Goal: Task Accomplishment & Management: Manage account settings

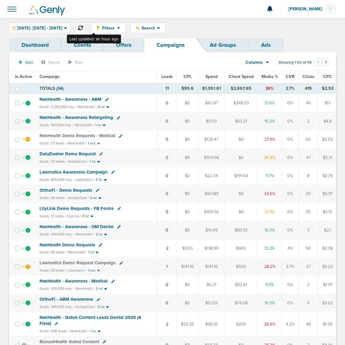
click at [83, 28] on icon at bounding box center [80, 28] width 5 height 5
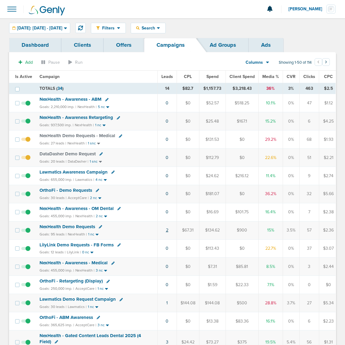
click at [166, 233] on link "2" at bounding box center [167, 230] width 2 height 5
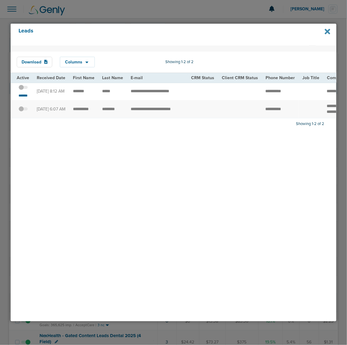
click at [328, 33] on icon at bounding box center [327, 32] width 5 height 8
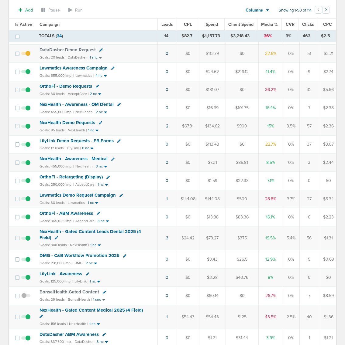
scroll to position [114, 0]
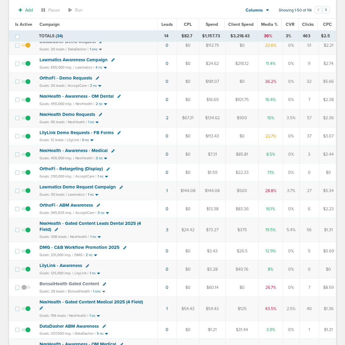
click at [108, 305] on span "NexHealth - Gated Content Medical 2025 (4 Field)" at bounding box center [90, 302] width 103 height 5
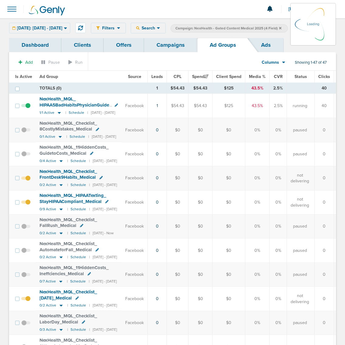
click at [127, 47] on link "Offers" at bounding box center [124, 45] width 40 height 14
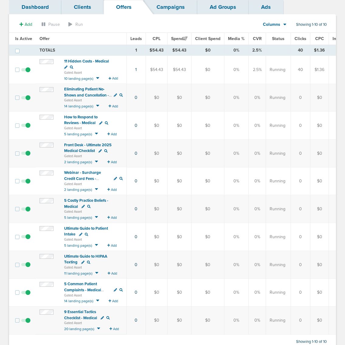
scroll to position [63, 0]
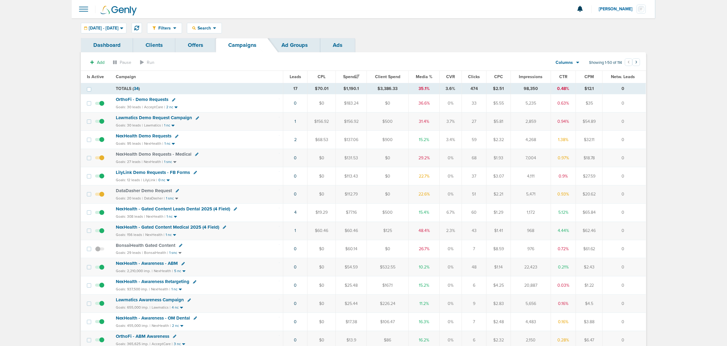
click at [199, 211] on span "NexHealth - Gated Content Leads Dental 2025 (4 Field)" at bounding box center [173, 208] width 114 height 5
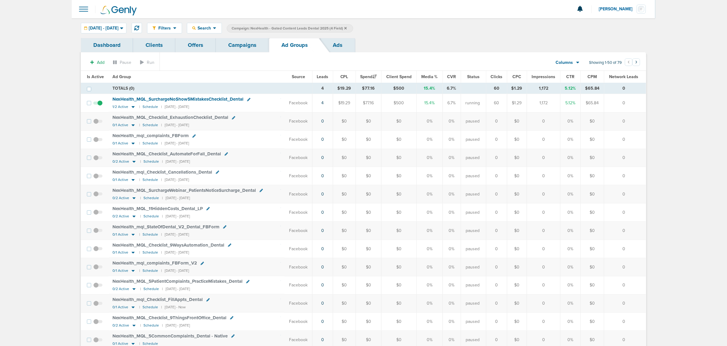
click at [330, 44] on link "Ads" at bounding box center [337, 45] width 35 height 14
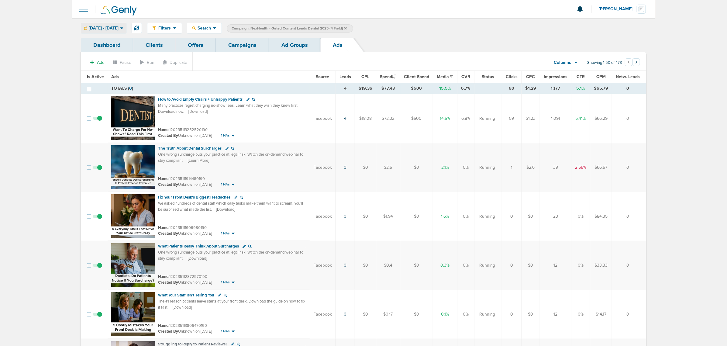
click at [107, 27] on span "10.14.2025 - 10.14.2025" at bounding box center [104, 28] width 30 height 4
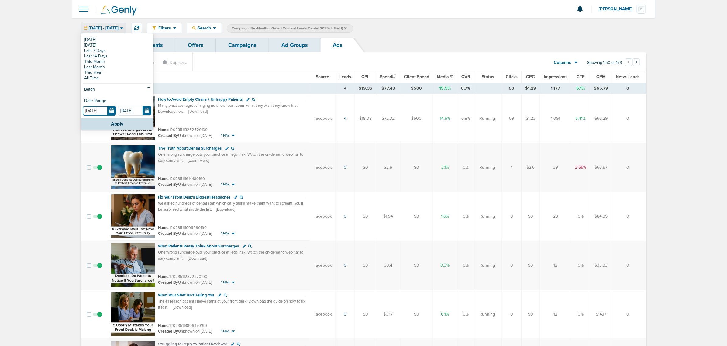
click at [112, 109] on input "[DATE]" at bounding box center [99, 110] width 33 height 9
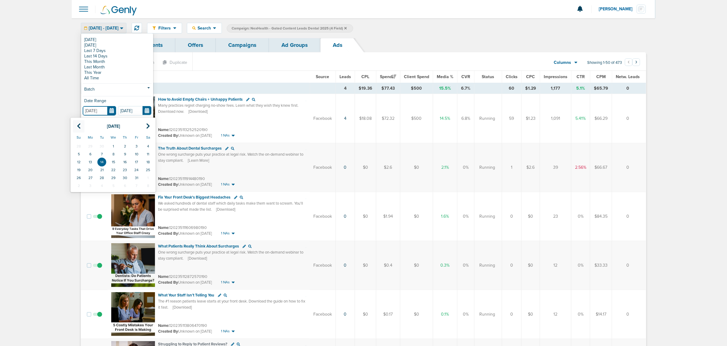
click at [80, 125] on icon at bounding box center [79, 126] width 4 height 6
click at [78, 129] on icon at bounding box center [79, 126] width 4 height 6
click at [105, 143] on td "1" at bounding box center [102, 146] width 12 height 8
type input "[DATE]"
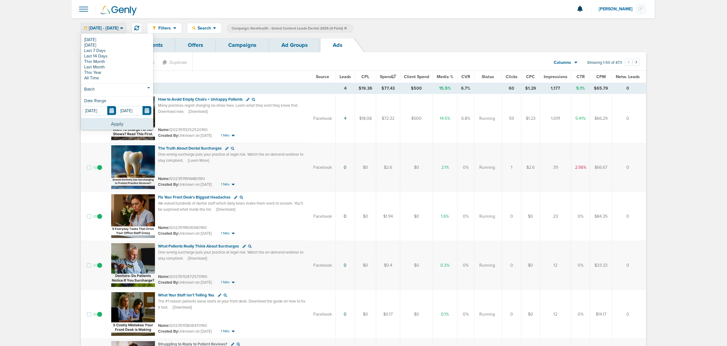
click at [124, 125] on button "Apply" at bounding box center [117, 124] width 72 height 12
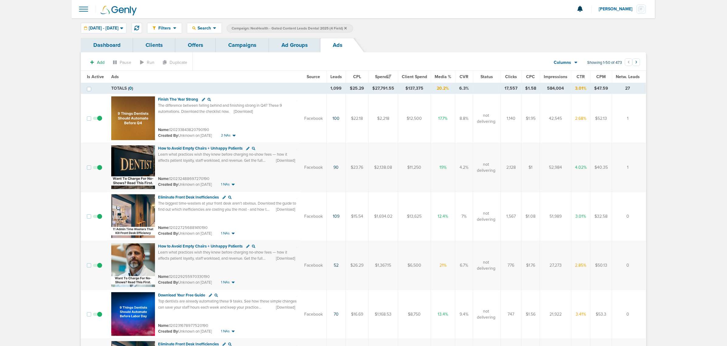
click at [335, 76] on span "Leads" at bounding box center [336, 76] width 12 height 5
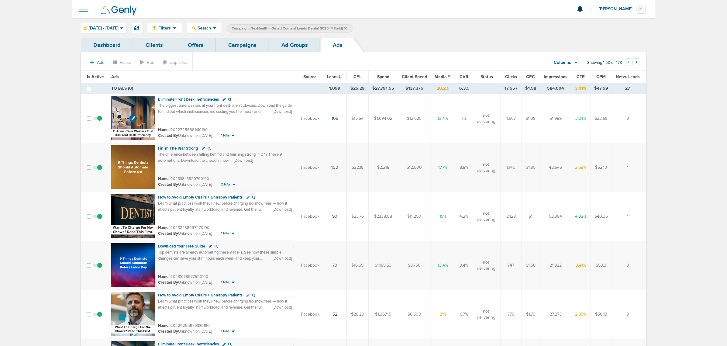
click at [140, 105] on img at bounding box center [133, 118] width 44 height 44
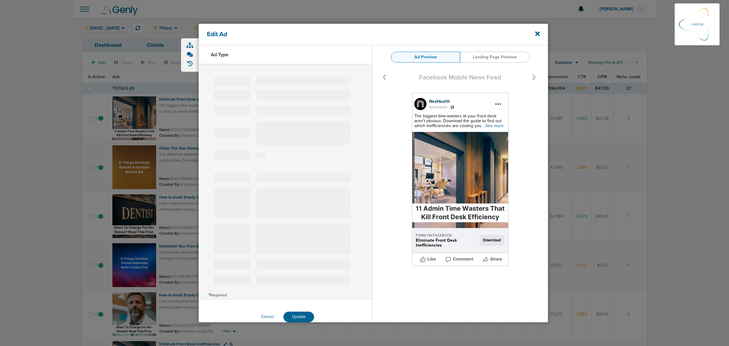
click at [492, 125] on span "...See more" at bounding box center [493, 125] width 21 height 5
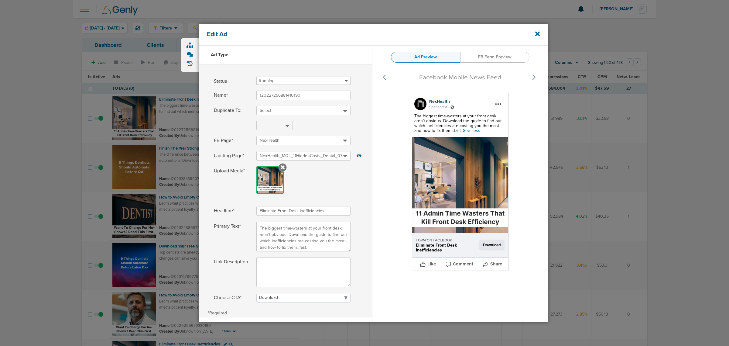
click at [539, 36] on icon at bounding box center [537, 33] width 5 height 7
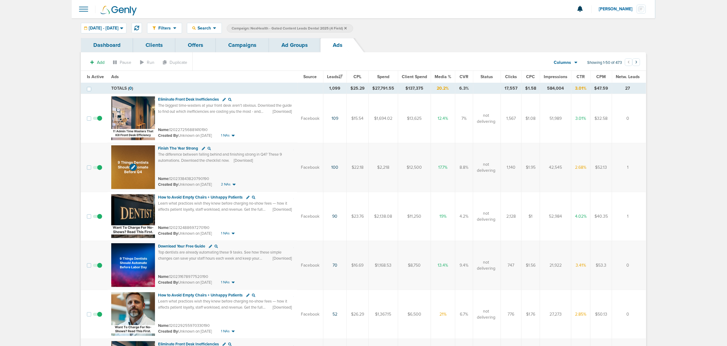
click at [140, 150] on img at bounding box center [133, 167] width 44 height 44
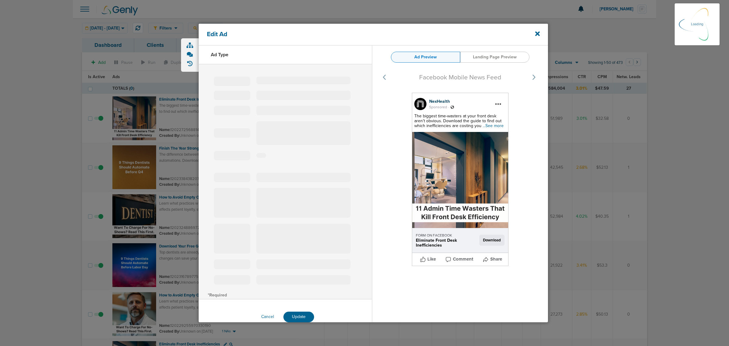
select select "learn_more"
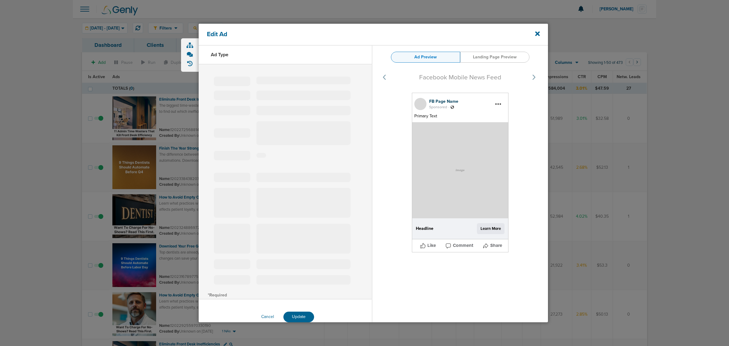
type input "120233843820790190"
type input "Finish The Year Strong"
type textarea "The difference between falling behind and finishing strong in Q4? These 9 autom…"
select select "download"
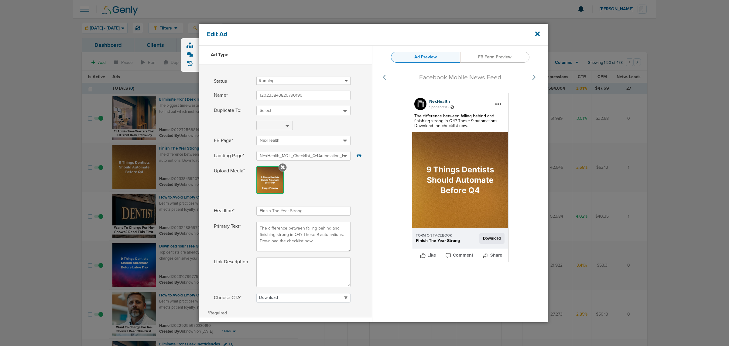
select select "download"
click at [537, 31] on icon at bounding box center [537, 33] width 5 height 7
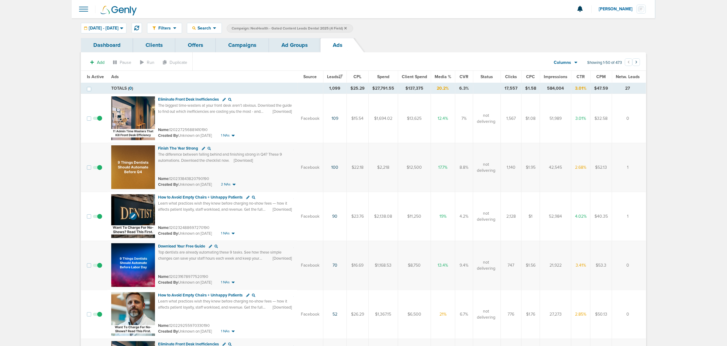
click at [143, 201] on img at bounding box center [133, 216] width 44 height 44
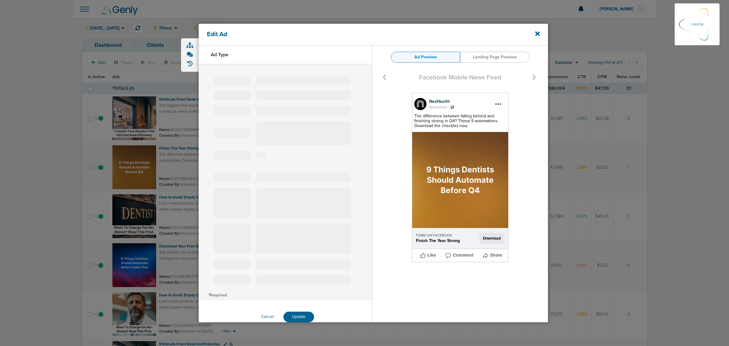
select select "learn_more"
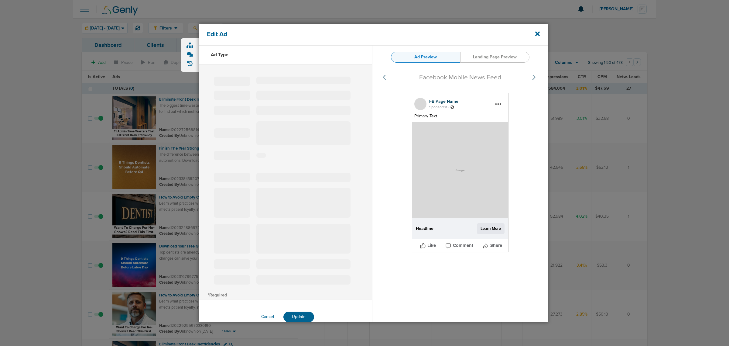
type input "120232488697270190"
type input "How to Avoid Empty Chairs + Unhappy Patients"
type textarea "Learn what practices wish they knew before charging no-show fees — how it affec…"
type textarea "Learn what practices wish they knew before charging no-show fees -- how it affe…"
select select "download"
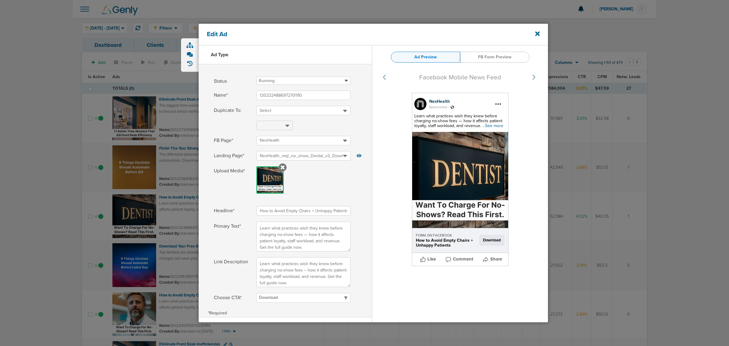
click at [489, 126] on span "...See more" at bounding box center [492, 125] width 21 height 5
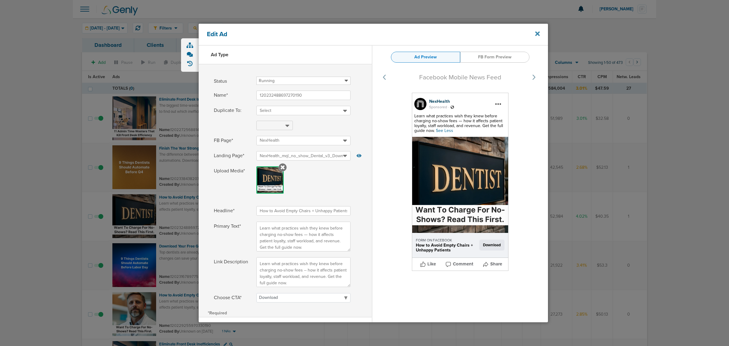
click at [539, 36] on icon at bounding box center [537, 34] width 5 height 5
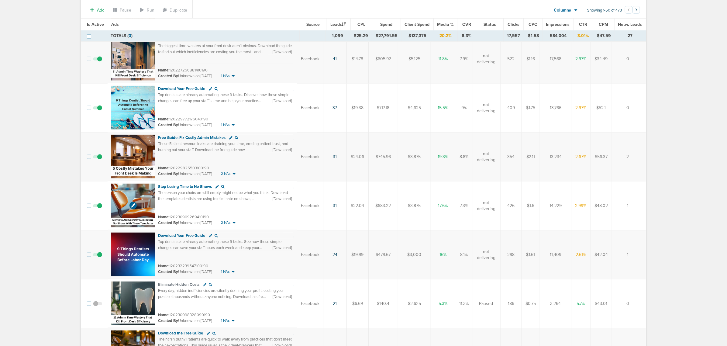
scroll to position [418, 0]
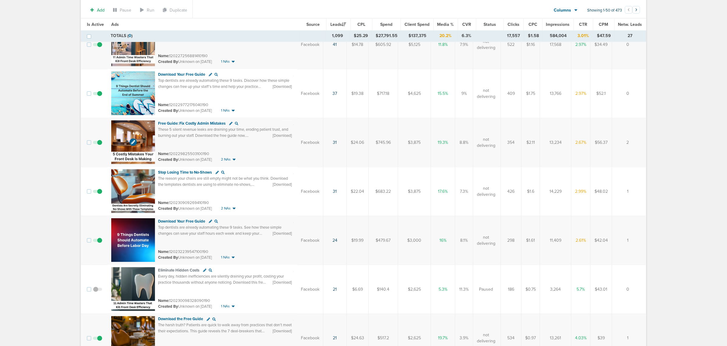
click at [141, 130] on img at bounding box center [133, 142] width 44 height 44
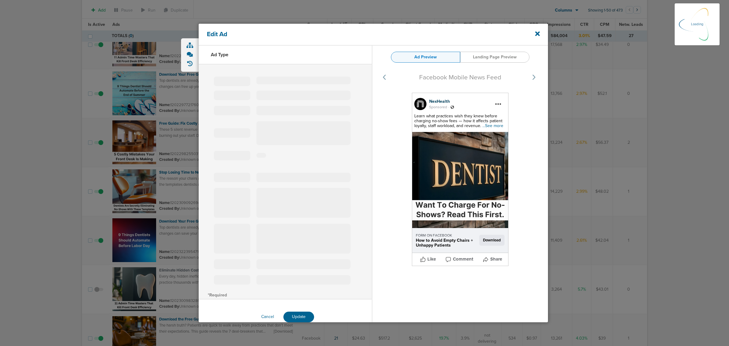
select select "learn_more"
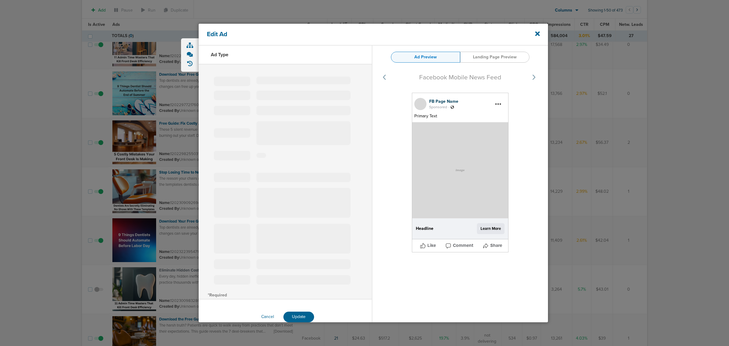
type input "120229825503100190"
type input "Free Guide: Fix Costly Admin Mistakes"
type textarea "These 5 silent revenue leaks are draining your time, eroding patient trust, and…"
select select "download"
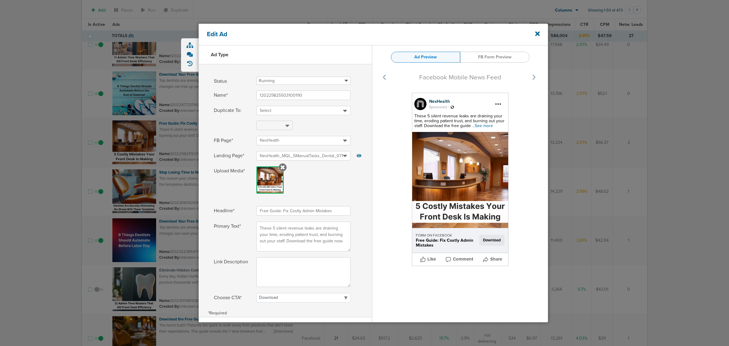
click at [484, 125] on span "...See more" at bounding box center [482, 125] width 21 height 5
click at [540, 35] on div "Edit Ad" at bounding box center [373, 35] width 349 height 22
click at [537, 33] on icon at bounding box center [537, 34] width 5 height 5
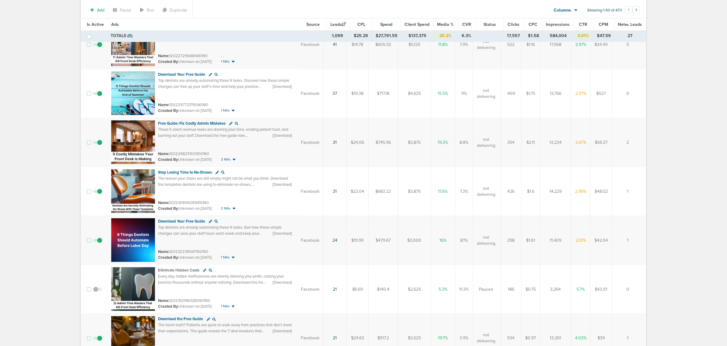
drag, startPoint x: 212, startPoint y: 154, endPoint x: 170, endPoint y: 153, distance: 42.5
click at [170, 153] on div "Name: 120229825503100190" at bounding box center [225, 154] width 135 height 6
copy small "120229825503100190"
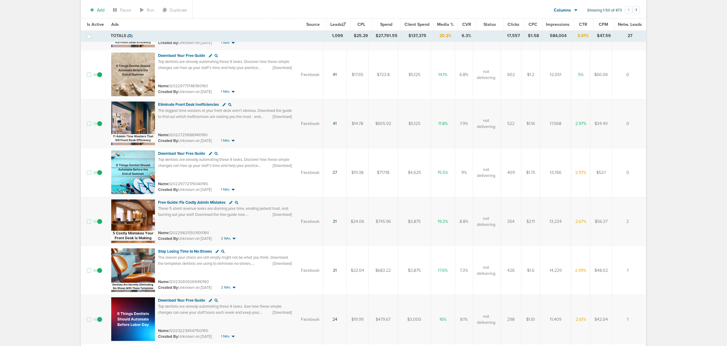
scroll to position [342, 0]
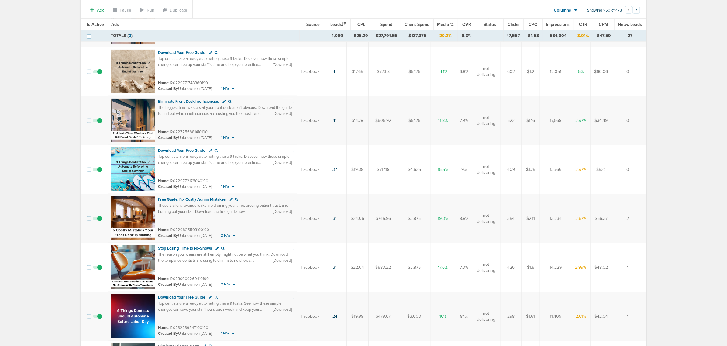
click at [239, 272] on div "Stop Losing Time to No-Shows The reason your chairs are still empty might not b…" at bounding box center [225, 258] width 135 height 27
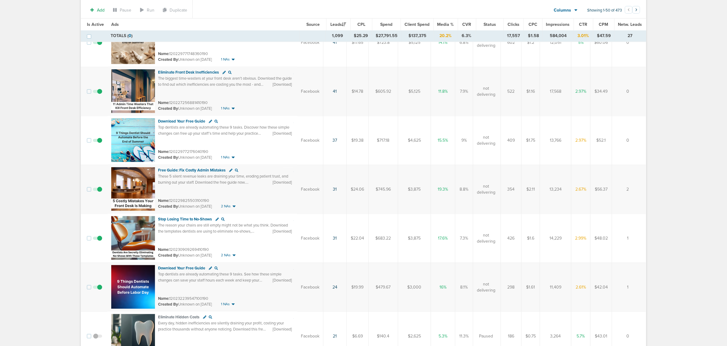
scroll to position [380, 0]
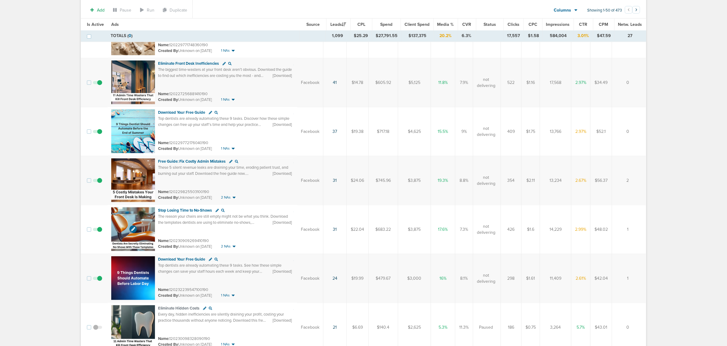
click at [143, 211] on img at bounding box center [133, 229] width 44 height 44
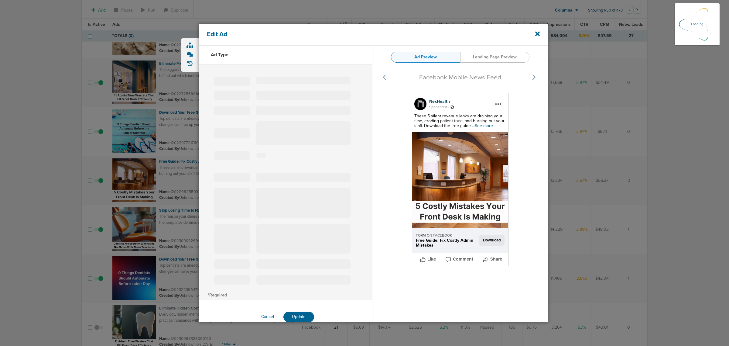
select select "learn_more"
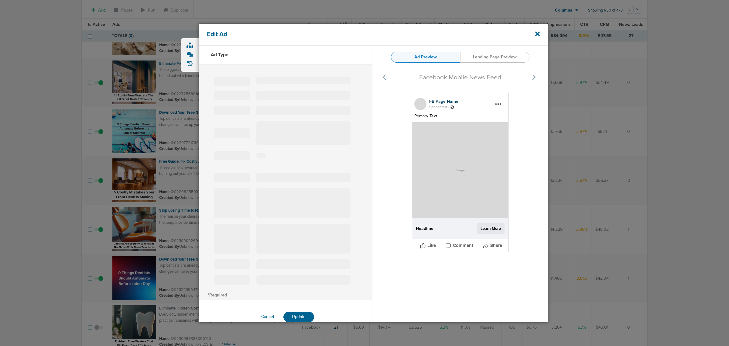
type input "120230909269410190"
type input "Stop Losing Time to No-Shows"
type textarea "The reason your chairs are still empty might not be what you think. Download th…"
select select "download"
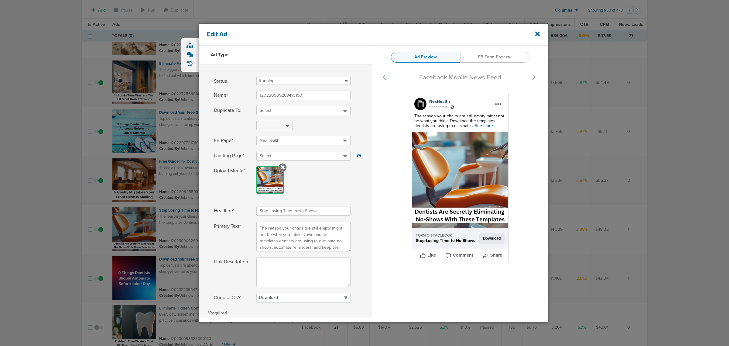
click at [483, 124] on span "...See more" at bounding box center [482, 125] width 21 height 5
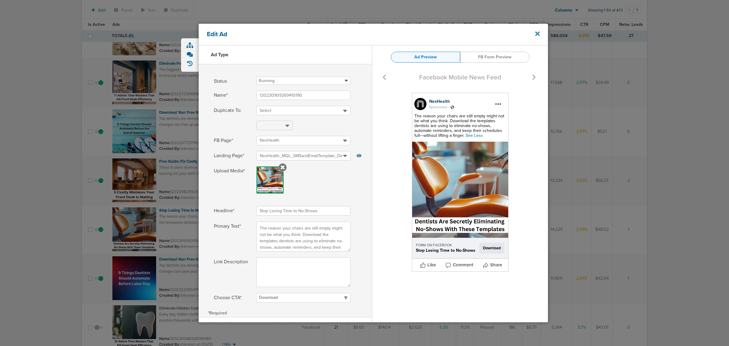
click at [538, 34] on icon at bounding box center [537, 34] width 5 height 5
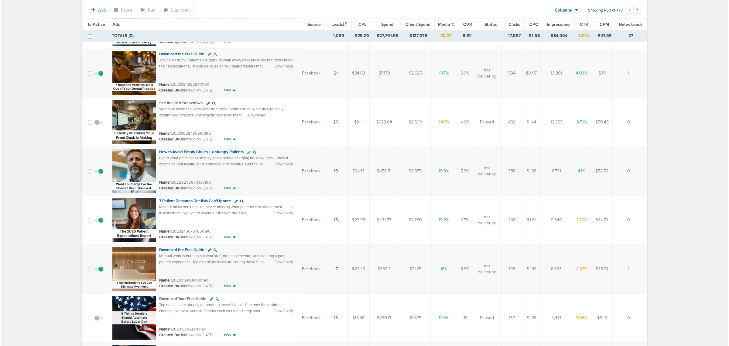
scroll to position [684, 0]
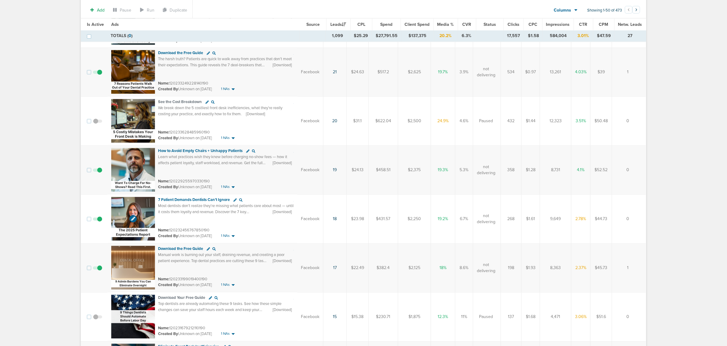
click at [140, 205] on img at bounding box center [133, 219] width 44 height 44
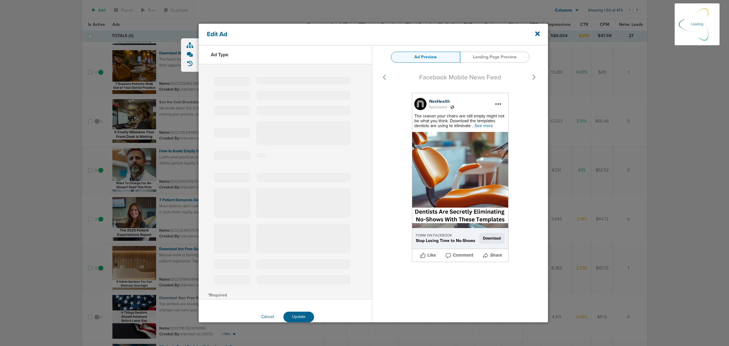
select select "learn_more"
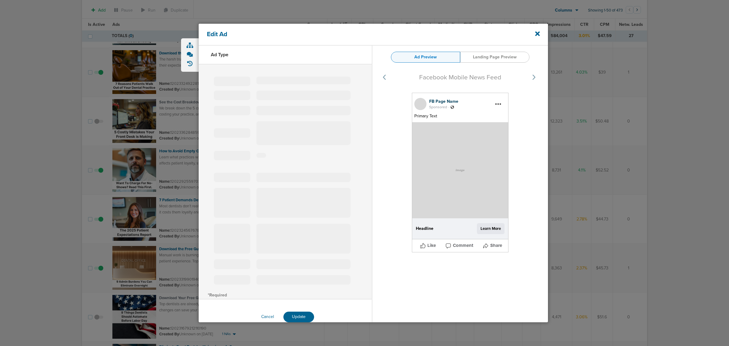
type input "120232456767850190"
type input "7 Patient Demands Dentists Can’t Ignore"
type textarea "Most dentists don’t realize they’re missing what patients care about most — unt…"
select select "download"
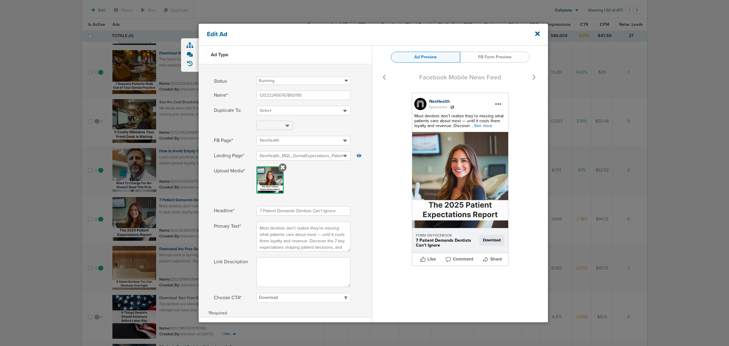
click at [486, 127] on span "...See more" at bounding box center [481, 125] width 21 height 5
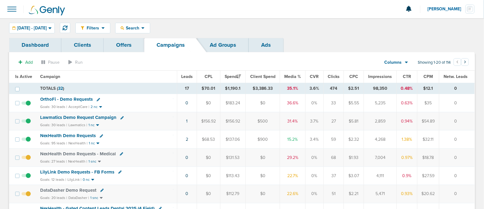
click at [110, 45] on link "Offers" at bounding box center [124, 45] width 40 height 14
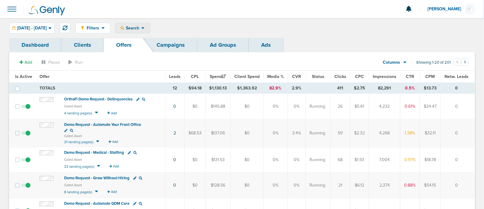
click at [141, 27] on span "Search" at bounding box center [132, 28] width 17 height 5
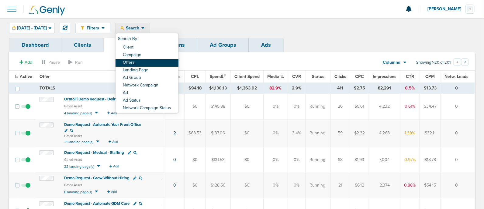
click at [155, 64] on link "Offers" at bounding box center [146, 63] width 63 height 8
select select "offerName"
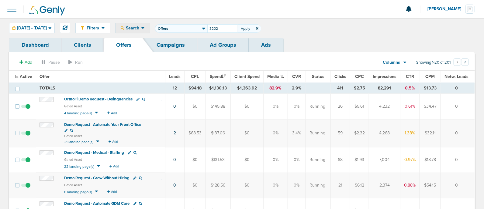
type input "3202"
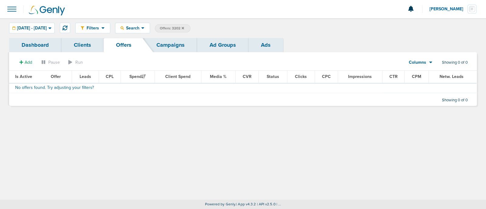
click at [184, 28] on span "Offers: 3202" at bounding box center [172, 28] width 24 height 5
select select "offerName"
type input "3"
type input "5"
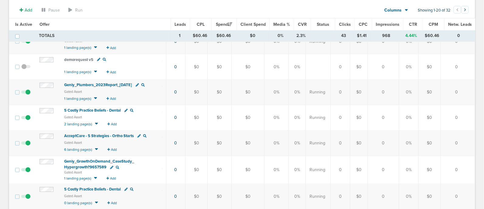
scroll to position [364, 0]
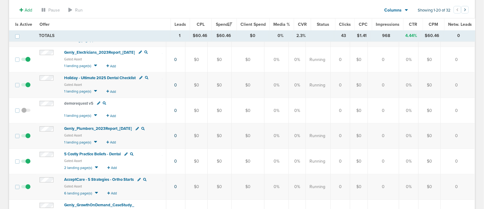
click at [106, 156] on span "5 Costly Practice Beliefs - Dental" at bounding box center [92, 154] width 57 height 5
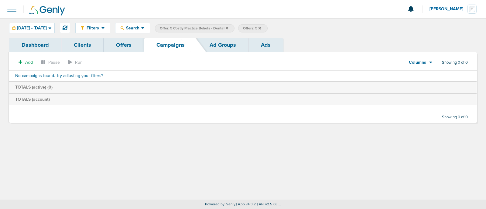
click at [245, 3] on div at bounding box center [243, 9] width 486 height 18
click at [115, 43] on link "Offers" at bounding box center [124, 45] width 40 height 14
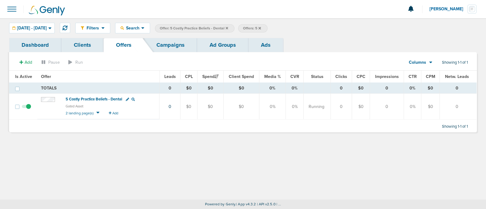
click at [228, 27] on icon at bounding box center [227, 28] width 2 height 4
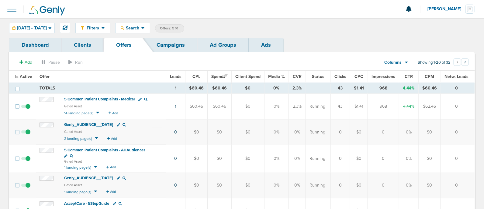
click at [178, 26] on span "Offers: 5" at bounding box center [169, 28] width 18 height 5
select select "offerName"
drag, startPoint x: 230, startPoint y: 27, endPoint x: 225, endPoint y: 26, distance: 5.2
click at [225, 26] on input "5" at bounding box center [222, 28] width 30 height 9
type input "d"
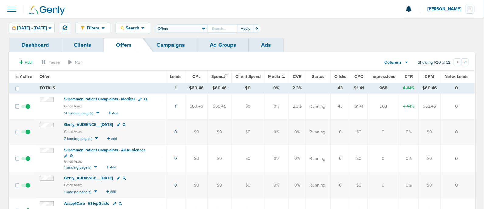
click at [225, 28] on input "text" at bounding box center [222, 28] width 30 height 9
type input "5"
type input "manual"
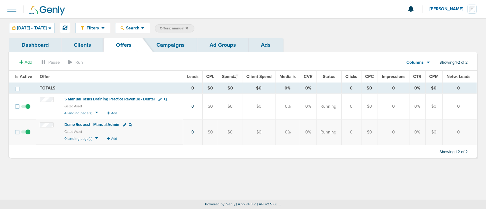
click at [105, 99] on span "5 Manual Tasks Draining Practice Revenue - Dental" at bounding box center [109, 99] width 90 height 5
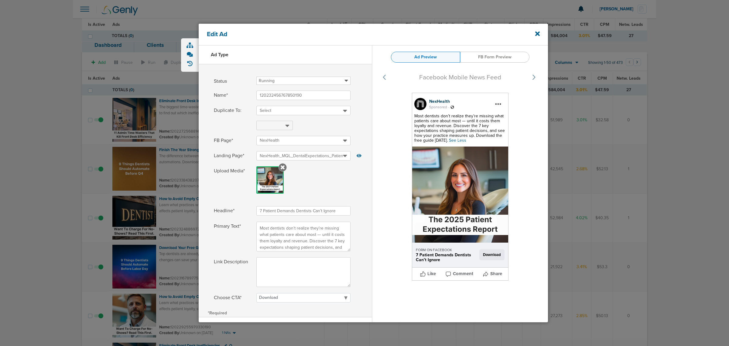
select select "download"
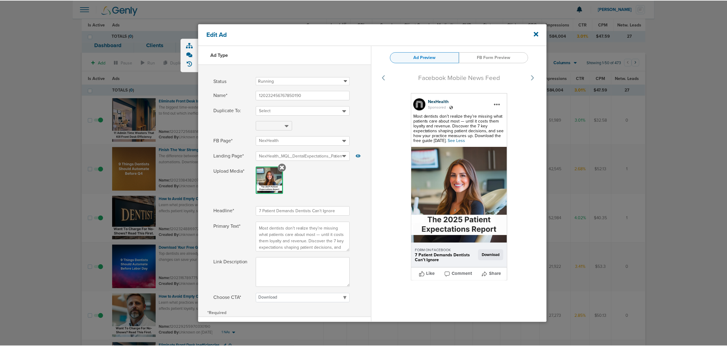
scroll to position [684, 0]
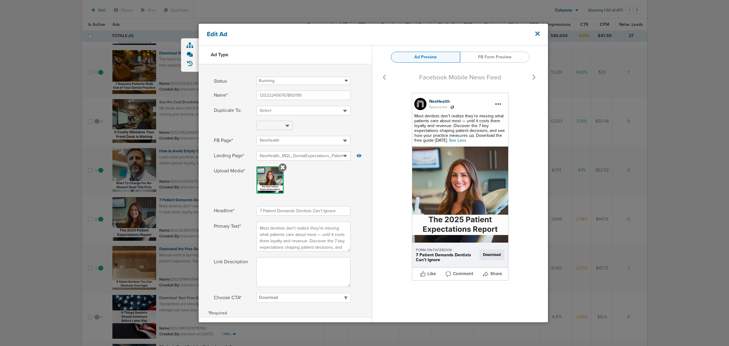
click at [537, 33] on icon at bounding box center [537, 34] width 5 height 5
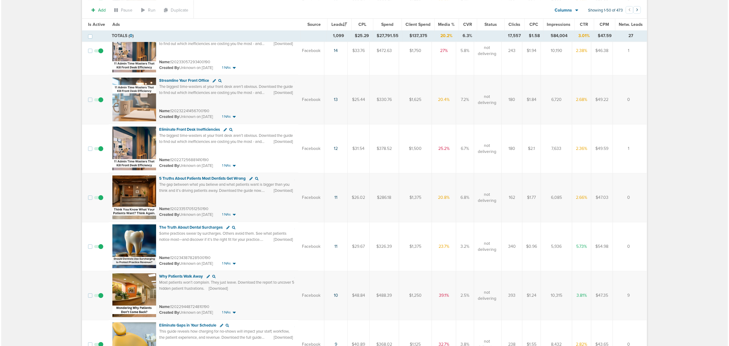
scroll to position [1139, 0]
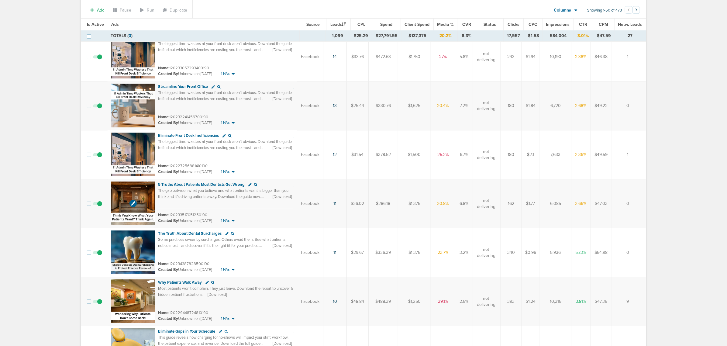
click at [139, 189] on img at bounding box center [133, 203] width 44 height 44
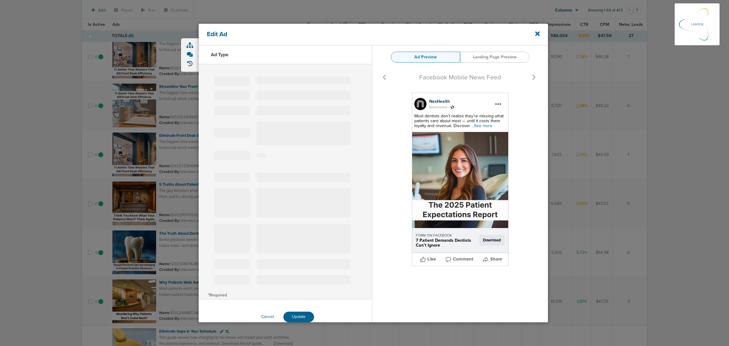
select select "learn_more"
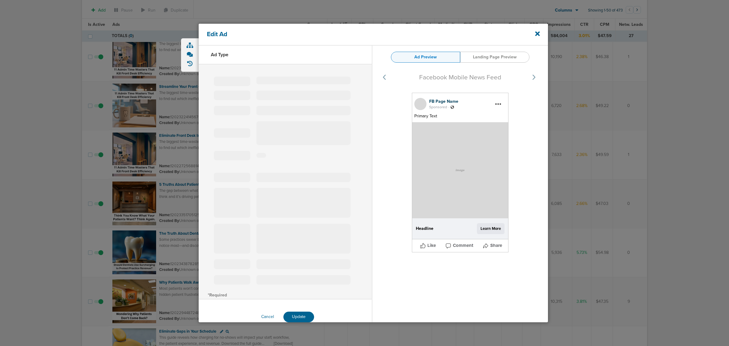
type input "120233517051250190"
type input "5 Truths About Patients Most Dentists Get Wrong"
type textarea "The gap between what you believe and what patients want is bigger than you thin…"
select select "download"
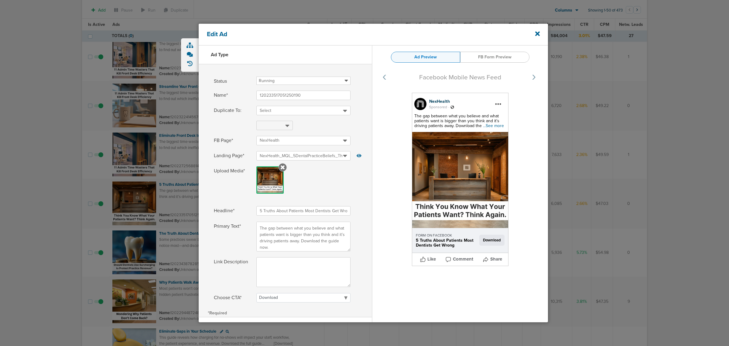
click at [489, 125] on span "...See more" at bounding box center [493, 125] width 21 height 5
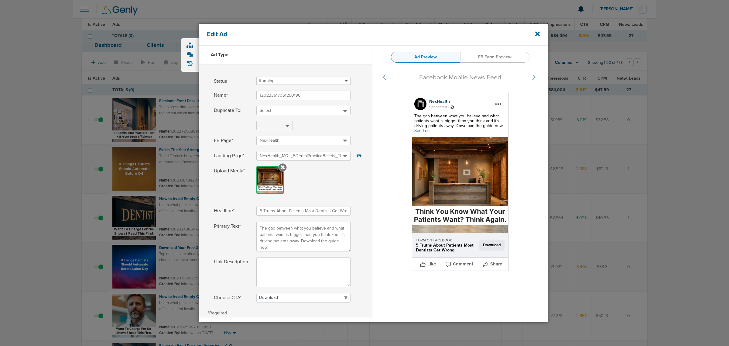
select select "download"
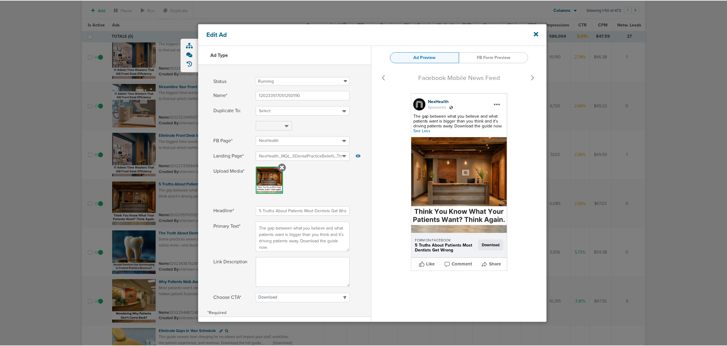
scroll to position [1139, 0]
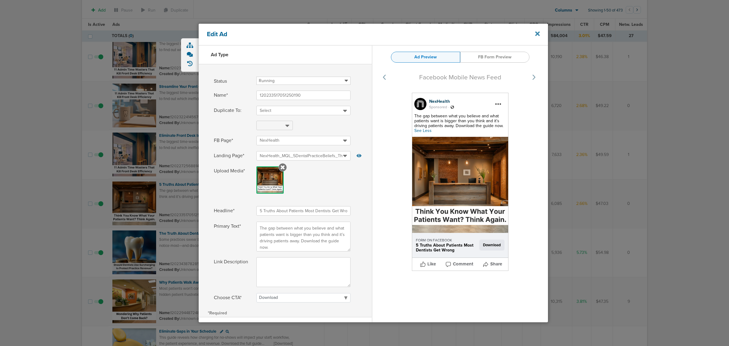
click at [536, 33] on icon at bounding box center [537, 34] width 5 height 5
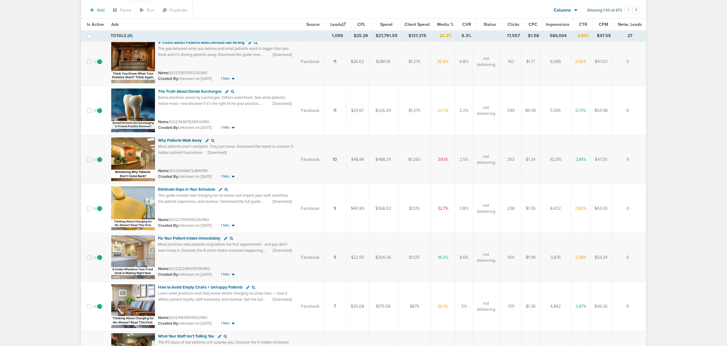
scroll to position [1291, 0]
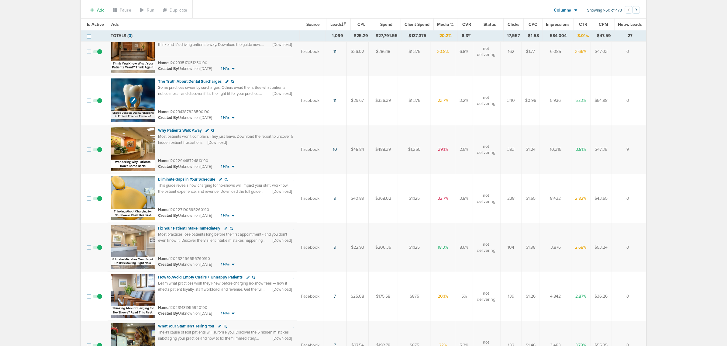
click at [142, 86] on img at bounding box center [133, 100] width 44 height 44
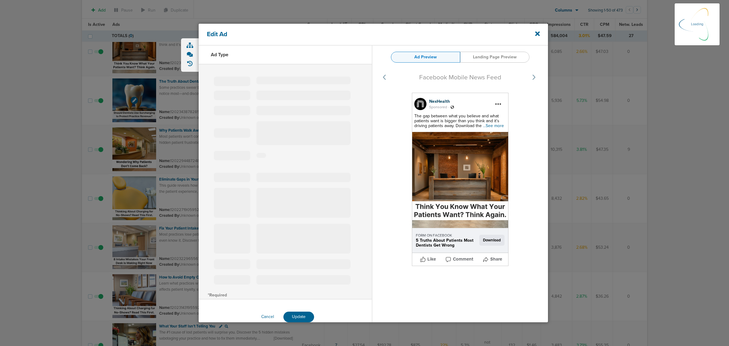
select select "learn_more"
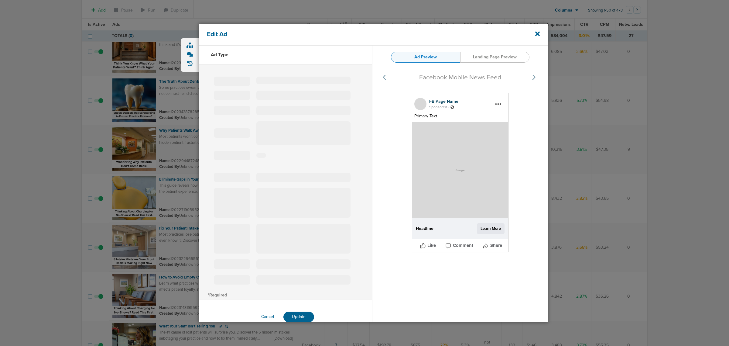
type input "120234387828500190"
type input "The Truth About Dental Surcharges"
type textarea "Some practices swear by surcharges. Others avoid them. See what patients notice…"
select select "download"
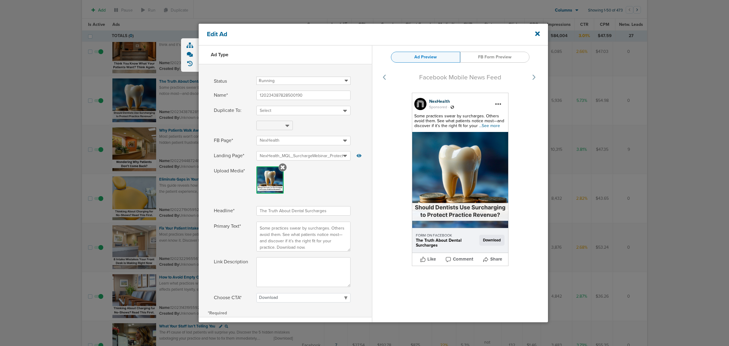
click at [492, 125] on span "...See more" at bounding box center [489, 125] width 21 height 5
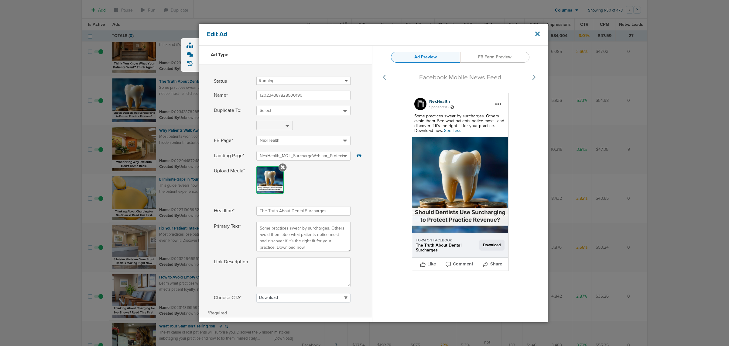
click at [538, 34] on icon at bounding box center [537, 34] width 5 height 5
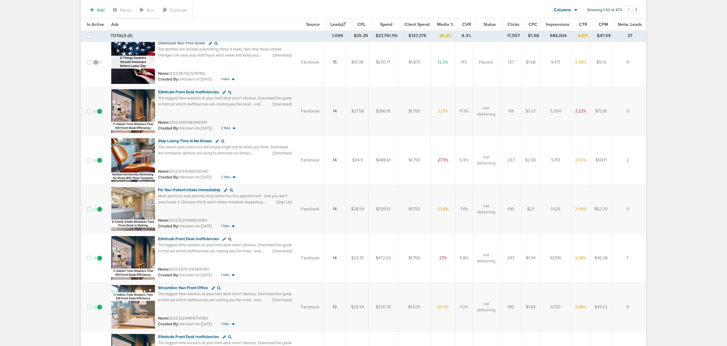
scroll to position [901, 0]
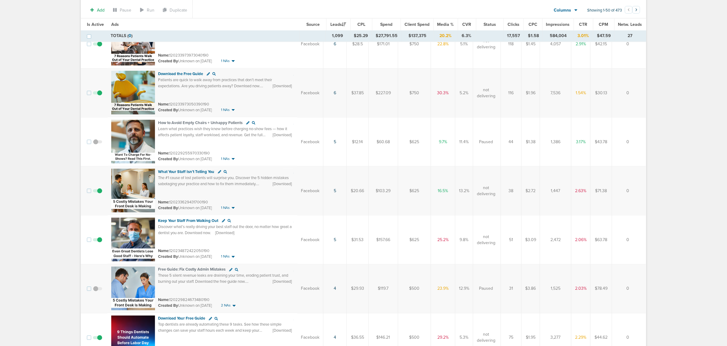
scroll to position [1937, 0]
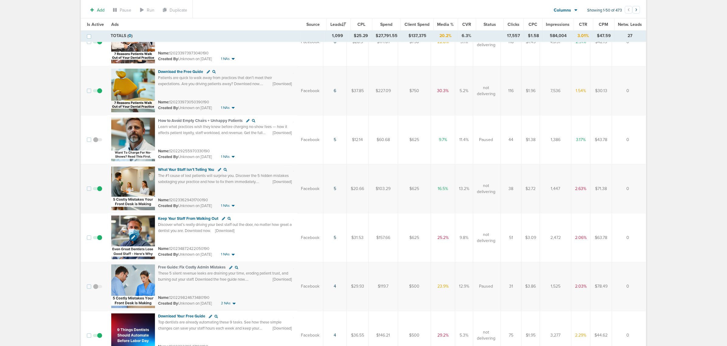
click at [148, 225] on img at bounding box center [133, 237] width 44 height 44
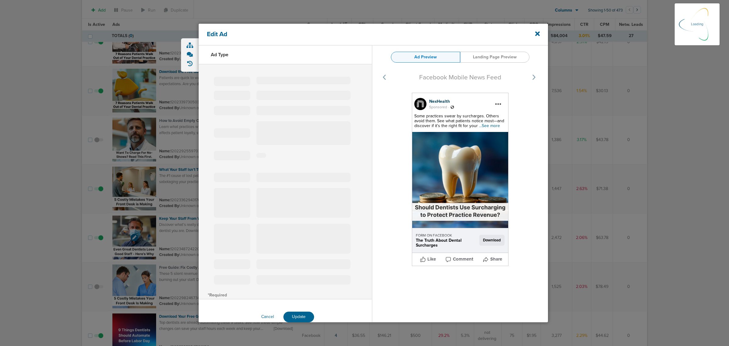
select select "learn_more"
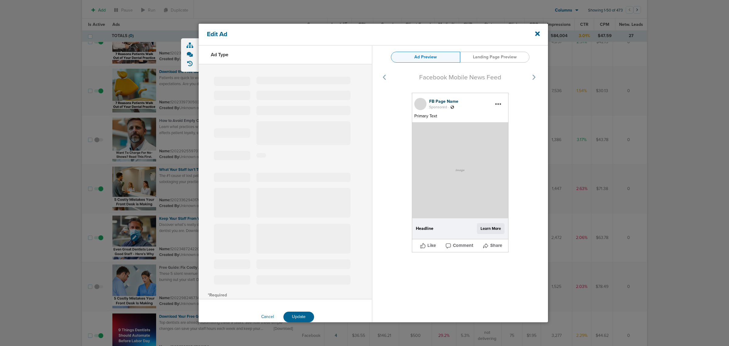
type input "120234872422050190"
type input "Keep Your Staff From Walking Out"
type textarea "Discover what’s really driving your best staff out the door, no matter how grea…"
select select "download"
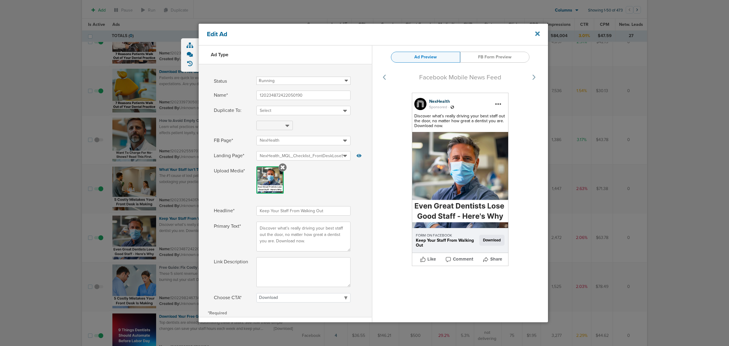
click at [536, 36] on icon at bounding box center [537, 34] width 5 height 5
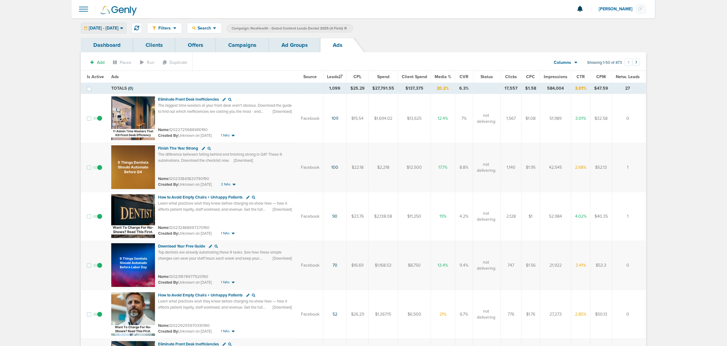
click at [118, 28] on span "[DATE] - [DATE]" at bounding box center [104, 28] width 30 height 4
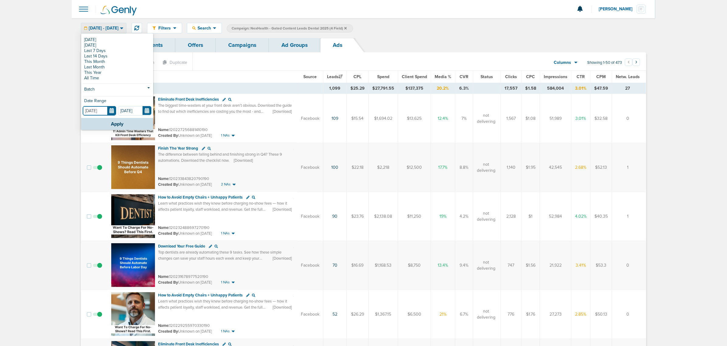
click at [108, 111] on input "[DATE]" at bounding box center [99, 110] width 33 height 9
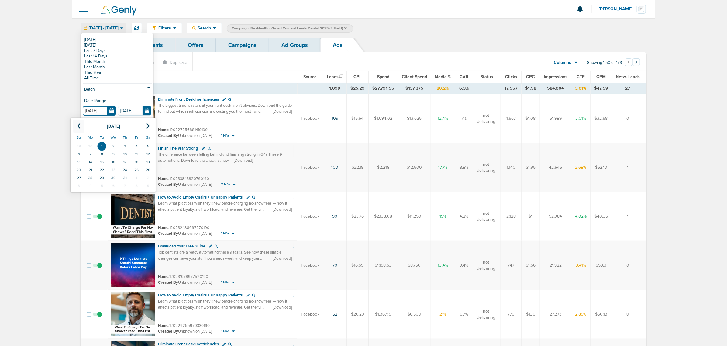
click at [84, 127] on th at bounding box center [79, 126] width 12 height 12
click at [77, 145] on td "1" at bounding box center [79, 146] width 12 height 8
type input "[DATE]"
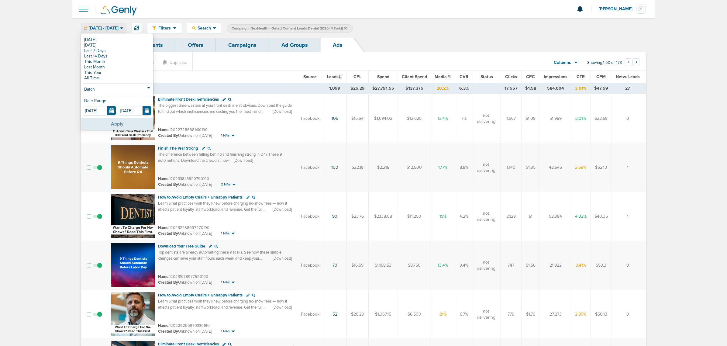
click at [135, 125] on button "Apply" at bounding box center [117, 124] width 72 height 12
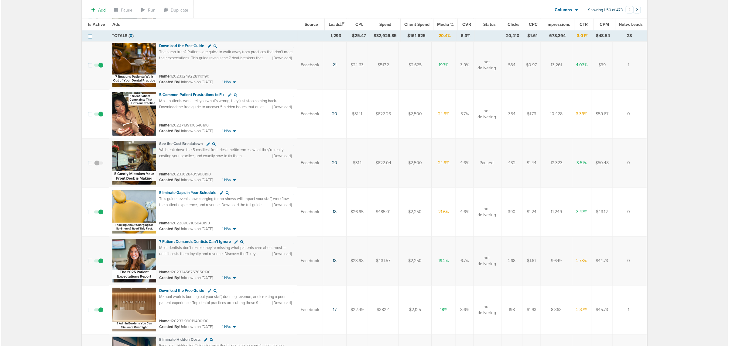
scroll to position [873, 0]
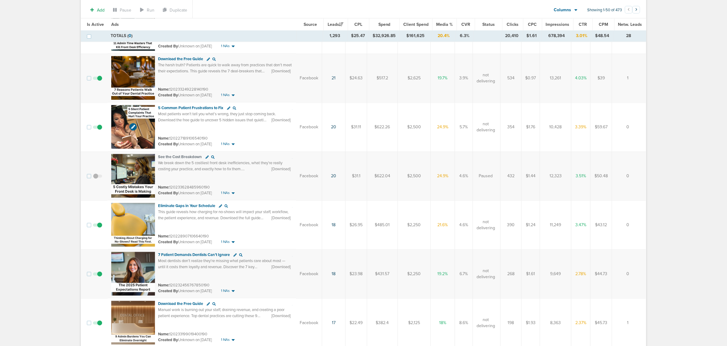
click at [145, 107] on img at bounding box center [133, 127] width 44 height 44
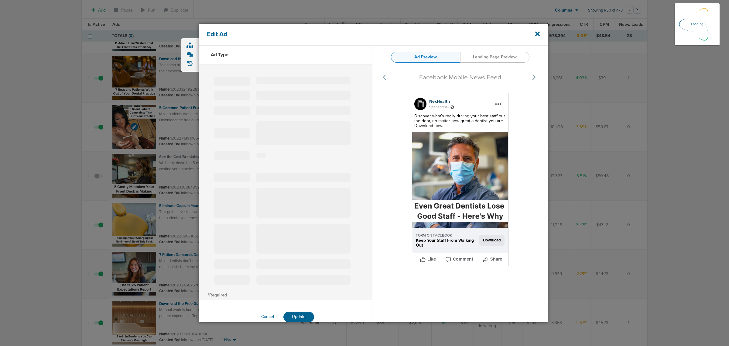
select select "learn_more"
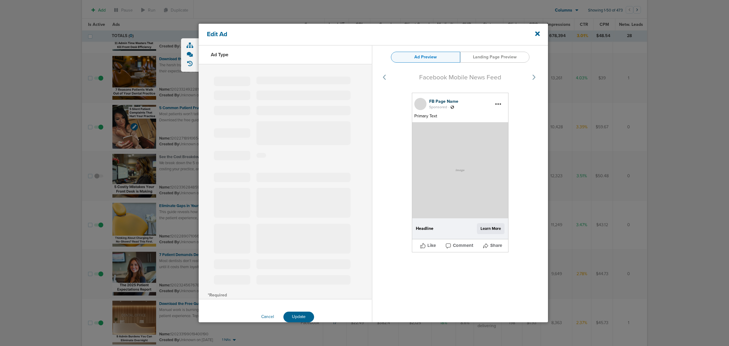
type input "120227189106540190"
type input "5 Common Patient Frustrations to Fix"
type textarea "Most patients won’t tell you what’s wrong, they just stop coming back. Download…"
select select "download"
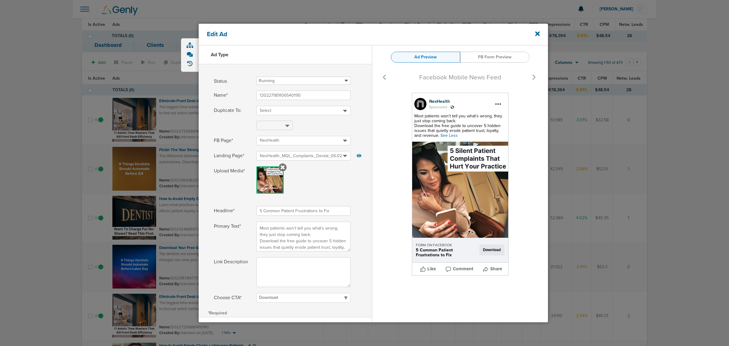
select select "download"
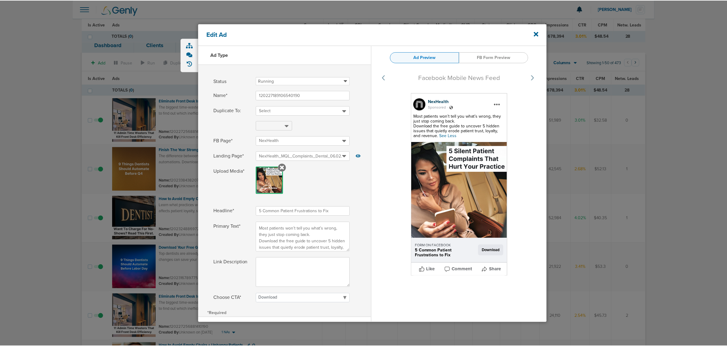
scroll to position [873, 0]
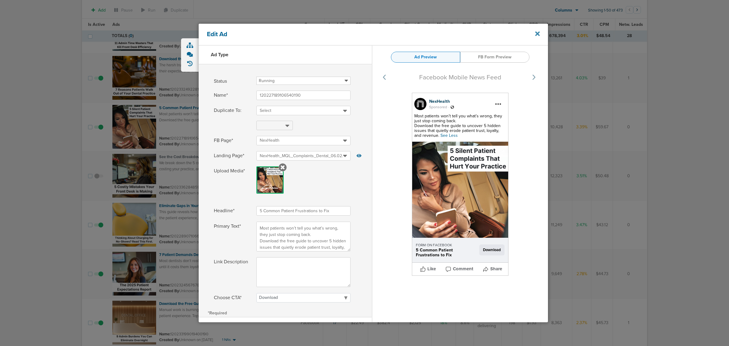
click at [539, 33] on icon at bounding box center [537, 34] width 5 height 5
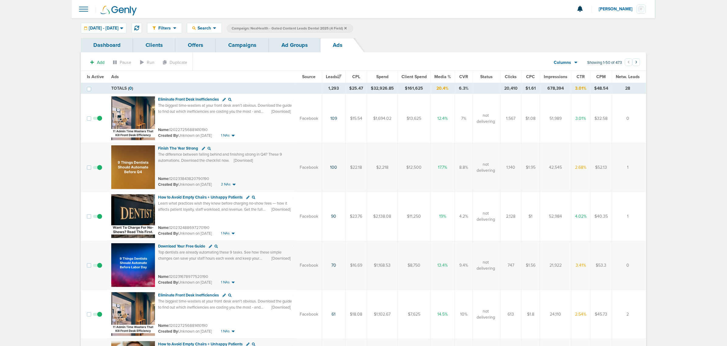
click at [305, 43] on link "Ad Groups" at bounding box center [294, 45] width 51 height 14
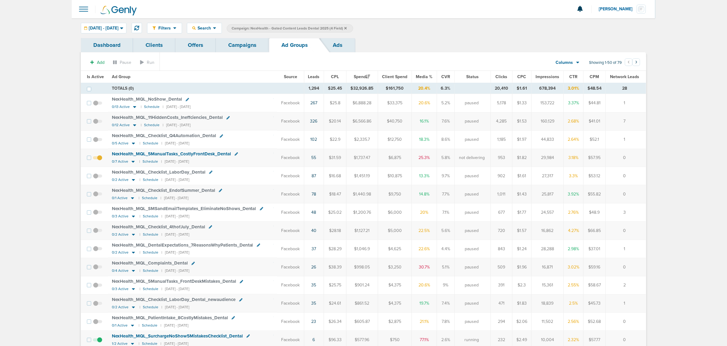
click at [247, 43] on link "Campaigns" at bounding box center [242, 45] width 53 height 14
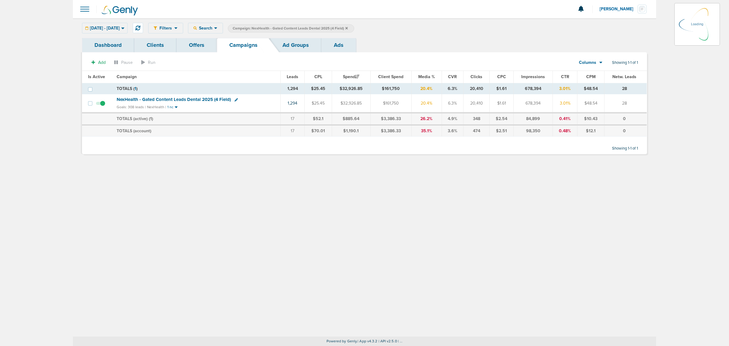
click at [348, 28] on icon at bounding box center [346, 28] width 2 height 4
click at [348, 28] on icon at bounding box center [346, 28] width 2 height 2
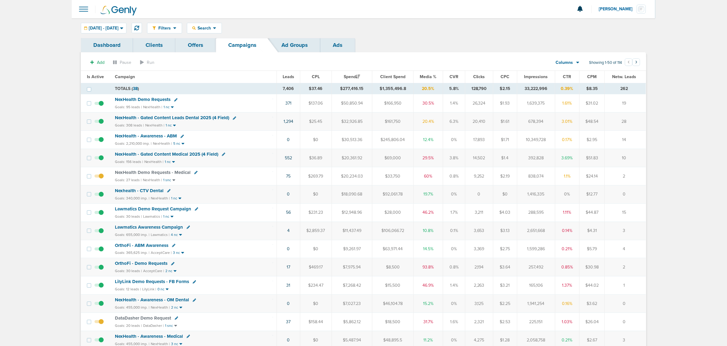
click at [185, 156] on span "NexHealth - Gated Content Medical 2025 (4 Field)" at bounding box center [166, 153] width 103 height 5
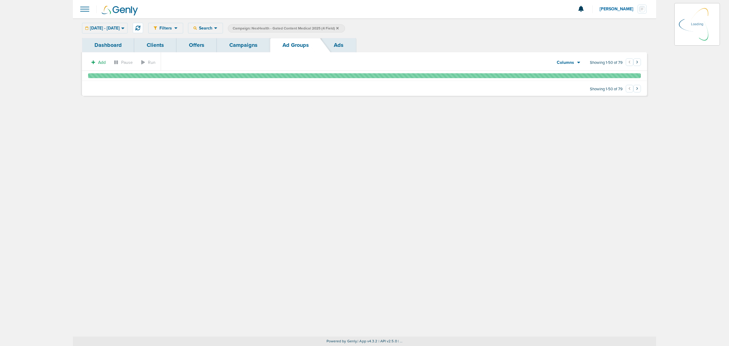
click at [125, 29] on icon at bounding box center [122, 28] width 3 height 5
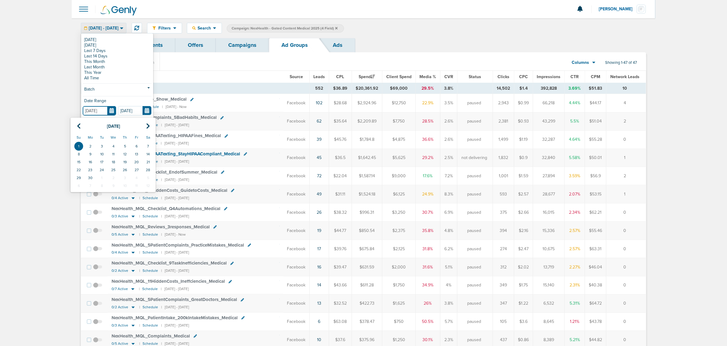
click at [113, 111] on input "[DATE]" at bounding box center [99, 110] width 33 height 9
click at [147, 125] on icon at bounding box center [148, 126] width 4 height 6
click at [100, 145] on td "1" at bounding box center [102, 146] width 12 height 8
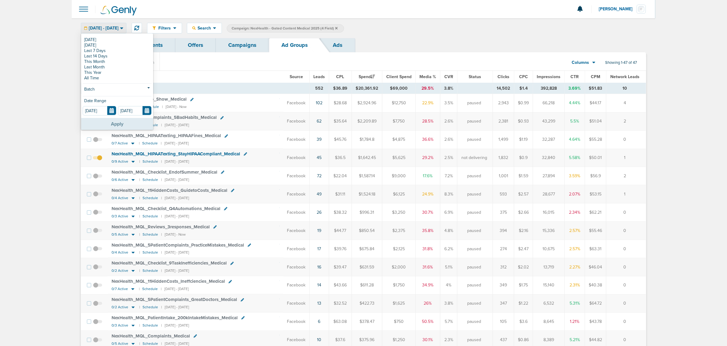
click at [115, 125] on button "Apply" at bounding box center [117, 124] width 72 height 12
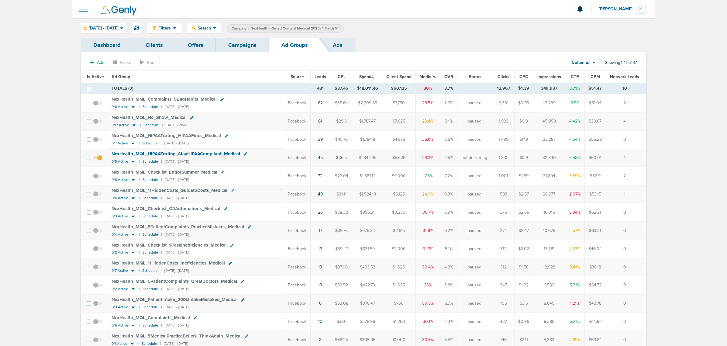
click at [330, 43] on link "Ads" at bounding box center [337, 45] width 35 height 14
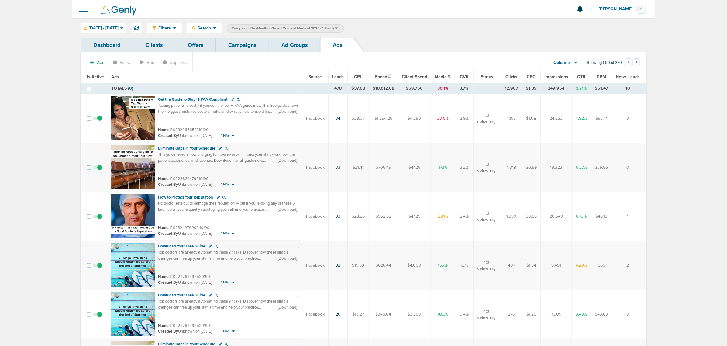
click at [337, 78] on span "Leads" at bounding box center [338, 76] width 12 height 5
click at [113, 32] on div "07.01.2025 - 10.14.2025" at bounding box center [103, 28] width 45 height 10
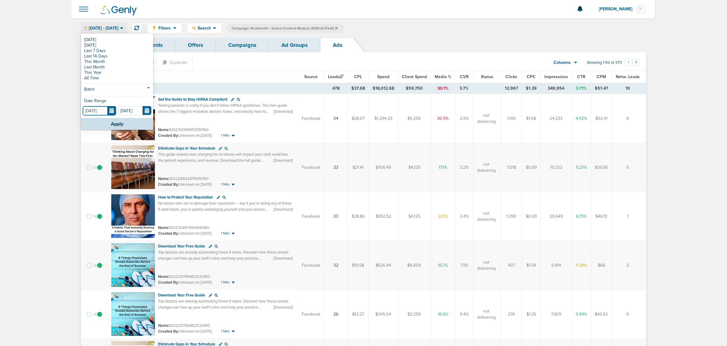
click at [111, 110] on input "07.01.2025" at bounding box center [99, 110] width 33 height 9
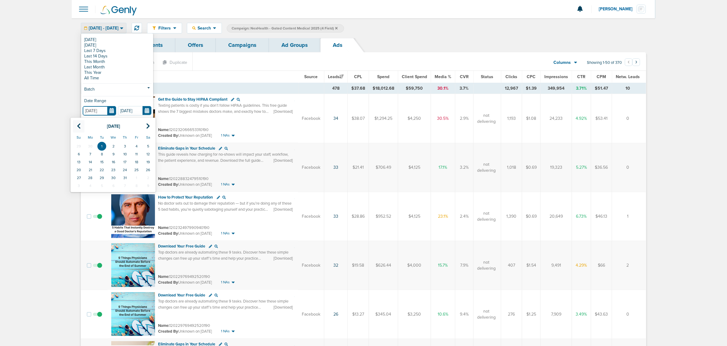
click at [76, 127] on th at bounding box center [79, 126] width 12 height 12
click at [81, 142] on td "1" at bounding box center [79, 146] width 12 height 8
type input "[DATE]"
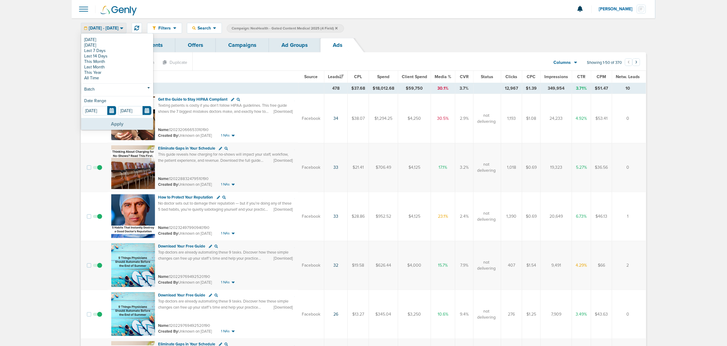
click at [133, 125] on button "Apply" at bounding box center [117, 124] width 72 height 12
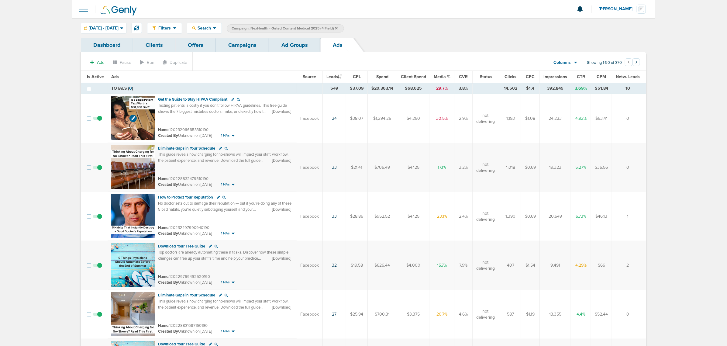
click at [144, 104] on img at bounding box center [133, 118] width 44 height 44
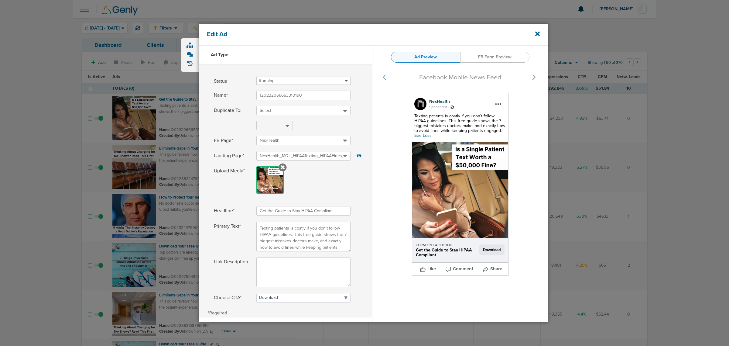
select select "download"
click at [536, 32] on icon at bounding box center [537, 34] width 5 height 5
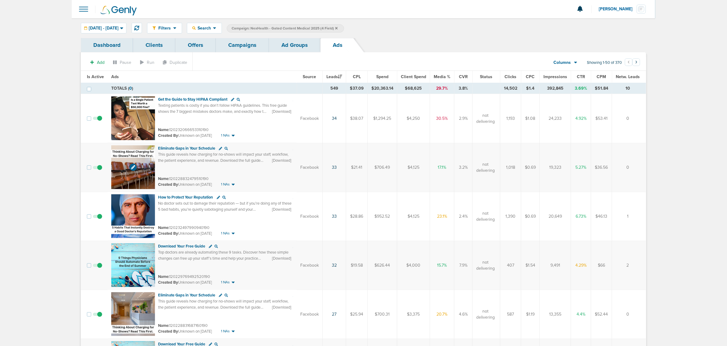
click at [145, 153] on img at bounding box center [133, 167] width 44 height 44
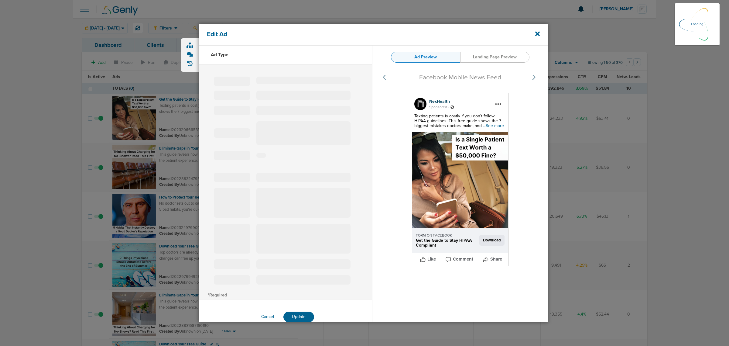
select select "learn_more"
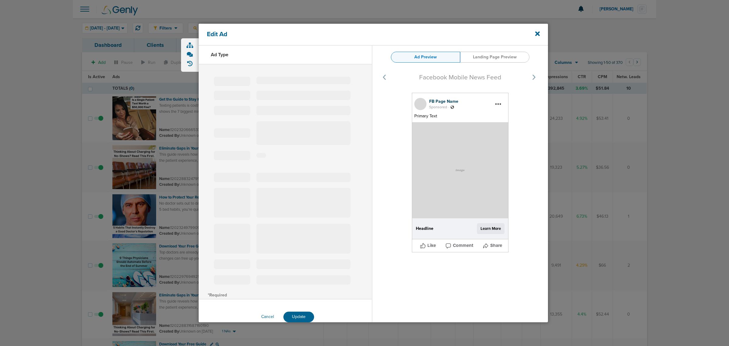
type input "120228832479510190"
type input "Eliminate Gaps in Your Schedule"
type textarea "This guide reveals how charging for no-shows will impact your staff, workflow, …"
select select "download"
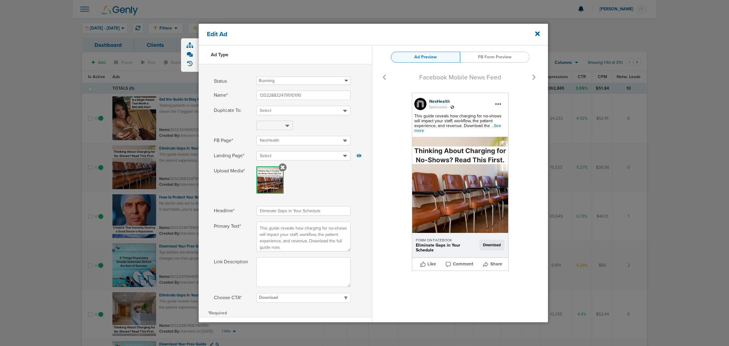
click at [494, 123] on span "...See more" at bounding box center [457, 128] width 87 height 10
click at [539, 34] on icon at bounding box center [537, 33] width 5 height 7
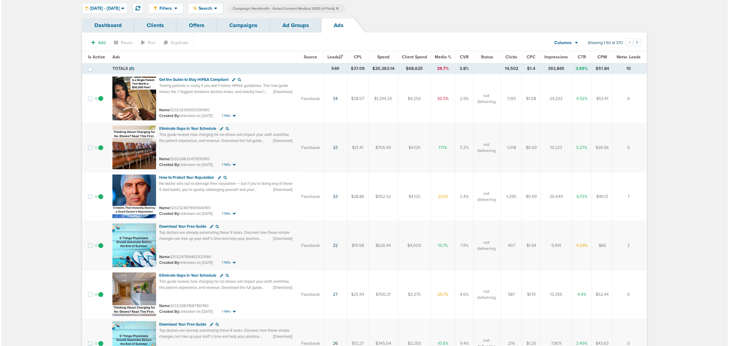
scroll to position [38, 0]
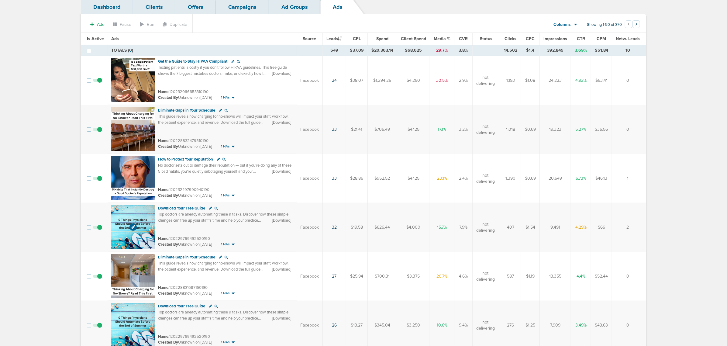
click at [144, 208] on img at bounding box center [133, 227] width 44 height 44
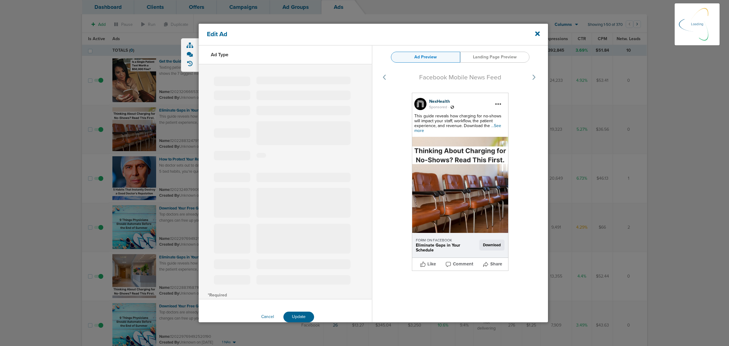
select select "learn_more"
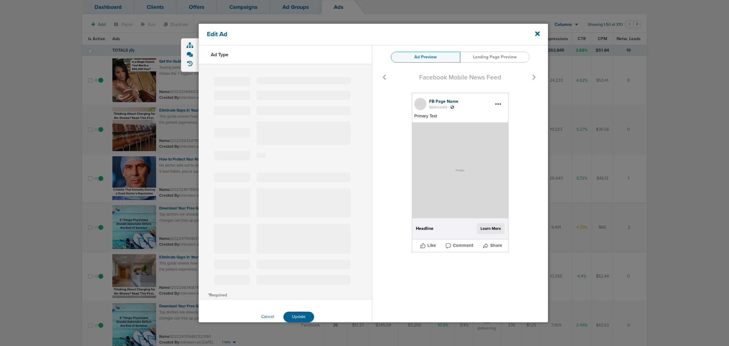
type input "120229769492520190"
type input "Download Your Free Guide"
type textarea "Top doctors are already automating these 9 tasks. Discover how these simple cha…"
select select "download"
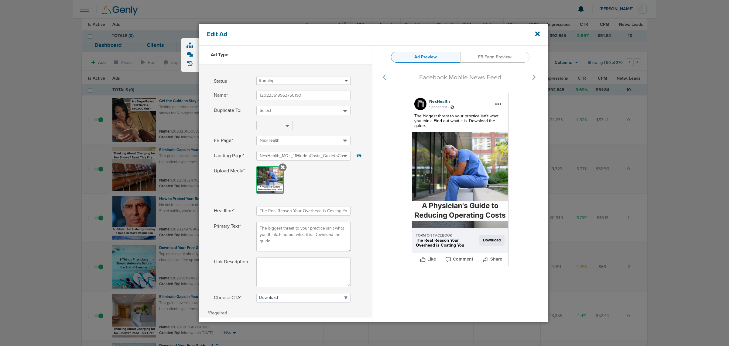
select select "download"
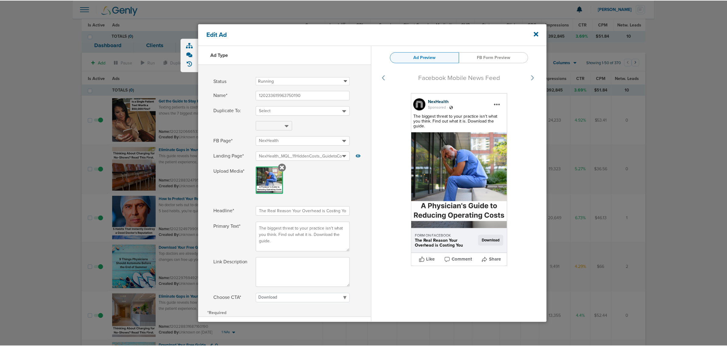
scroll to position [266, 0]
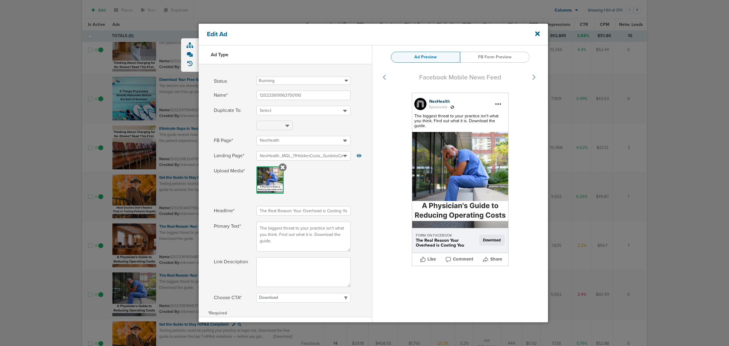
click at [540, 35] on div "Edit Ad" at bounding box center [373, 35] width 349 height 22
click at [537, 35] on icon at bounding box center [537, 33] width 5 height 7
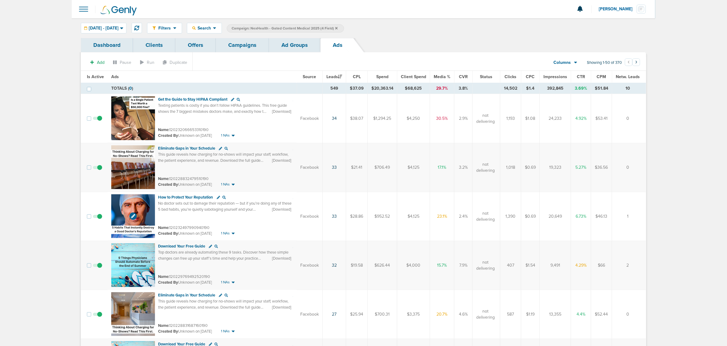
click at [136, 201] on img at bounding box center [133, 216] width 44 height 44
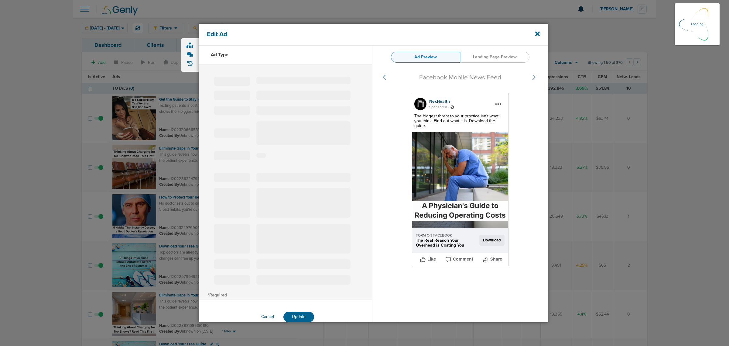
select select "learn_more"
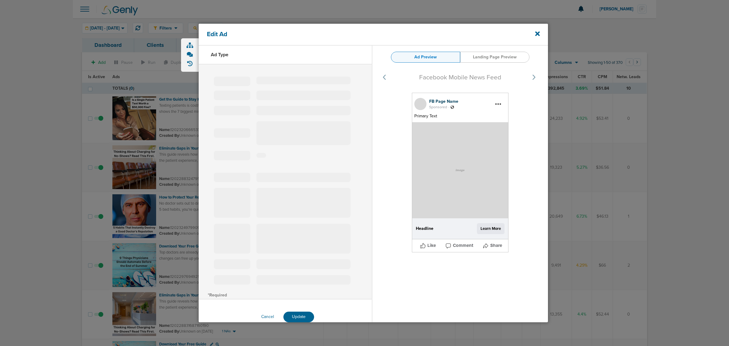
type input "120232497990940190"
type input "How to Protect Your Reputation"
type textarea "No doctor sets out to damage their reputation — but if you’re doing any of thes…"
select select "download"
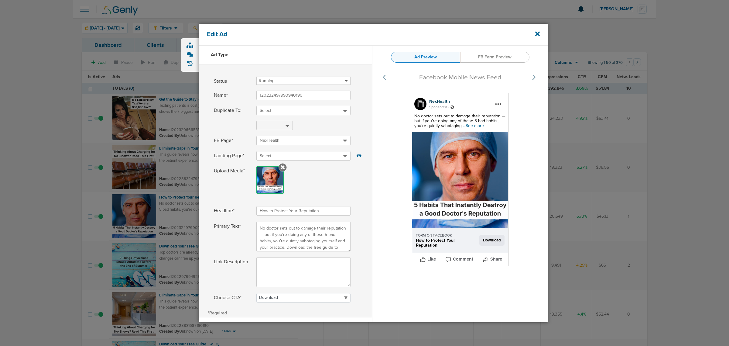
click at [477, 125] on span "...See more" at bounding box center [473, 125] width 21 height 5
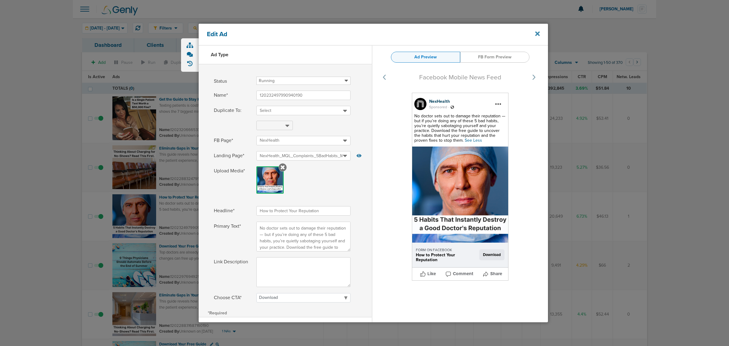
click at [538, 36] on icon at bounding box center [537, 33] width 5 height 7
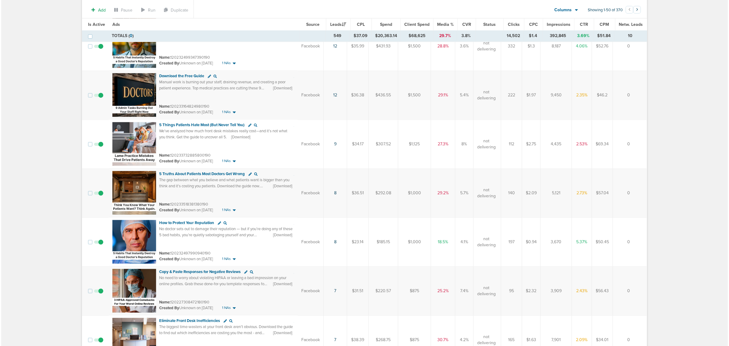
scroll to position [759, 0]
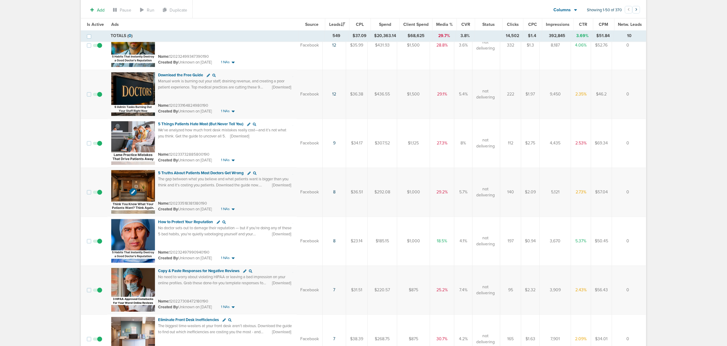
click at [136, 175] on img at bounding box center [133, 192] width 44 height 44
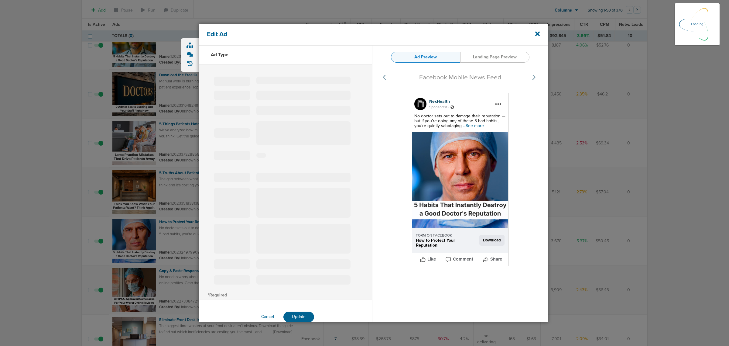
select select "learn_more"
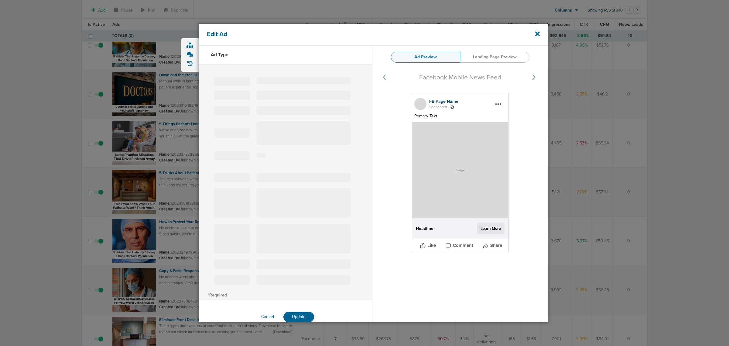
type input "120233518381380190"
type input "5 Truths About Patients Most Doctors Get Wrong"
type textarea "The gap between what you believe and what patients want is bigger than you thin…"
select select "download"
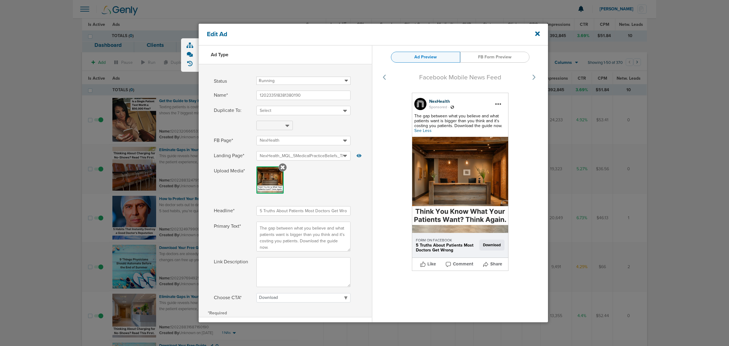
select select "download"
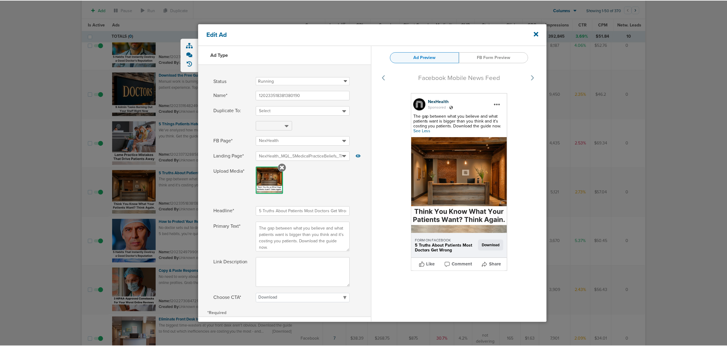
scroll to position [759, 0]
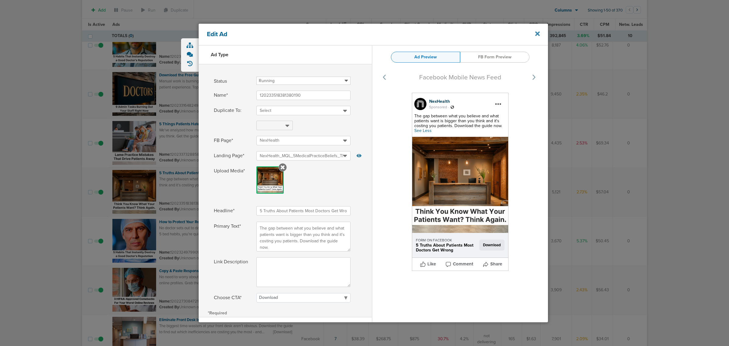
click at [539, 35] on icon at bounding box center [537, 34] width 5 height 5
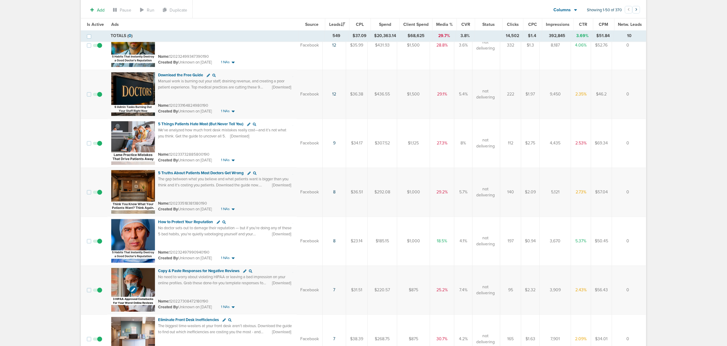
click at [143, 271] on img at bounding box center [133, 290] width 44 height 44
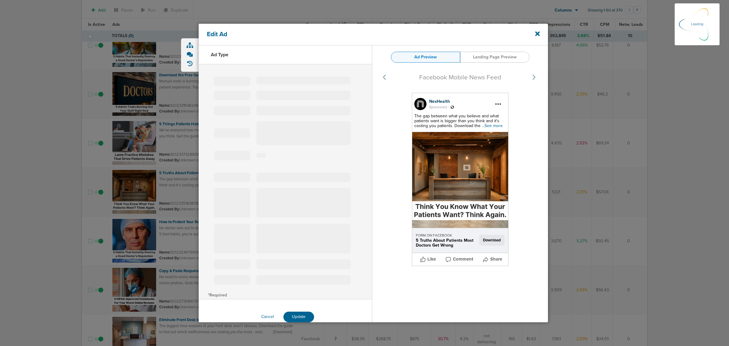
select select "learn_more"
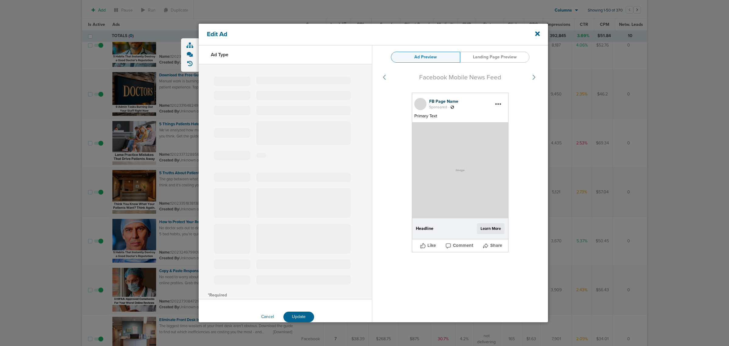
type input "120227308472180190"
type input "Copy & Paste Responses for Negative Reviews"
type textarea "No need to worry about violating HIPAA or leaving a bad impression on your onli…"
select select "download"
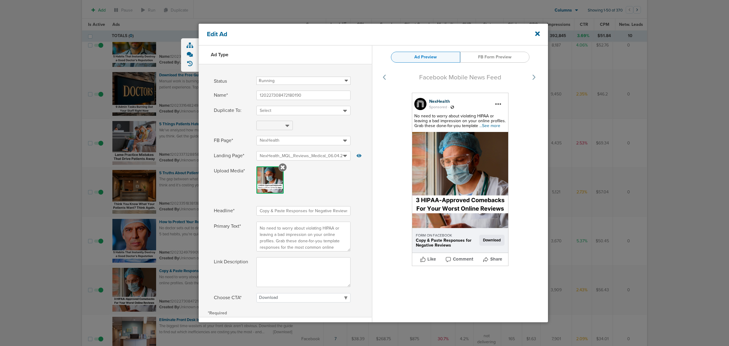
click at [490, 125] on span "...See more" at bounding box center [489, 125] width 21 height 5
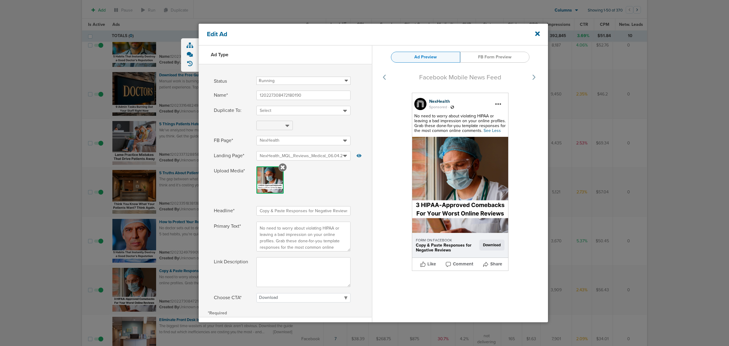
click at [540, 34] on div "Edit Ad" at bounding box center [373, 35] width 349 height 22
click at [538, 34] on icon at bounding box center [537, 34] width 5 height 5
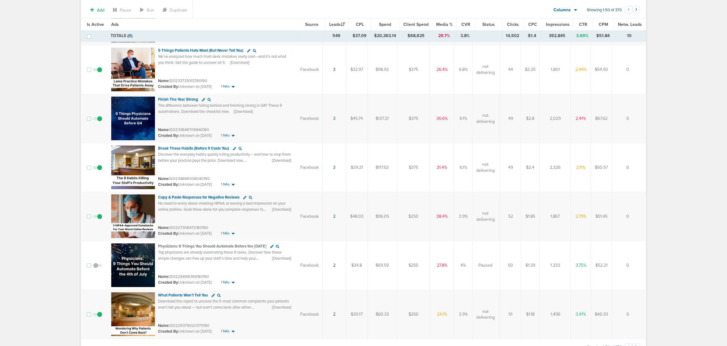
scroll to position [2229, 0]
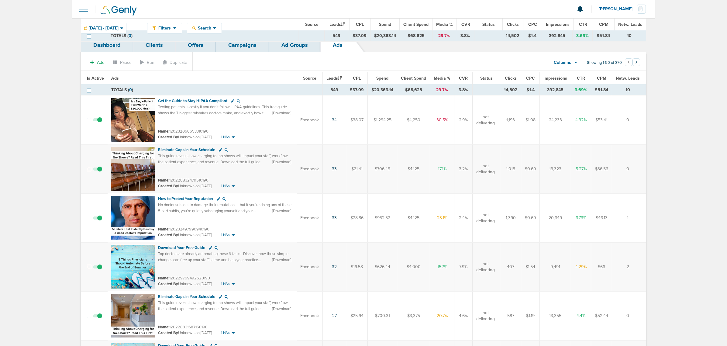
scroll to position [2229, 0]
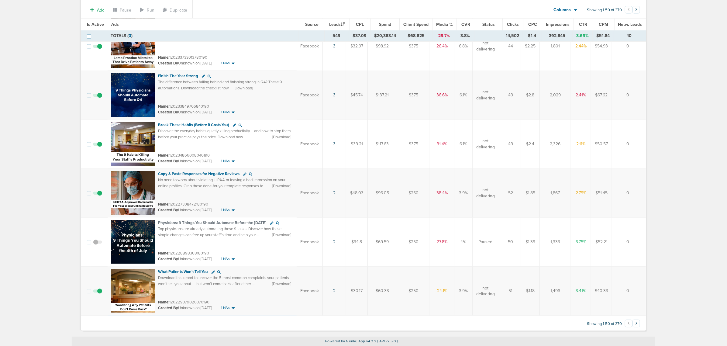
click at [638, 324] on button "›" at bounding box center [636, 323] width 8 height 8
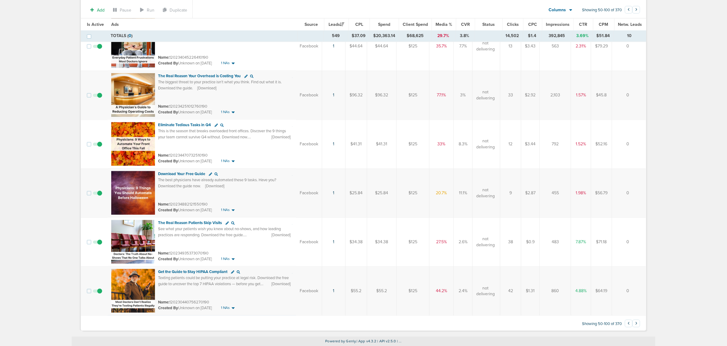
click at [626, 323] on button "‹" at bounding box center [629, 323] width 8 height 8
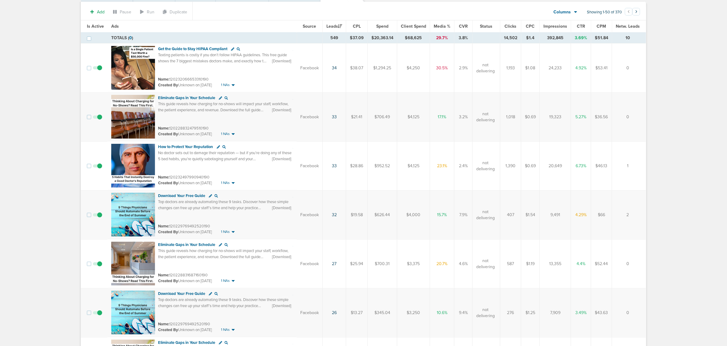
scroll to position [0, 0]
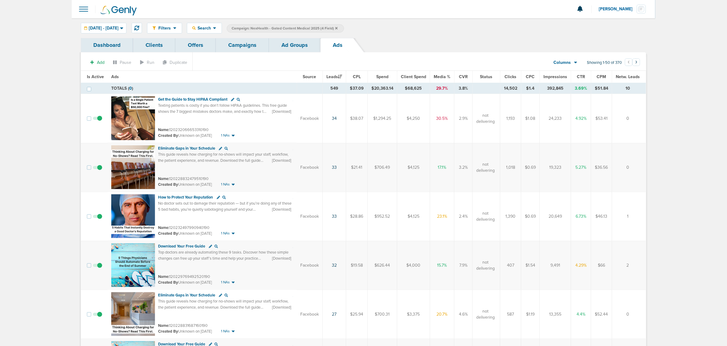
click at [225, 48] on link "Campaigns" at bounding box center [242, 45] width 53 height 14
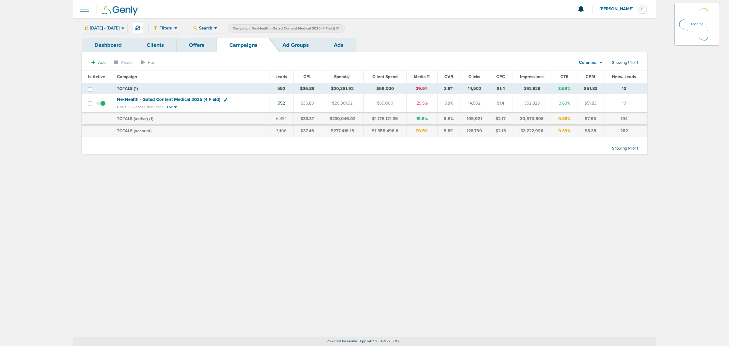
click at [339, 28] on icon at bounding box center [337, 28] width 2 height 2
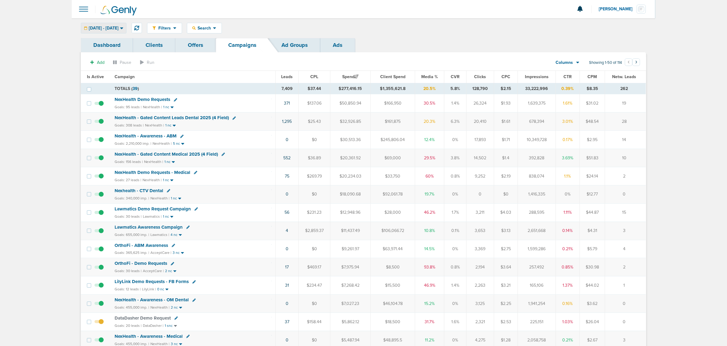
click at [114, 29] on span "06.01.2025 - 10.14.2025" at bounding box center [104, 28] width 30 height 4
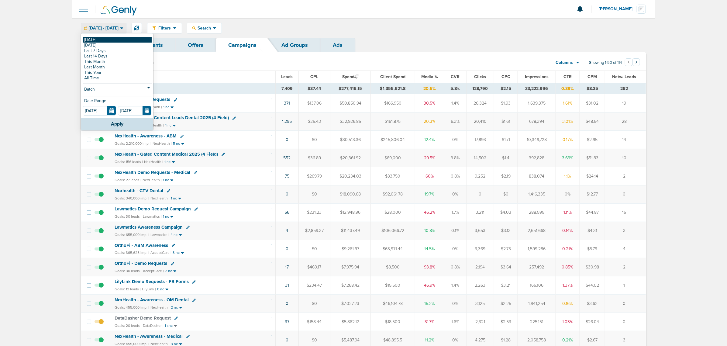
click at [107, 41] on link "[DATE]" at bounding box center [117, 39] width 69 height 5
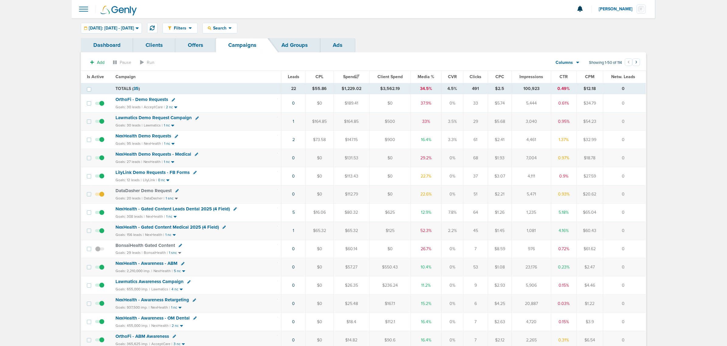
click at [427, 77] on span "Media %" at bounding box center [426, 76] width 17 height 5
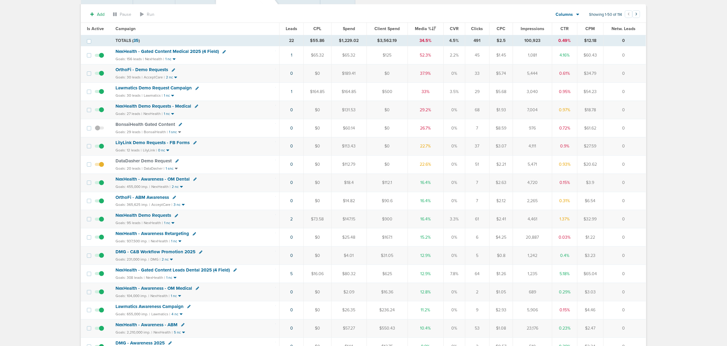
scroll to position [152, 0]
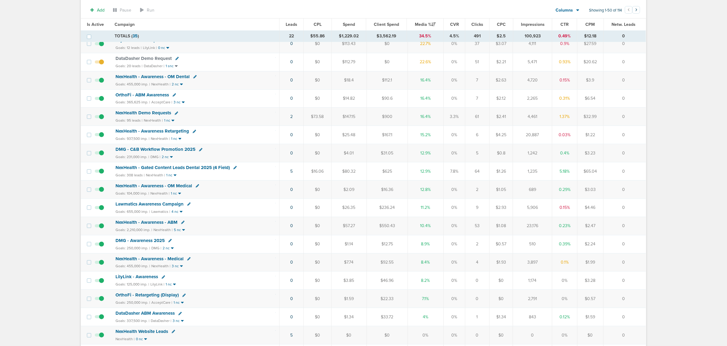
click at [210, 169] on span "NexHealth - Gated Content Leads Dental 2025 (4 Field)" at bounding box center [172, 167] width 114 height 5
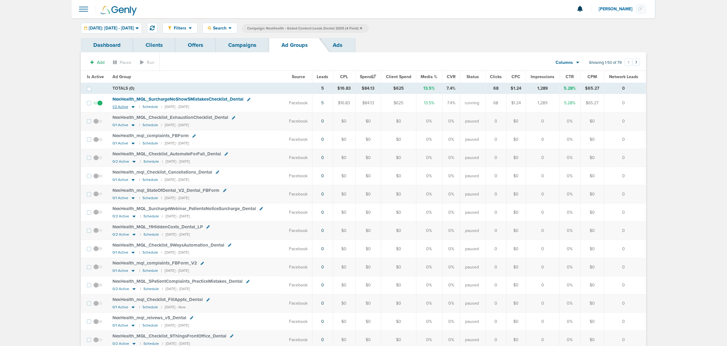
click at [132, 107] on icon at bounding box center [133, 107] width 3 height 2
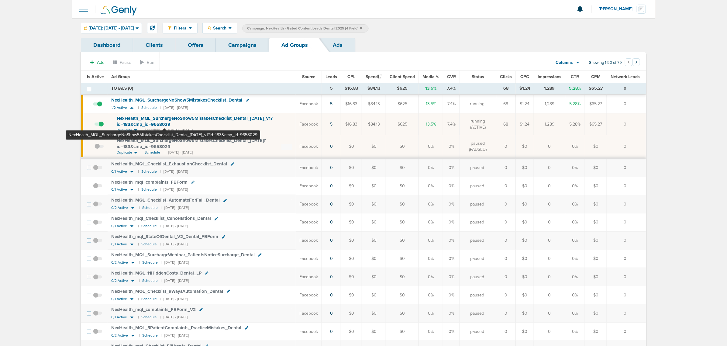
click at [164, 119] on span "NexHealth_ MQL_ SurchargeNoShow5MistakesChecklist_ Dental_ 10.13.25_ v1?id=183&…" at bounding box center [195, 121] width 156 height 12
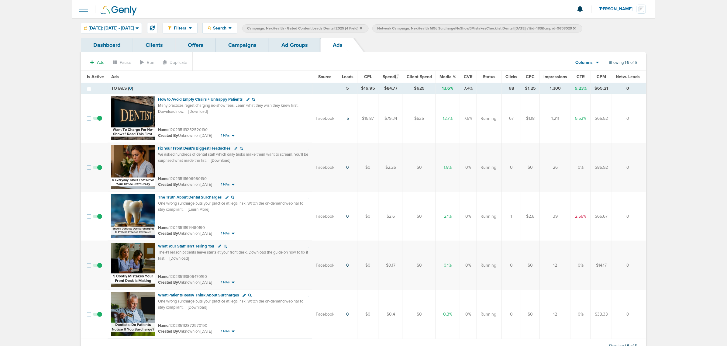
click at [297, 46] on link "Ad Groups" at bounding box center [294, 45] width 51 height 14
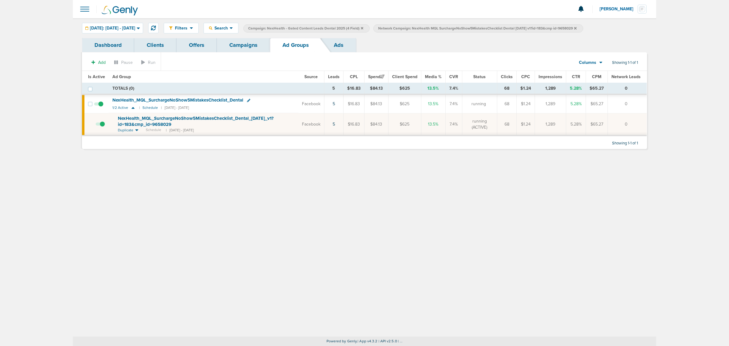
click at [247, 43] on link "Campaigns" at bounding box center [243, 45] width 53 height 14
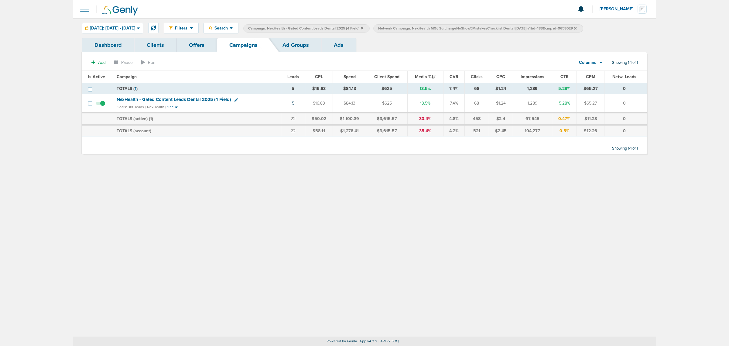
click at [577, 28] on icon at bounding box center [575, 28] width 2 height 4
click at [363, 28] on icon at bounding box center [362, 28] width 2 height 2
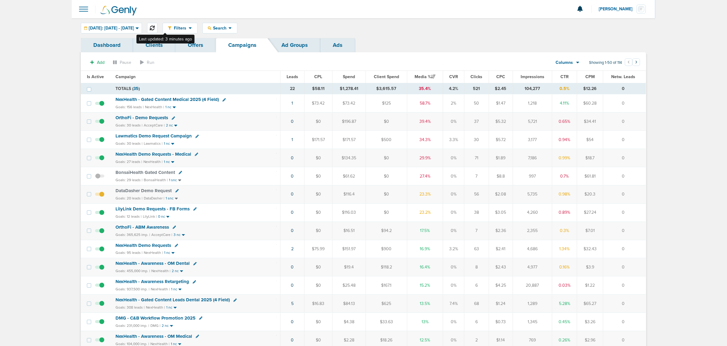
click at [155, 30] on icon at bounding box center [152, 28] width 5 height 5
click at [155, 26] on icon at bounding box center [152, 28] width 5 height 5
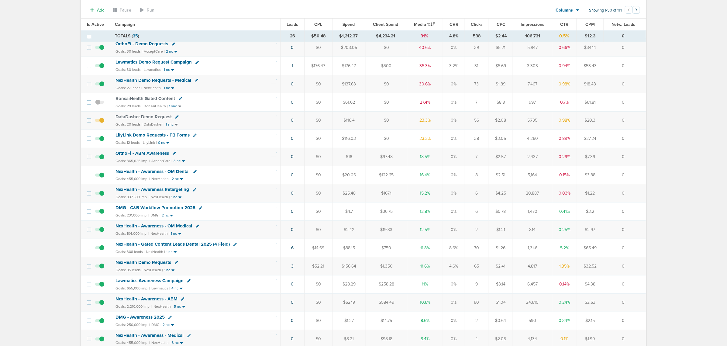
scroll to position [76, 0]
click at [292, 268] on link "3" at bounding box center [292, 265] width 2 height 5
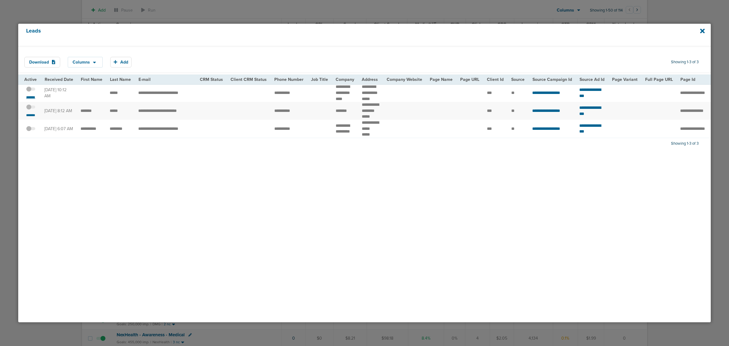
click at [28, 98] on small "*******" at bounding box center [30, 97] width 13 height 5
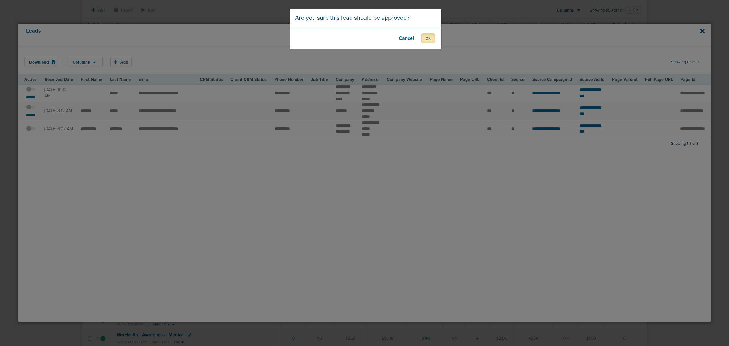
click at [429, 40] on button "OK" at bounding box center [428, 37] width 14 height 9
click at [428, 40] on button "OK" at bounding box center [428, 37] width 14 height 9
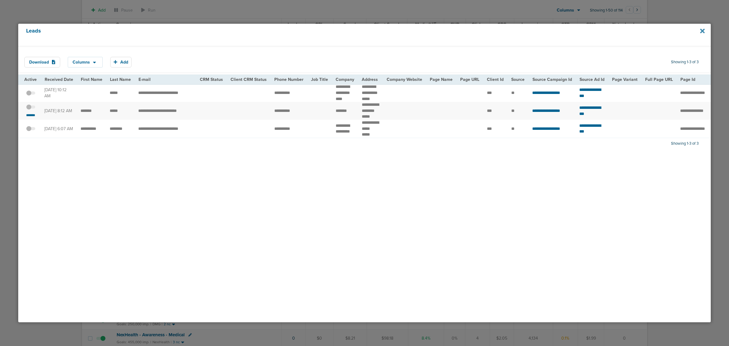
click at [703, 29] on icon at bounding box center [702, 31] width 5 height 7
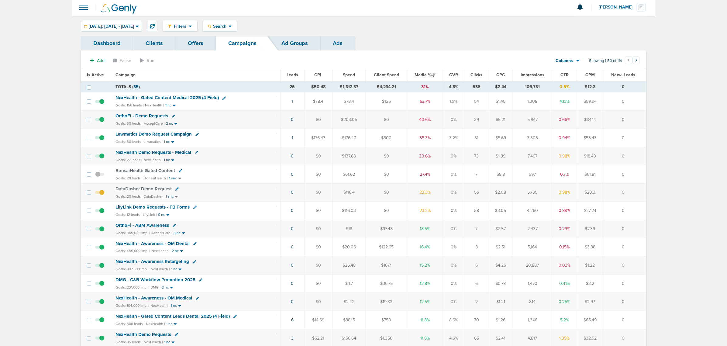
scroll to position [0, 0]
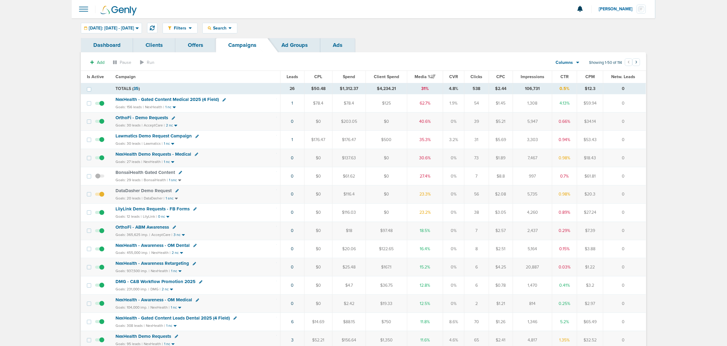
click at [184, 99] on span "NexHealth - Gated Content Medical 2025 (4 Field)" at bounding box center [166, 99] width 103 height 5
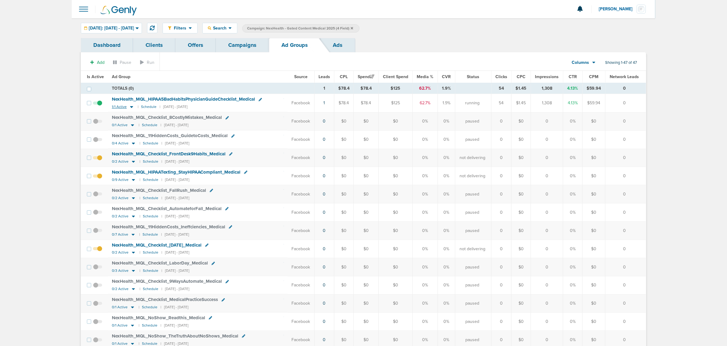
click at [132, 107] on icon at bounding box center [131, 107] width 3 height 2
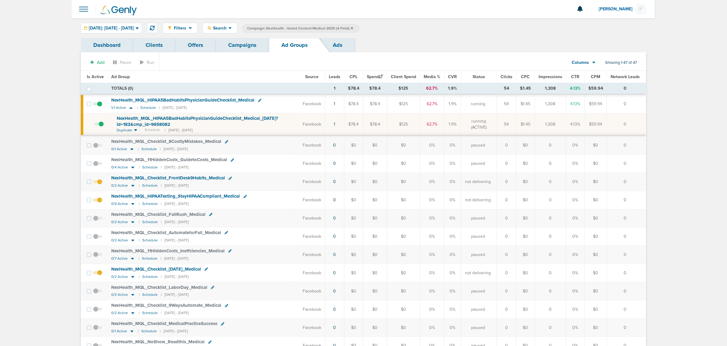
click at [213, 118] on span "NexHealth_ MQL_ HIPAA5BadHabitsPhysicianGuideChecklist_ Medical_ 10.13.25?id=18…" at bounding box center [197, 121] width 161 height 12
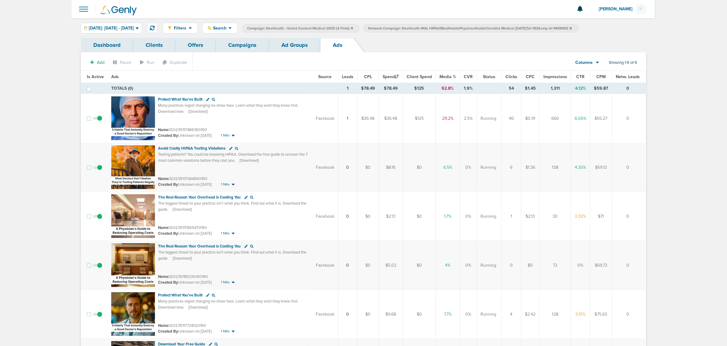
click at [303, 42] on link "Ad Groups" at bounding box center [294, 45] width 51 height 14
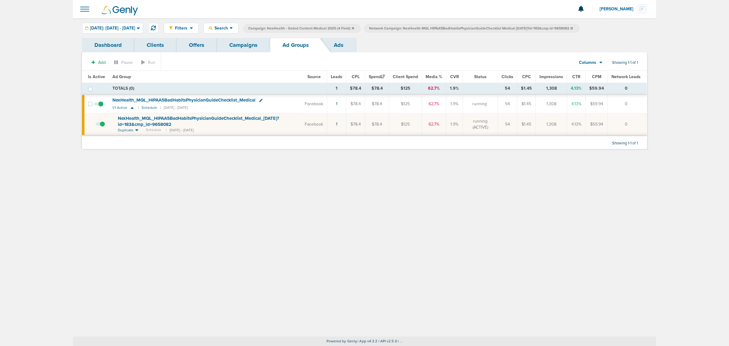
click at [255, 43] on link "Campaigns" at bounding box center [243, 45] width 53 height 14
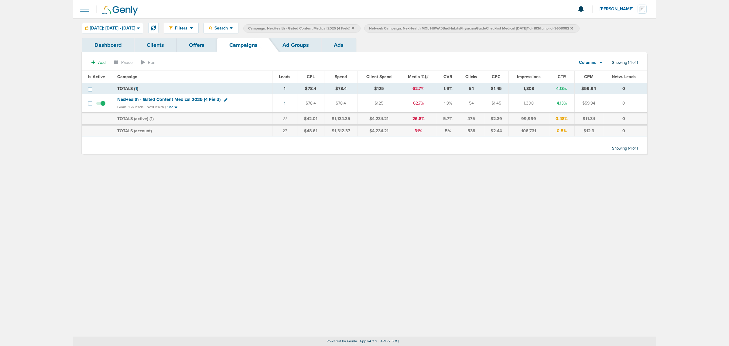
click at [573, 28] on icon at bounding box center [572, 28] width 2 height 2
click at [354, 28] on icon at bounding box center [353, 28] width 2 height 4
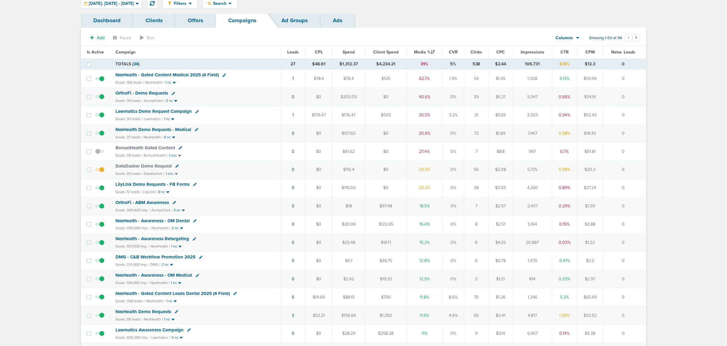
scroll to position [38, 0]
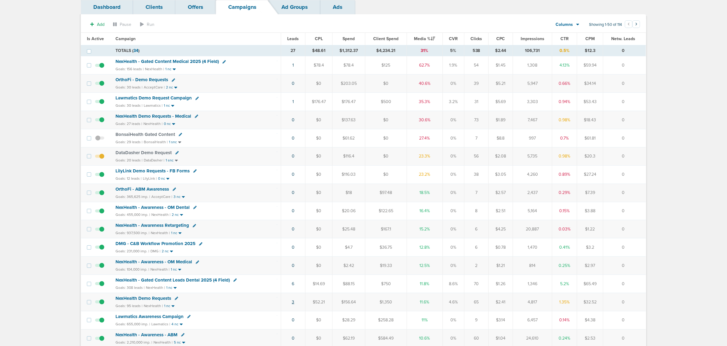
click at [292, 304] on link "3" at bounding box center [293, 301] width 2 height 5
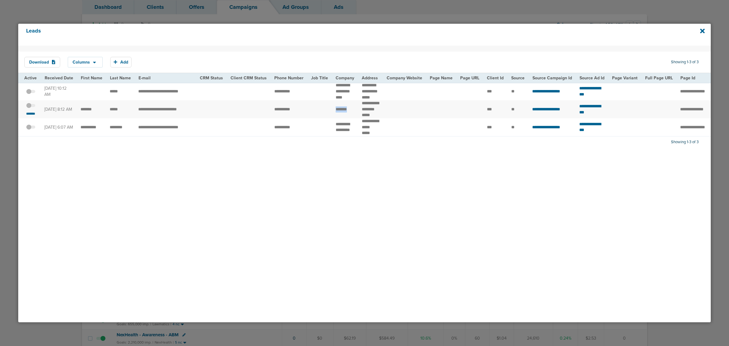
drag, startPoint x: 329, startPoint y: 113, endPoint x: 348, endPoint y: 115, distance: 19.8
click at [348, 115] on td "*******" at bounding box center [345, 109] width 26 height 18
click at [199, 116] on td at bounding box center [211, 109] width 31 height 18
drag, startPoint x: 269, startPoint y: 113, endPoint x: 295, endPoint y: 113, distance: 26.4
click at [295, 113] on td "**********" at bounding box center [289, 109] width 37 height 18
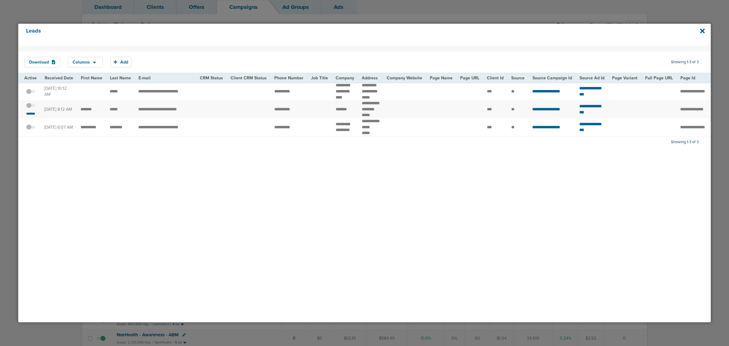
click at [33, 108] on span at bounding box center [30, 108] width 9 height 0
click at [31, 106] on input "checkbox" at bounding box center [31, 106] width 0 height 0
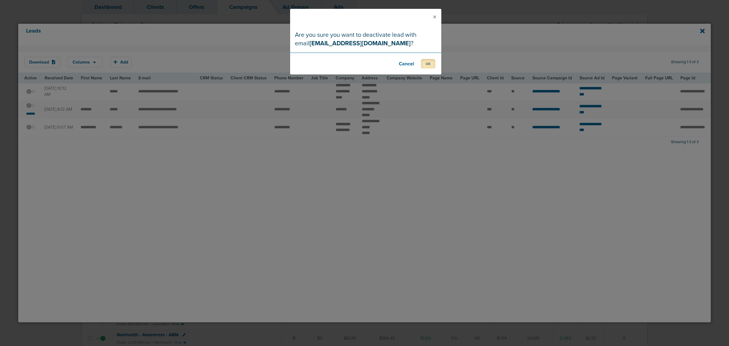
click at [426, 61] on button "OK" at bounding box center [428, 63] width 14 height 9
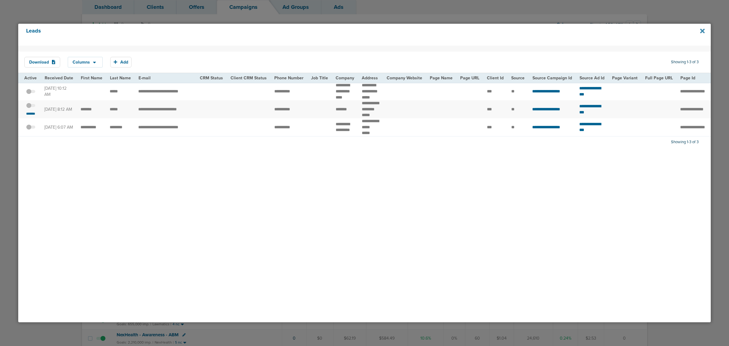
click at [701, 31] on icon at bounding box center [702, 31] width 5 height 7
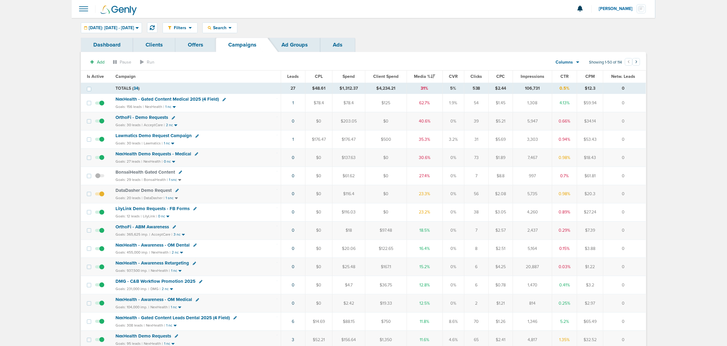
scroll to position [0, 0]
click at [155, 27] on icon at bounding box center [152, 28] width 5 height 5
drag, startPoint x: 287, startPoint y: 140, endPoint x: 634, endPoint y: 138, distance: 346.6
click at [634, 138] on tr "Lawmatics Demo Request Campaign Goals: 30 leads | Lawmatics | 1 nc 1 $176.47 $1…" at bounding box center [363, 140] width 565 height 18
click at [634, 138] on td "0" at bounding box center [624, 140] width 43 height 18
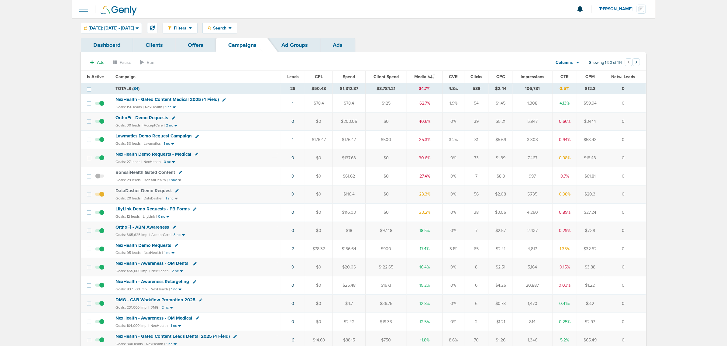
drag, startPoint x: 634, startPoint y: 139, endPoint x: 187, endPoint y: 131, distance: 446.3
click at [232, 133] on td "Lawmatics Demo Request Campaign Goals: 30 leads | Lawmatics | 1 nc" at bounding box center [196, 140] width 169 height 18
drag, startPoint x: 277, startPoint y: 142, endPoint x: 631, endPoint y: 139, distance: 354.2
click at [631, 139] on tr "Lawmatics Demo Request Campaign Goals: 30 leads | Lawmatics | 1 nc 1 $176.47 $1…" at bounding box center [363, 140] width 565 height 18
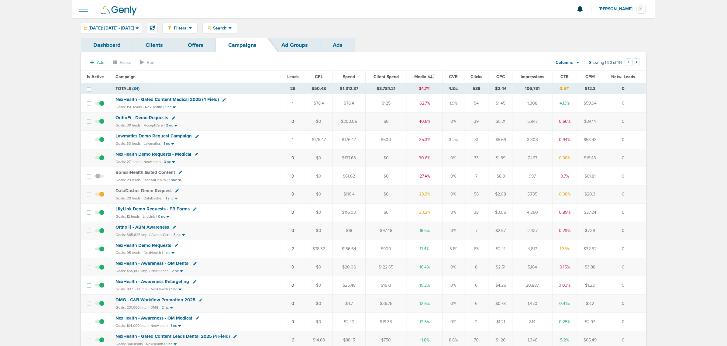
click at [631, 139] on td "0" at bounding box center [624, 140] width 43 height 18
click at [175, 192] on icon at bounding box center [176, 190] width 3 height 3
select select
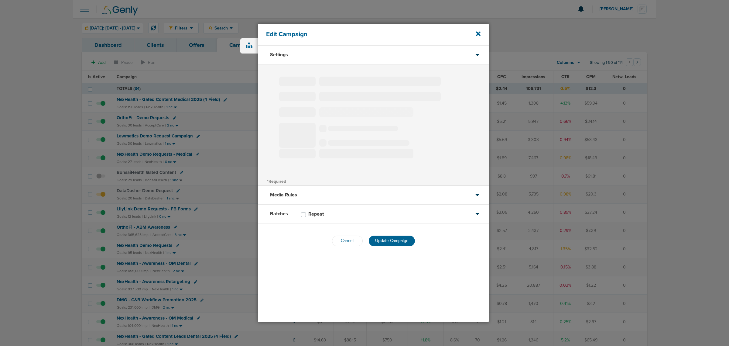
type input "DataDasher Demo Request"
select select "Leads"
radio input "true"
select select "readOnly"
select select "1"
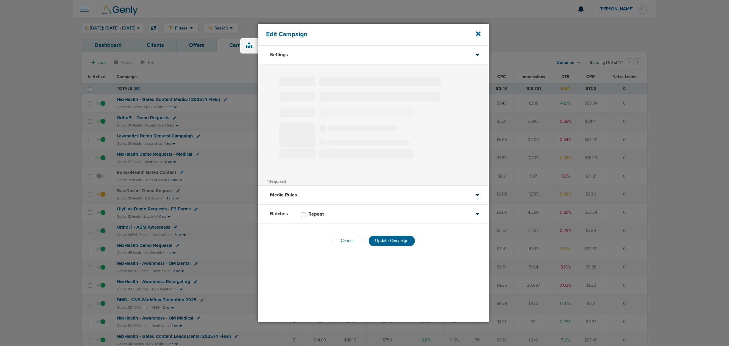
select select "1"
select select "2"
select select "3"
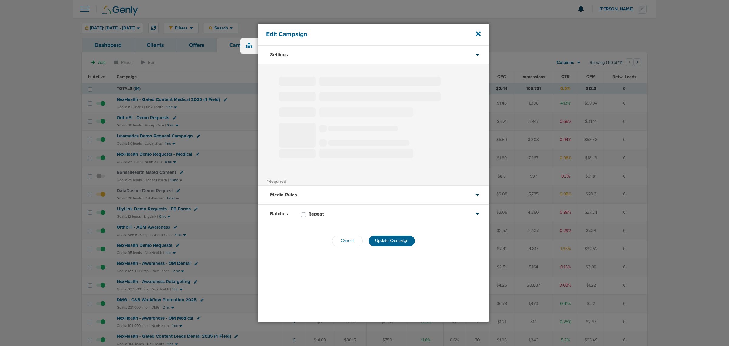
select select "4"
select select "6"
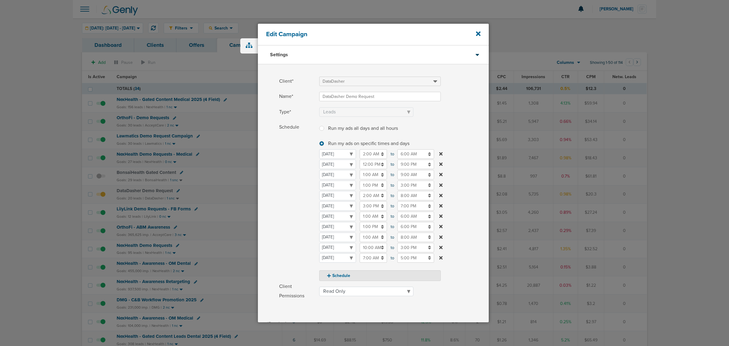
click at [371, 187] on input "1:00 PM" at bounding box center [373, 184] width 27 height 9
click at [361, 202] on icon at bounding box center [362, 200] width 5 height 4
type input "2:00 PM"
click at [459, 179] on label "Schedule Run my ads all days and all hours Run my ads all days and all hours Ru…" at bounding box center [384, 201] width 210 height 158
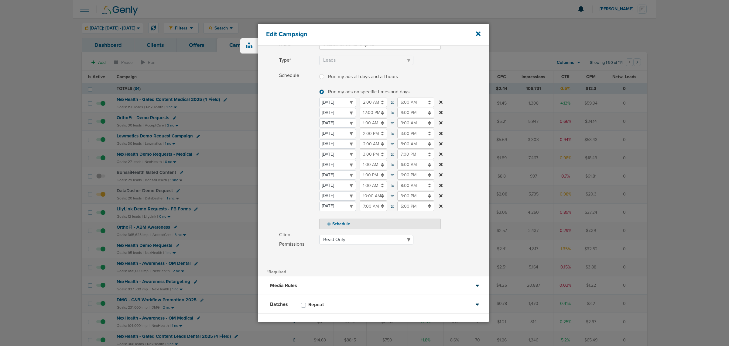
scroll to position [39, 0]
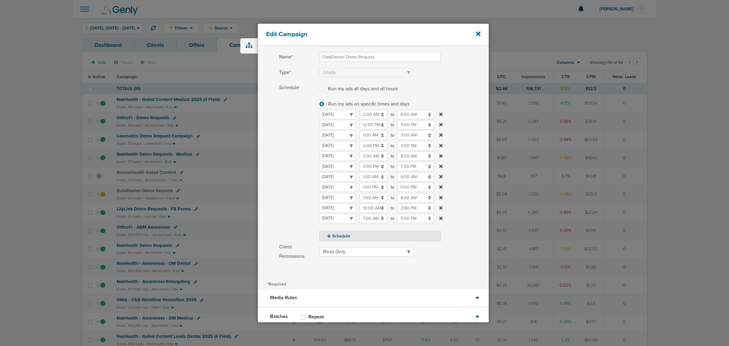
click at [415, 150] on input "3:00 PM" at bounding box center [415, 145] width 37 height 9
click at [397, 173] on span "03" at bounding box center [400, 174] width 9 height 9
click at [420, 184] on td "09" at bounding box center [418, 183] width 20 height 12
type input "9:00 PM"
click at [468, 113] on label "Schedule Run my ads all days and all hours Run my ads all days and all hours Ru…" at bounding box center [384, 162] width 210 height 158
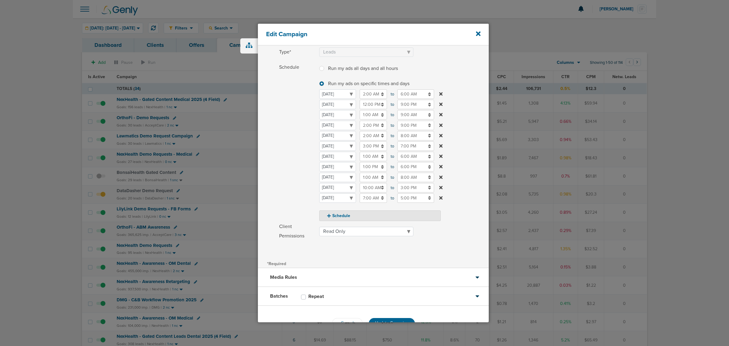
scroll to position [77, 0]
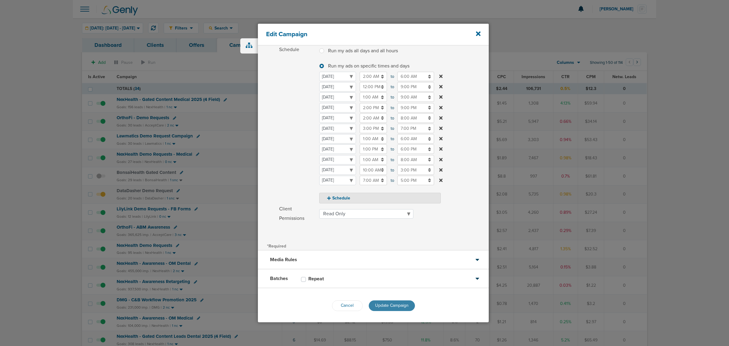
click at [388, 303] on span "Update Campaign" at bounding box center [391, 305] width 33 height 5
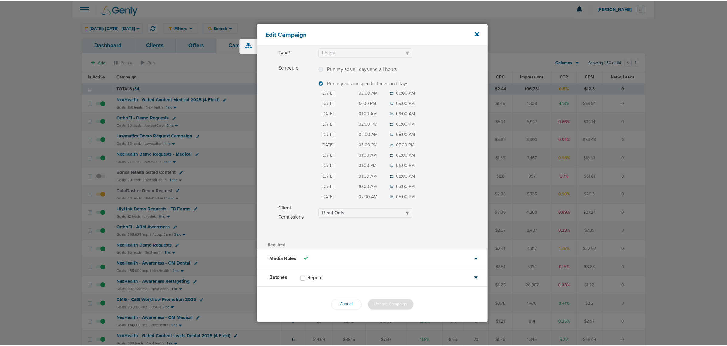
scroll to position [58, 0]
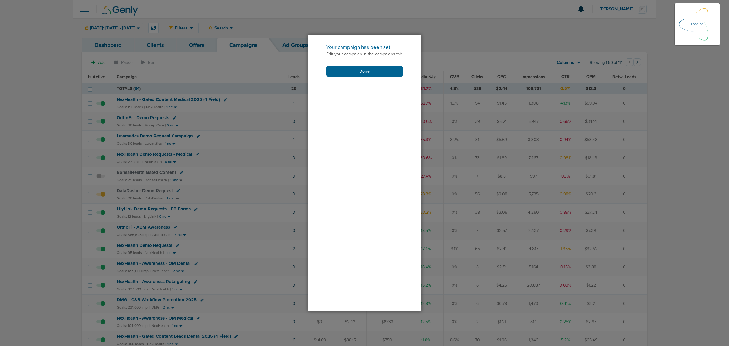
click at [378, 63] on div "Your campaign has been set! Edit your campaign in the campaigns tab. Done" at bounding box center [364, 60] width 113 height 51
click at [371, 71] on button "Done" at bounding box center [364, 71] width 77 height 11
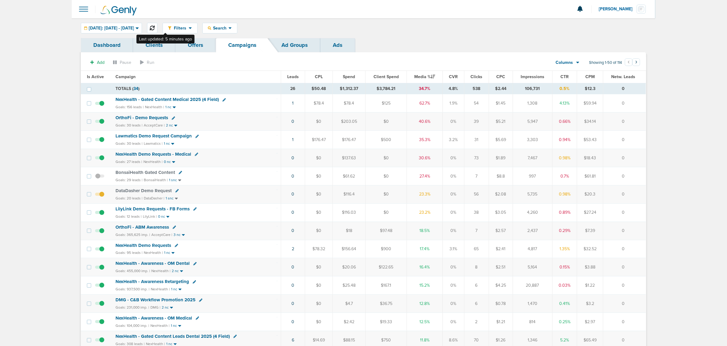
click at [155, 28] on icon at bounding box center [152, 28] width 5 height 5
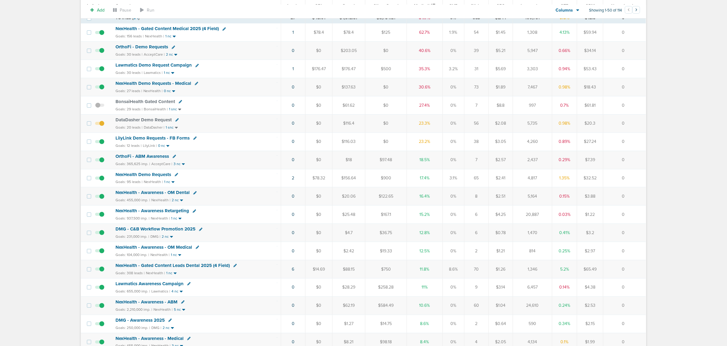
scroll to position [114, 0]
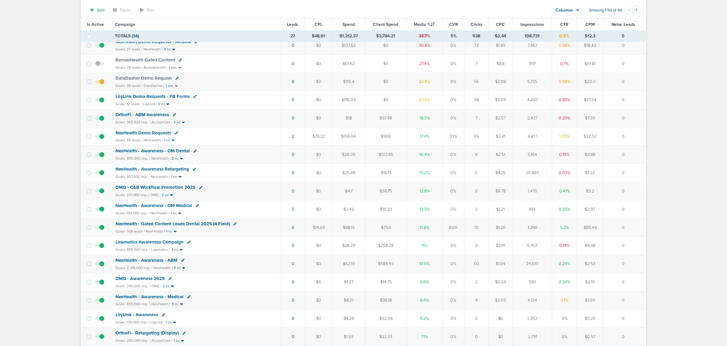
click at [221, 226] on span "NexHealth - Gated Content Leads Dental 2025 (4 Field)" at bounding box center [172, 223] width 114 height 5
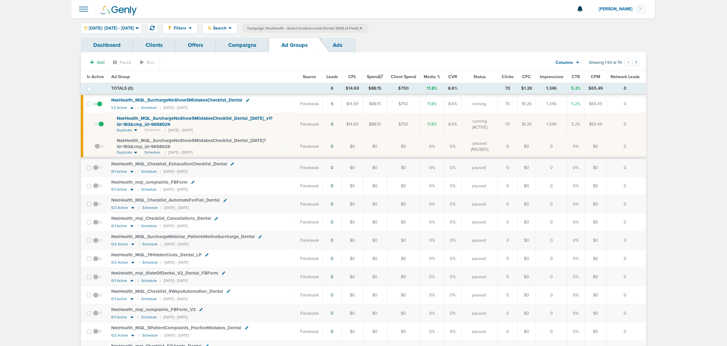
click at [233, 47] on link "Campaigns" at bounding box center [242, 45] width 53 height 14
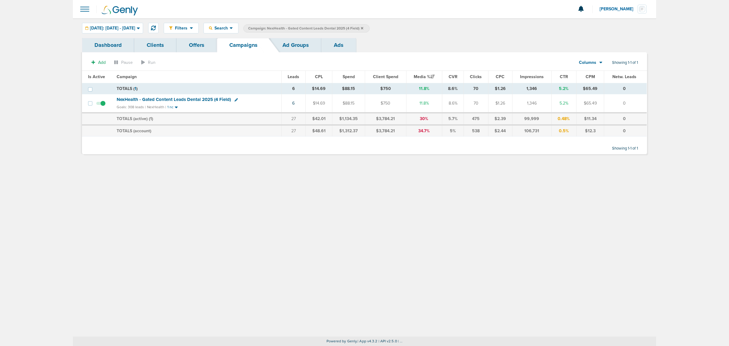
click at [363, 27] on icon at bounding box center [362, 28] width 2 height 2
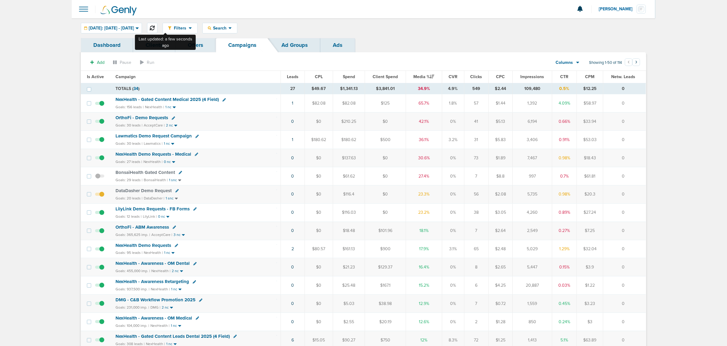
click at [155, 28] on icon at bounding box center [152, 28] width 5 height 5
click at [136, 192] on span "DataDasher Demo Request" at bounding box center [143, 190] width 56 height 5
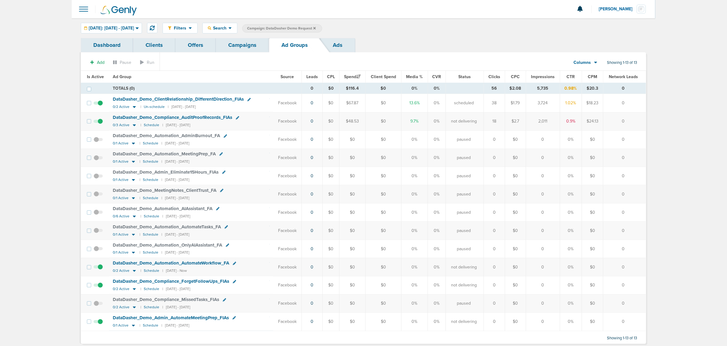
click at [195, 44] on link "Offers" at bounding box center [195, 45] width 40 height 14
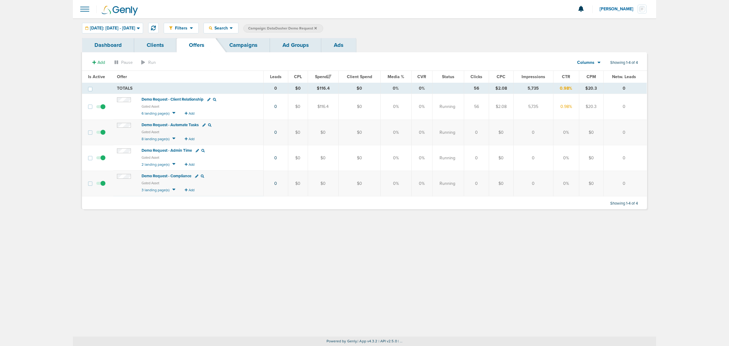
click at [163, 124] on span "Demo Request - Automate Tasks" at bounding box center [170, 124] width 57 height 5
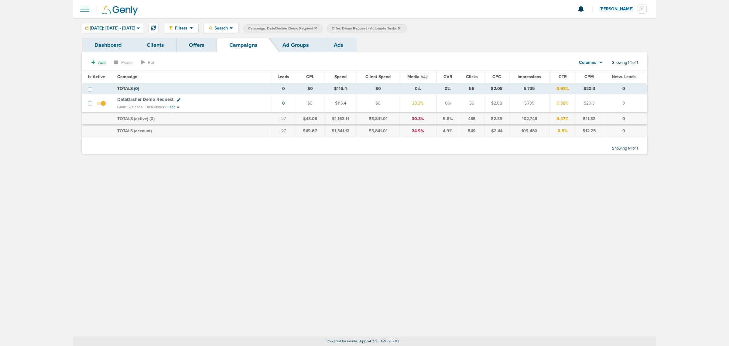
click at [192, 40] on link "Offers" at bounding box center [197, 45] width 40 height 14
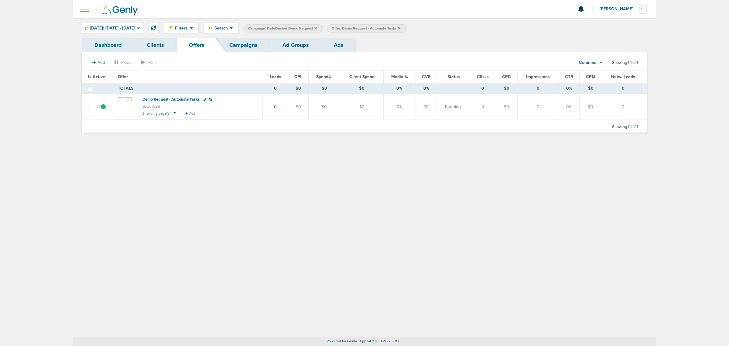
click at [244, 40] on link "Campaigns" at bounding box center [243, 45] width 53 height 14
click at [251, 43] on link "Campaigns" at bounding box center [243, 45] width 53 height 14
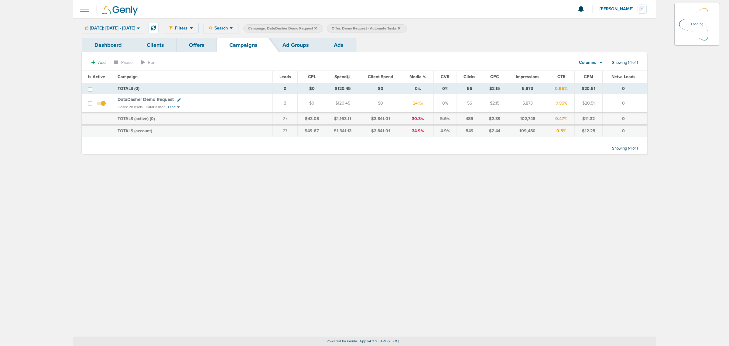
click at [317, 26] on icon at bounding box center [315, 28] width 2 height 4
click at [317, 28] on icon at bounding box center [315, 28] width 2 height 2
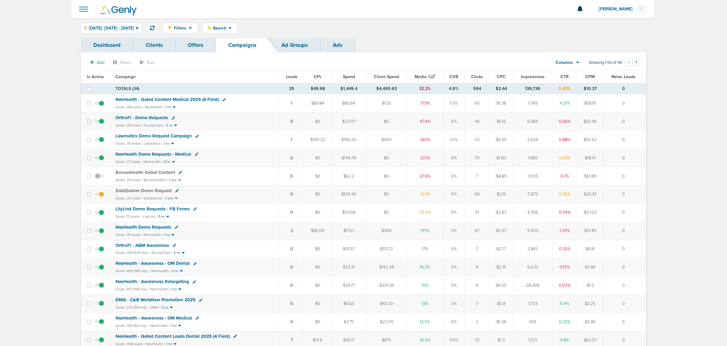
click at [165, 137] on span "Lawmatics Demo Request Campaign" at bounding box center [153, 135] width 76 height 5
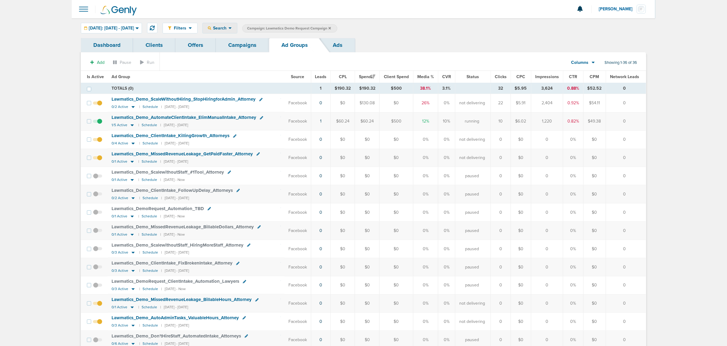
click at [228, 28] on span "Search" at bounding box center [219, 28] width 17 height 5
click at [249, 87] on link "Network Campaign" at bounding box center [234, 86] width 63 height 8
select select "netCmpName"
type input "10.14"
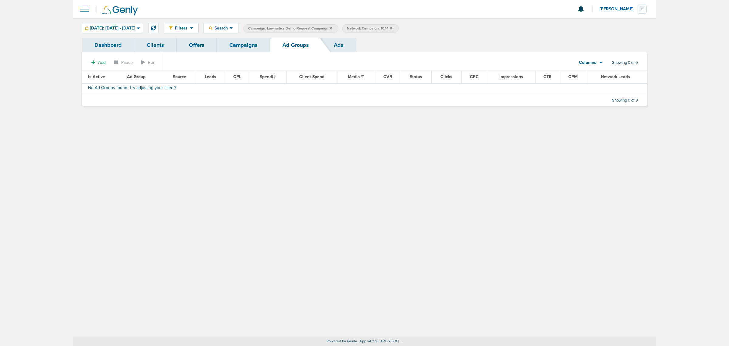
click at [399, 28] on label "Network Campaign: 10.14" at bounding box center [370, 28] width 57 height 8
click at [385, 27] on span "Network Campaign: 10.14" at bounding box center [369, 28] width 45 height 5
select select "netCmpName"
type input "10.13"
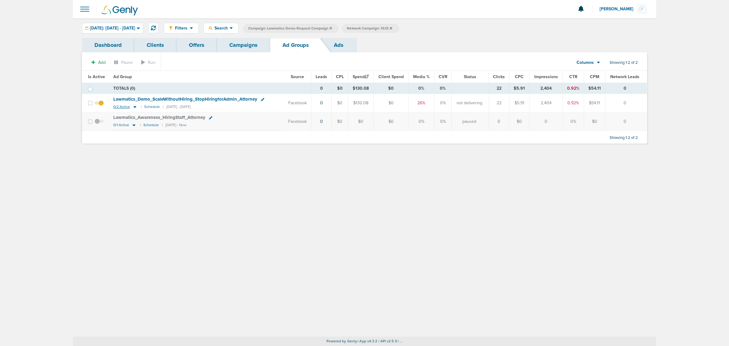
click at [134, 105] on icon at bounding box center [135, 106] width 6 height 5
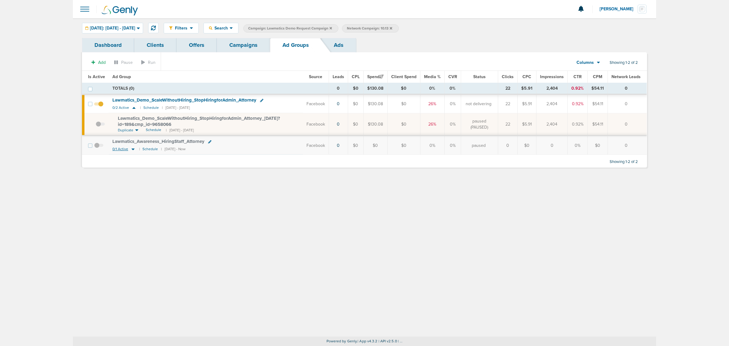
click at [132, 151] on icon at bounding box center [133, 148] width 6 height 5
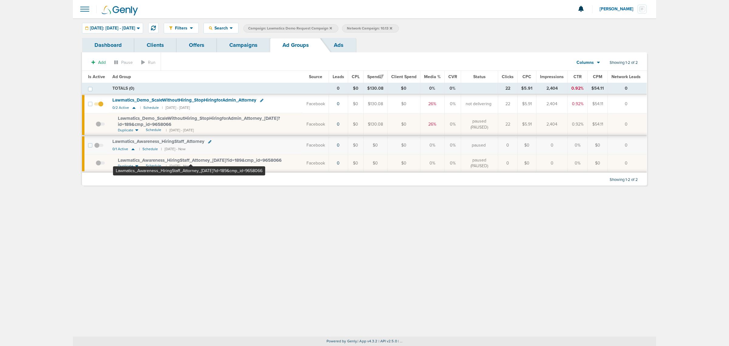
click at [190, 159] on span "Lawmatics_ Awareness_ HiringStaff_ Attorney_ 10.13.25?id=189&cmp_ id=9658066" at bounding box center [200, 159] width 164 height 5
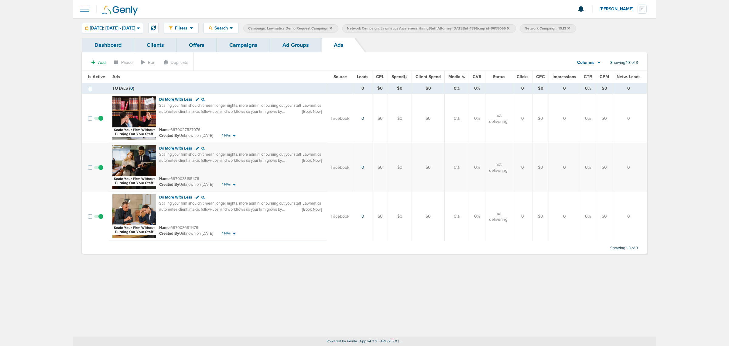
click at [279, 46] on link "Ad Groups" at bounding box center [295, 45] width 51 height 14
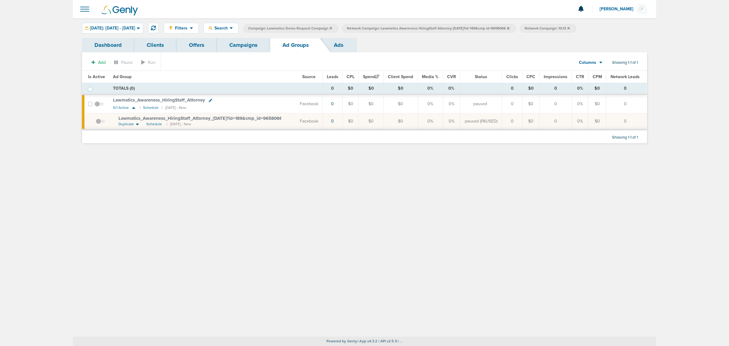
click at [251, 46] on link "Campaigns" at bounding box center [243, 45] width 53 height 14
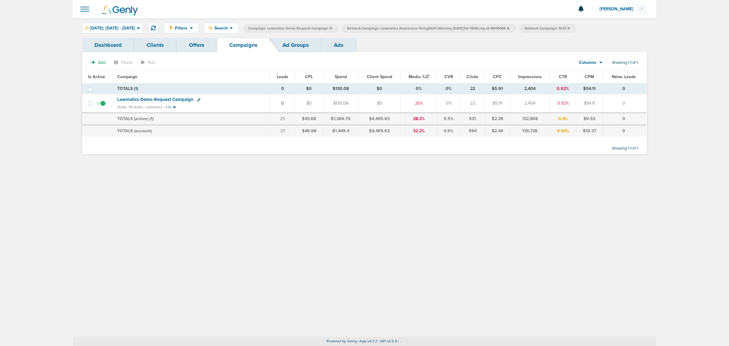
click at [509, 27] on icon at bounding box center [508, 28] width 2 height 4
click at [150, 101] on span "Lawmatics Demo Request Campaign" at bounding box center [155, 99] width 76 height 5
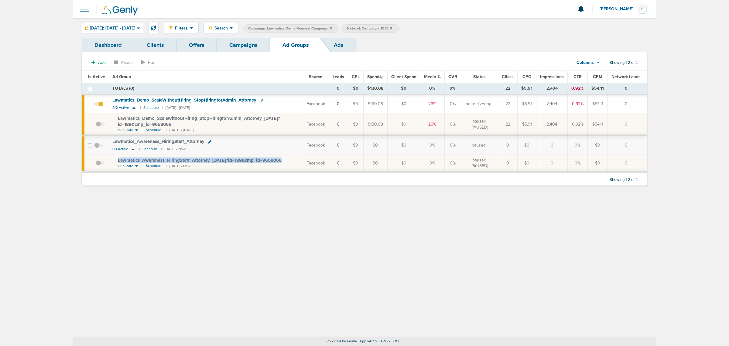
drag, startPoint x: 290, startPoint y: 160, endPoint x: 115, endPoint y: 159, distance: 175.0
click at [115, 159] on td "Lawmatics_ Awareness_ HiringStaff_ Attorney_ 10.13.25?id=189&cmp_ id=9658066 Du…" at bounding box center [206, 163] width 194 height 18
copy span "Lawmatics_ Awareness_ HiringStaff_ Attorney_ 10.13.25?id=189&cmp_ id=9658066"
click at [203, 209] on div "Filters Active Only Settings Status Active Inactive Objectives MQL SQL Traffic …" at bounding box center [364, 177] width 583 height 318
click at [251, 43] on link "Campaigns" at bounding box center [243, 45] width 53 height 14
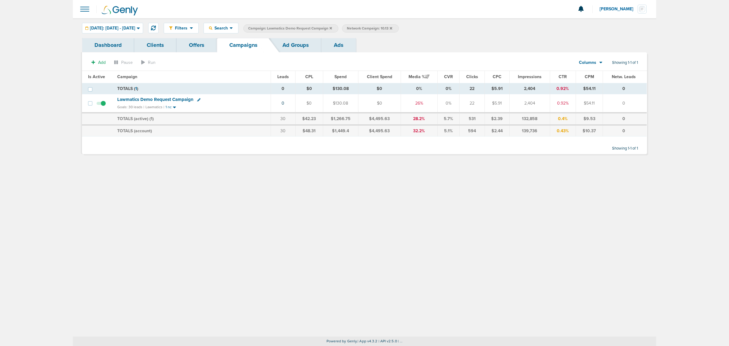
click at [332, 29] on icon at bounding box center [331, 28] width 2 height 4
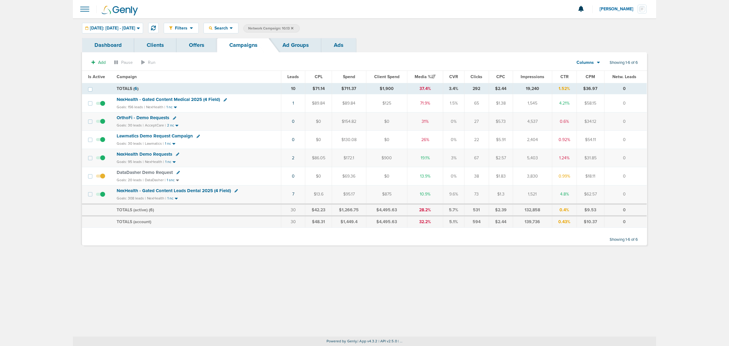
click at [293, 29] on icon at bounding box center [292, 28] width 2 height 4
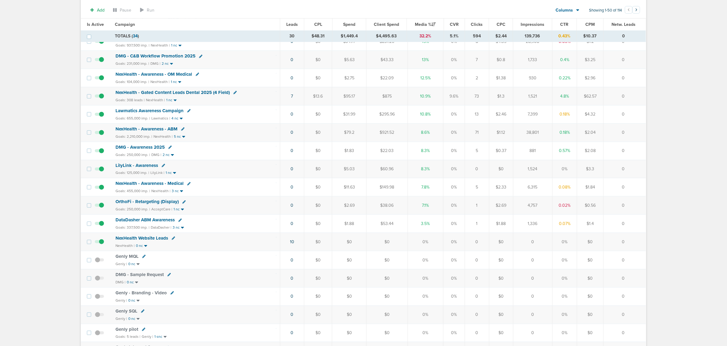
scroll to position [266, 0]
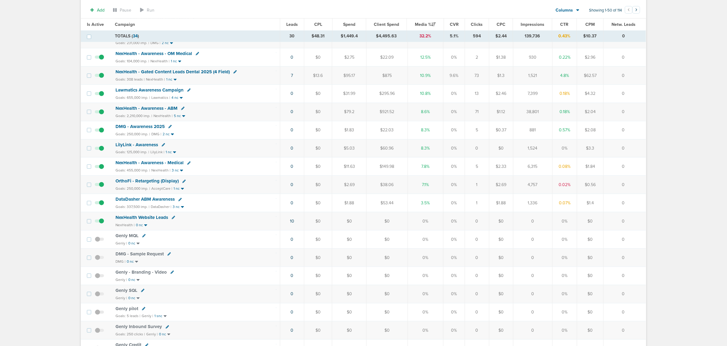
drag, startPoint x: 339, startPoint y: 79, endPoint x: 359, endPoint y: 79, distance: 19.7
click at [359, 79] on td "$95.17" at bounding box center [349, 75] width 34 height 18
click at [386, 84] on td "$875" at bounding box center [386, 75] width 41 height 18
click at [196, 74] on span "NexHealth - Gated Content Leads Dental 2025 (4 Field)" at bounding box center [172, 71] width 114 height 5
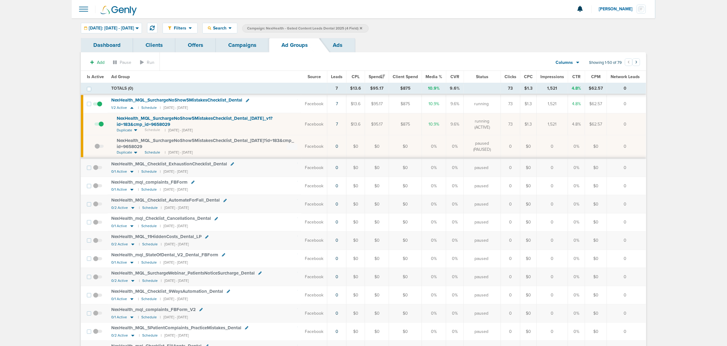
click at [240, 117] on span "NexHealth_ MQL_ SurchargeNoShow5MistakesChecklist_ Dental_ 10.13.25_ v1?id=183&…" at bounding box center [195, 121] width 156 height 12
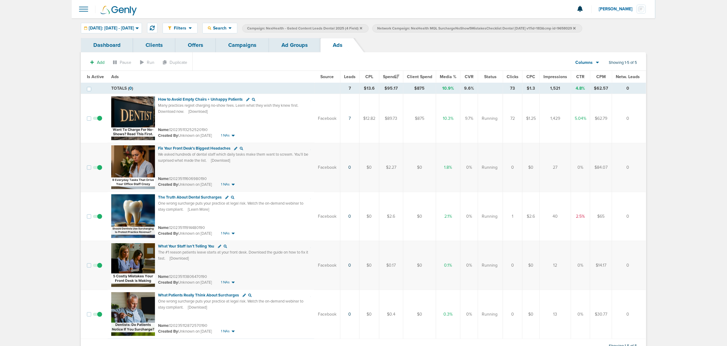
click at [287, 43] on link "Ad Groups" at bounding box center [294, 45] width 51 height 14
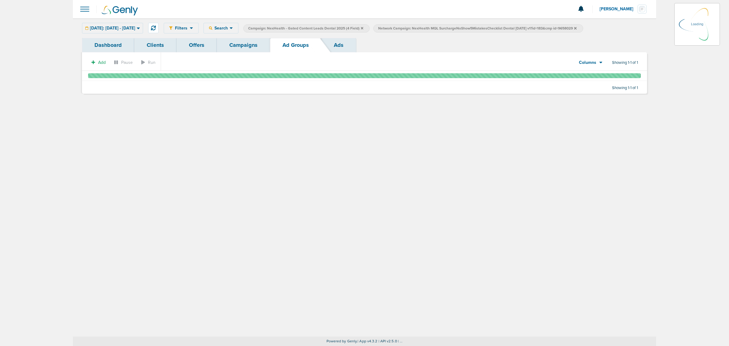
click at [244, 46] on link "Campaigns" at bounding box center [243, 45] width 53 height 14
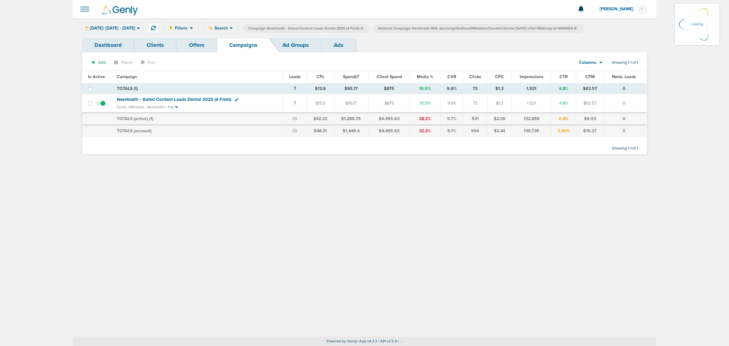
click at [363, 26] on icon at bounding box center [362, 28] width 2 height 4
click at [447, 29] on icon at bounding box center [445, 28] width 2 height 4
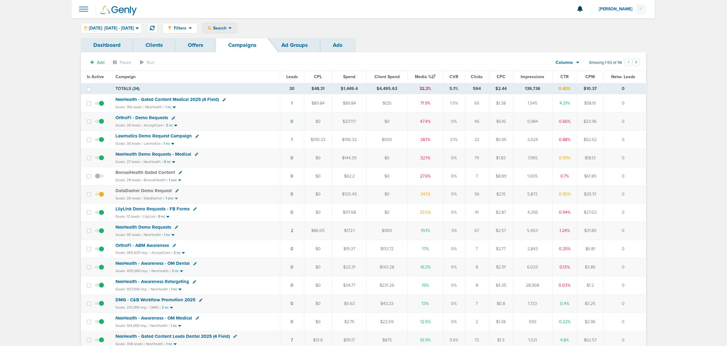
click at [228, 26] on span "Search" at bounding box center [219, 28] width 17 height 5
click at [242, 51] on link "Client" at bounding box center [234, 48] width 63 height 8
type input "law"
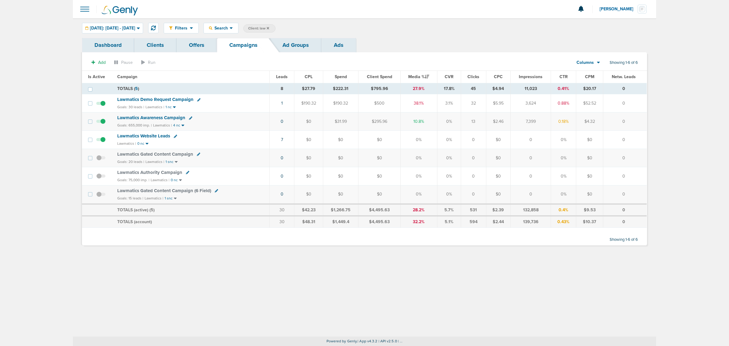
click at [172, 99] on span "Lawmatics Demo Request Campaign" at bounding box center [155, 99] width 76 height 5
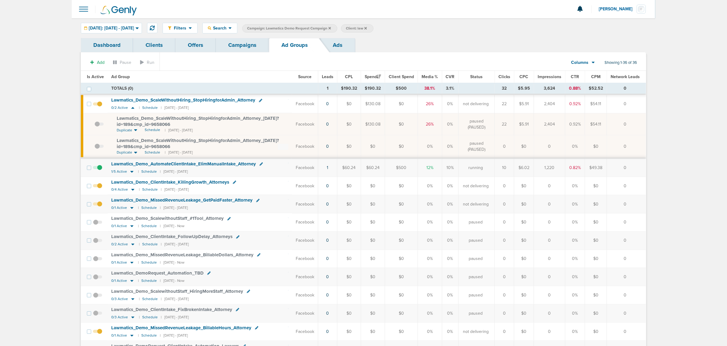
click at [211, 118] on span "Lawmatics_ Demo_ ScaleWithoutHiring_ StopHiringforAdmin_ Attorney_ 10.13.25?id=…" at bounding box center [198, 121] width 162 height 12
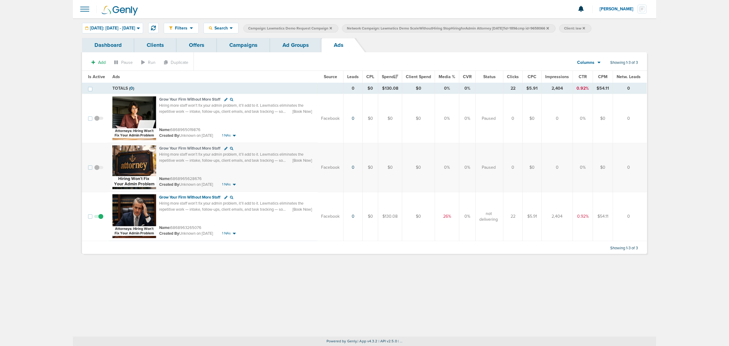
click at [294, 42] on link "Ad Groups" at bounding box center [295, 45] width 51 height 14
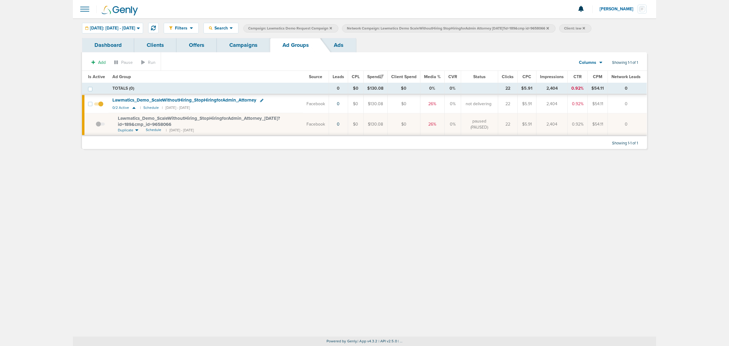
click at [255, 43] on link "Campaigns" at bounding box center [243, 45] width 53 height 14
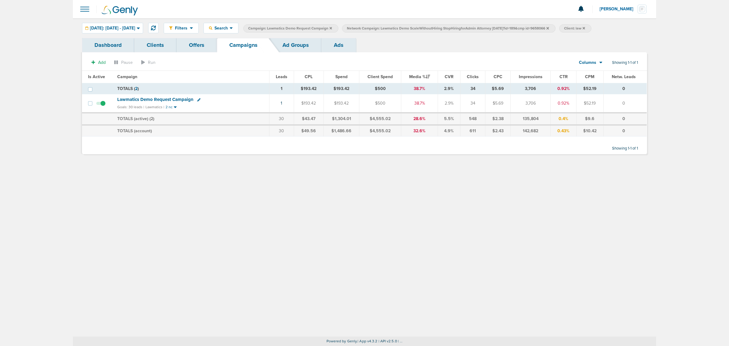
click at [332, 29] on icon at bounding box center [331, 28] width 2 height 4
click at [450, 26] on icon at bounding box center [449, 28] width 2 height 4
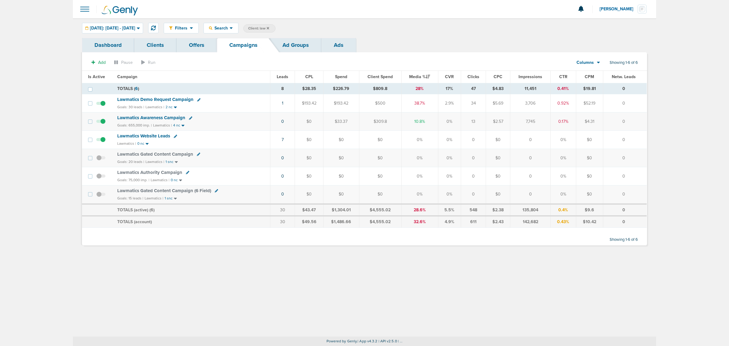
click at [128, 99] on span "Lawmatics Demo Request Campaign" at bounding box center [155, 99] width 76 height 5
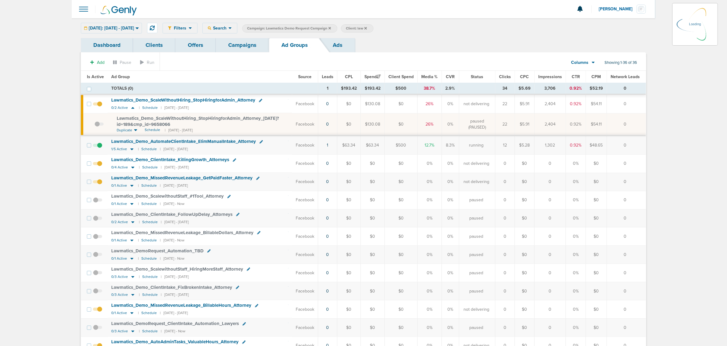
click at [334, 48] on link "Ads" at bounding box center [337, 45] width 35 height 14
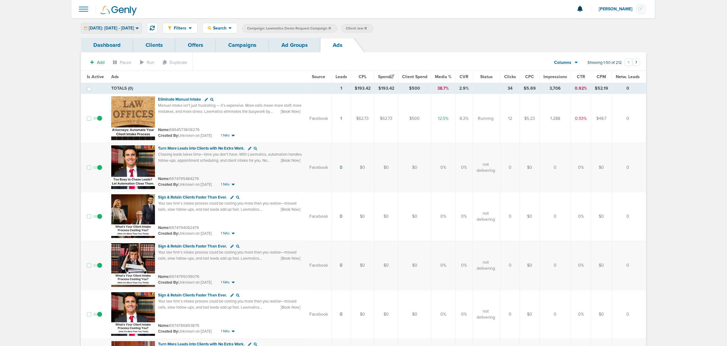
click at [139, 28] on icon at bounding box center [136, 28] width 3 height 5
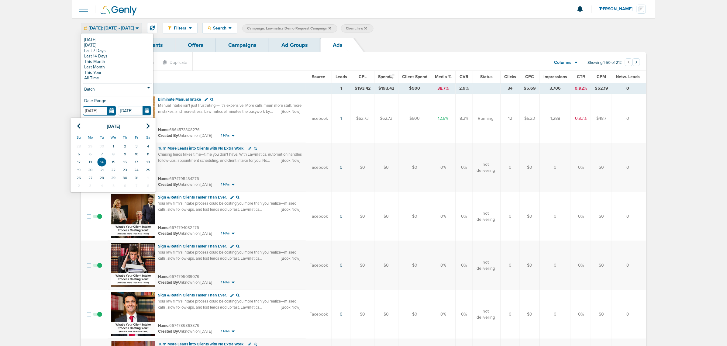
click at [113, 109] on input "[DATE]" at bounding box center [99, 110] width 33 height 9
click at [77, 128] on icon at bounding box center [79, 126] width 4 height 6
click at [92, 145] on td "1" at bounding box center [90, 146] width 12 height 8
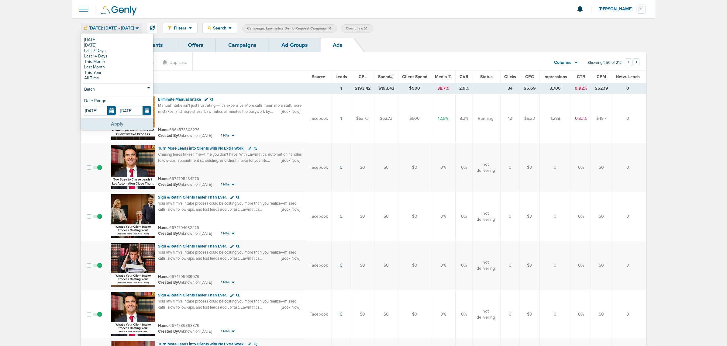
click at [134, 122] on button "Apply" at bounding box center [117, 124] width 72 height 12
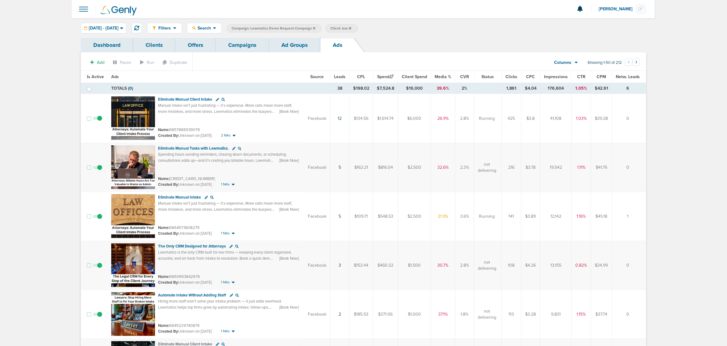
click at [343, 75] on span "Leads" at bounding box center [340, 76] width 12 height 5
drag, startPoint x: 205, startPoint y: 129, endPoint x: 170, endPoint y: 131, distance: 35.0
click at [170, 131] on div "Name: 6857886539076" at bounding box center [227, 130] width 138 height 6
copy small "6857886539076"
click at [289, 176] on div "Name: 6683473079876" at bounding box center [227, 179] width 138 height 6
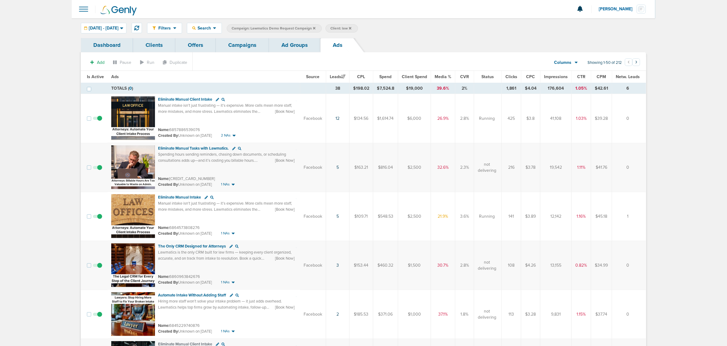
drag, startPoint x: 358, startPoint y: 169, endPoint x: 371, endPoint y: 170, distance: 13.4
click at [371, 170] on td "$163.21" at bounding box center [361, 167] width 24 height 49
click at [118, 29] on span "09.01.2025 - 10.14.2025" at bounding box center [104, 28] width 30 height 4
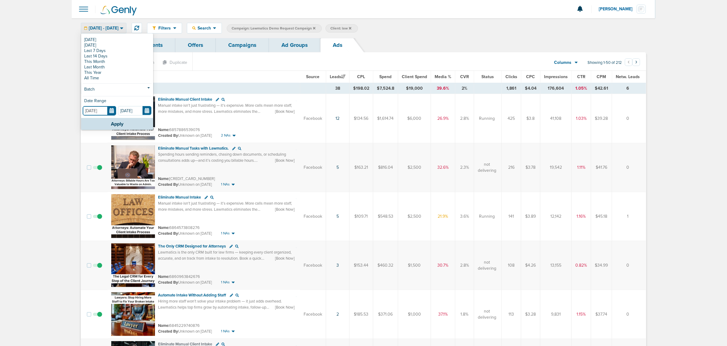
click at [110, 111] on input "09.01.2025" at bounding box center [99, 110] width 33 height 9
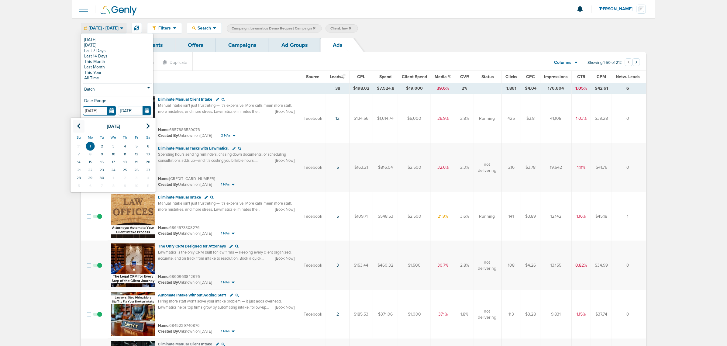
click at [78, 128] on icon at bounding box center [79, 126] width 4 height 6
click at [134, 145] on td "1" at bounding box center [137, 146] width 12 height 8
type input "08.01.2025"
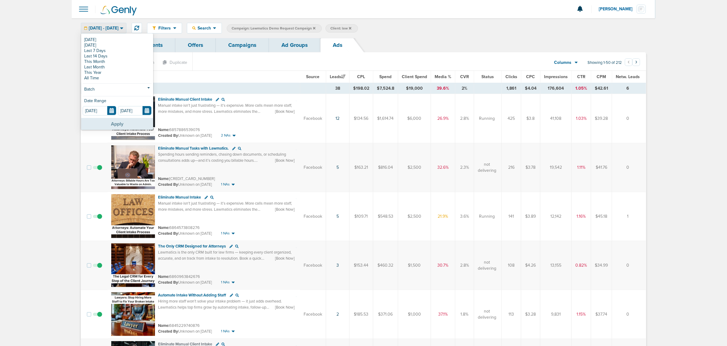
click at [115, 122] on button "Apply" at bounding box center [117, 124] width 72 height 12
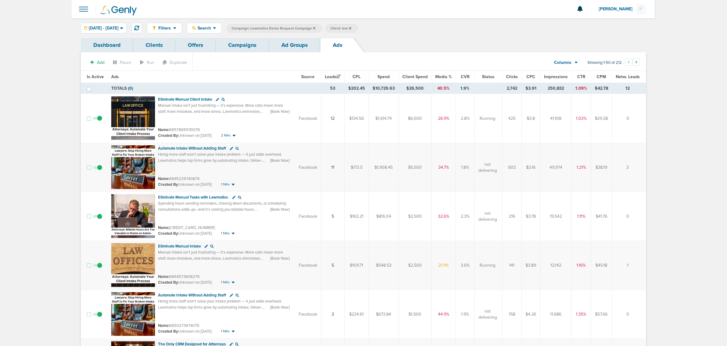
drag, startPoint x: 170, startPoint y: 177, endPoint x: 201, endPoint y: 176, distance: 30.7
click at [201, 176] on div "Name: 6845229740876" at bounding box center [224, 179] width 133 height 6
copy small "6845229740876"
drag, startPoint x: 169, startPoint y: 226, endPoint x: 199, endPoint y: 227, distance: 30.4
click at [199, 227] on div "Name: 6683473079876" at bounding box center [224, 228] width 133 height 6
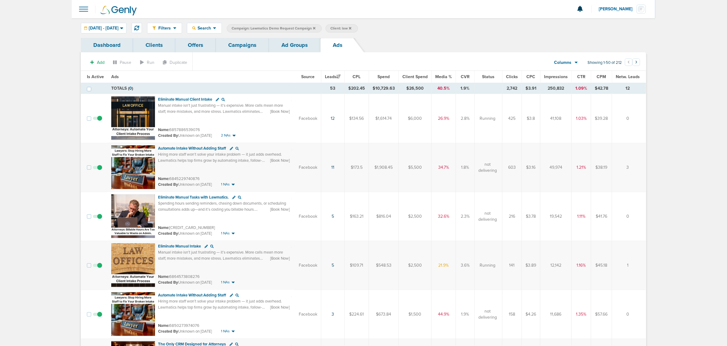
copy small "6683473079876"
drag, startPoint x: 190, startPoint y: 262, endPoint x: 184, endPoint y: 269, distance: 9.3
click at [190, 262] on div "Eliminate Manual Intake Manual intake isn’t just frustrating — it’s expensive. …" at bounding box center [224, 256] width 133 height 27
drag, startPoint x: 169, startPoint y: 276, endPoint x: 205, endPoint y: 275, distance: 36.2
click at [205, 275] on div "Name: 6864573808276" at bounding box center [224, 276] width 133 height 6
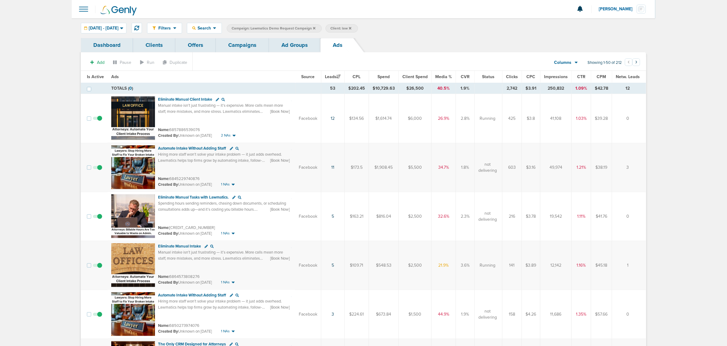
click at [166, 278] on span "Name:" at bounding box center [163, 276] width 11 height 5
drag, startPoint x: 170, startPoint y: 276, endPoint x: 213, endPoint y: 276, distance: 43.1
click at [213, 276] on div "Name: 6864573808276" at bounding box center [224, 276] width 133 height 6
copy small "6864573808276"
click at [582, 75] on span "CTR" at bounding box center [581, 76] width 8 height 5
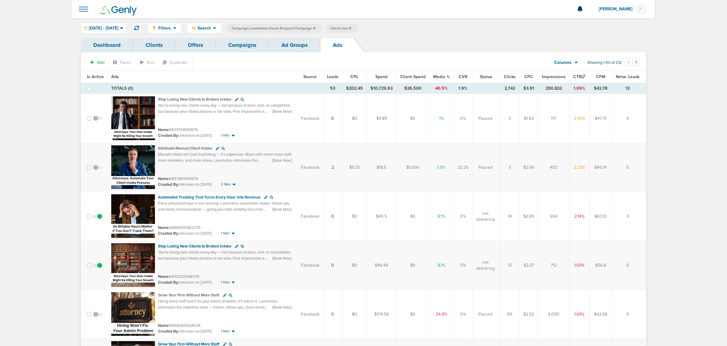
click at [336, 75] on span "Leads" at bounding box center [333, 76] width 12 height 5
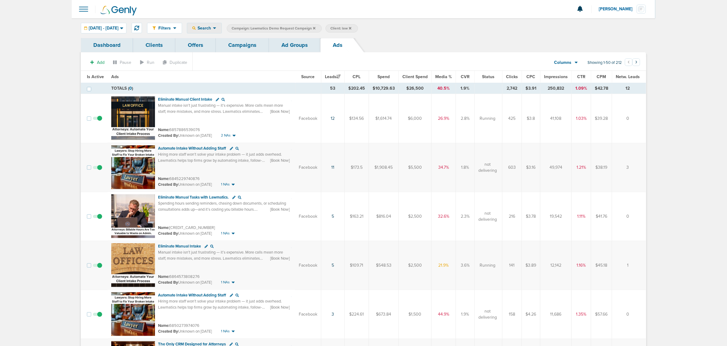
click at [196, 26] on icon at bounding box center [193, 27] width 3 height 3
click at [179, 31] on div "Filters" at bounding box center [164, 28] width 34 height 10
click at [198, 52] on link "Delivery Metrics" at bounding box center [177, 53] width 61 height 8
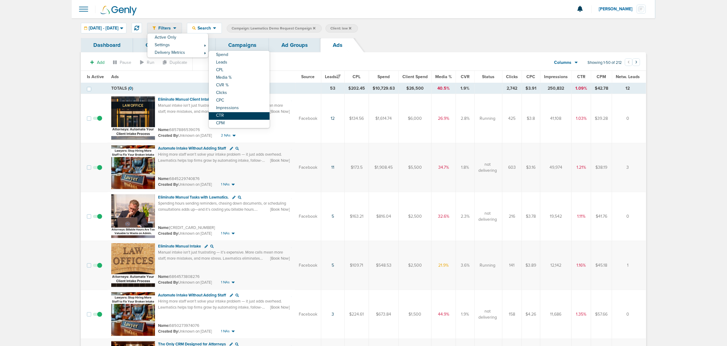
click at [252, 115] on link "CTR" at bounding box center [239, 116] width 61 height 8
select select "ctr"
select select "ge"
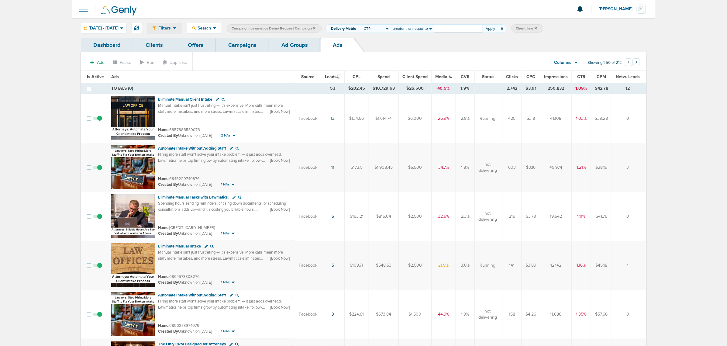
click at [462, 28] on input "number" at bounding box center [458, 28] width 49 height 9
type input "2"
click at [498, 28] on button "Apply" at bounding box center [489, 28] width 15 height 9
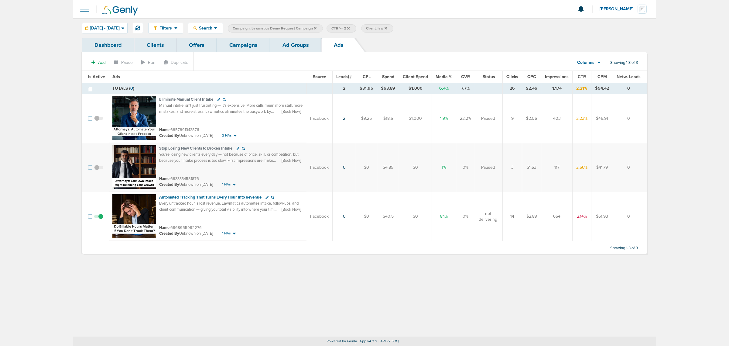
drag, startPoint x: 200, startPoint y: 130, endPoint x: 171, endPoint y: 131, distance: 28.9
click at [171, 131] on div "Name: 6857891343876" at bounding box center [231, 130] width 144 height 6
click at [345, 118] on link "2" at bounding box center [344, 118] width 2 height 5
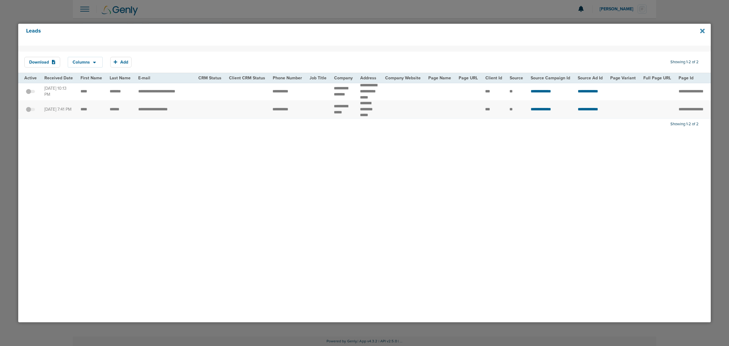
click at [704, 30] on icon at bounding box center [702, 31] width 5 height 5
click at [484, 10] on div at bounding box center [364, 173] width 729 height 346
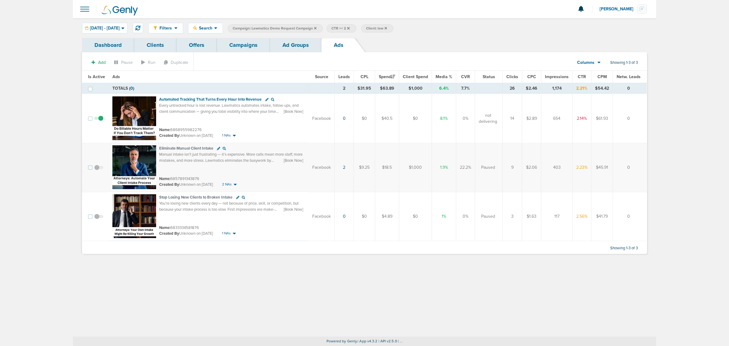
drag, startPoint x: 200, startPoint y: 180, endPoint x: 171, endPoint y: 180, distance: 29.2
click at [171, 180] on div "Name: 6857891343876" at bounding box center [232, 179] width 146 height 6
copy small "6857891343876"
drag, startPoint x: 236, startPoint y: 46, endPoint x: 309, endPoint y: 36, distance: 73.6
click at [236, 46] on link "Campaigns" at bounding box center [243, 45] width 53 height 14
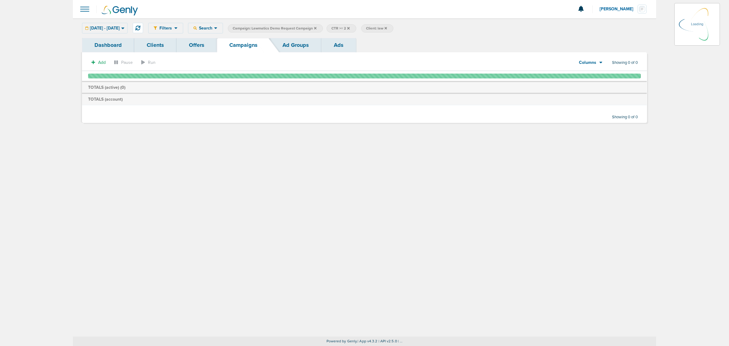
click at [350, 28] on icon at bounding box center [348, 28] width 2 height 2
select select "ctr"
select select "ge"
click at [507, 30] on span at bounding box center [503, 28] width 8 height 9
click at [504, 28] on icon at bounding box center [503, 28] width 2 height 2
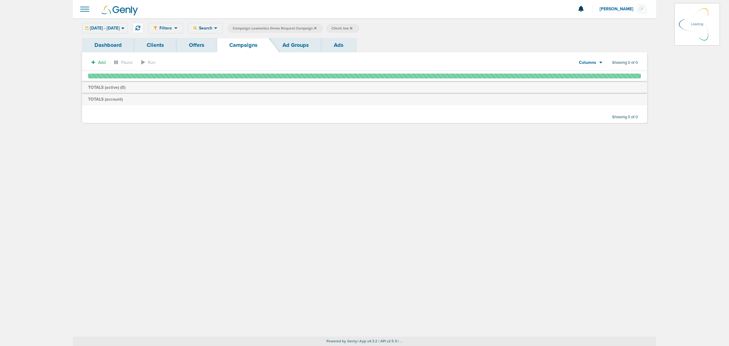
click at [352, 28] on icon at bounding box center [351, 28] width 2 height 2
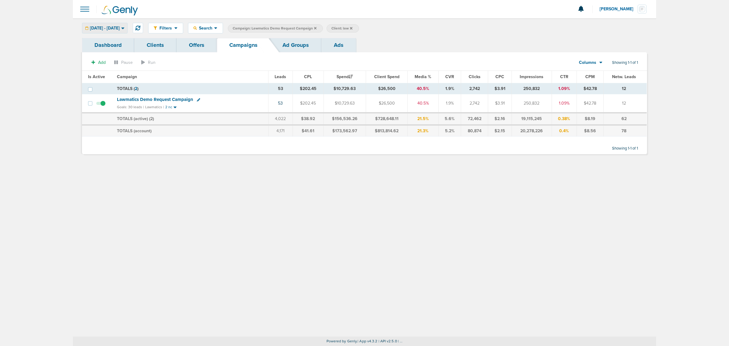
click at [120, 26] on span "[DATE] - [DATE]" at bounding box center [105, 28] width 30 height 4
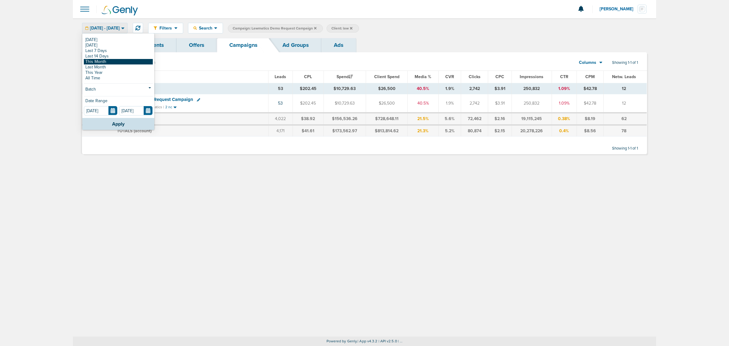
click at [104, 61] on link "This Month" at bounding box center [118, 61] width 69 height 5
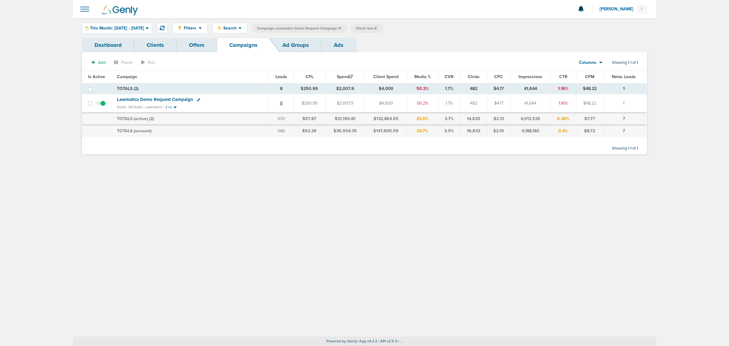
click at [283, 103] on link "8" at bounding box center [281, 103] width 2 height 5
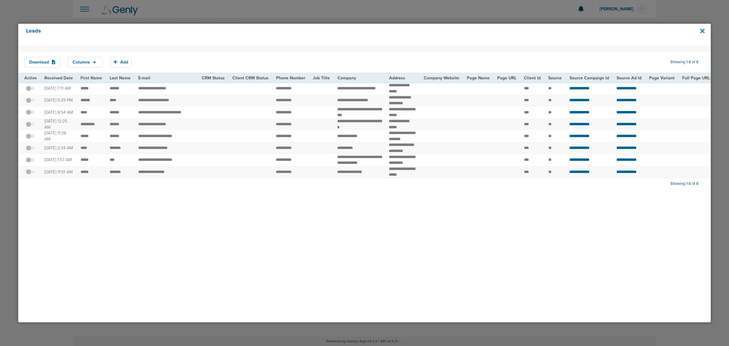
click at [704, 31] on icon at bounding box center [702, 31] width 5 height 7
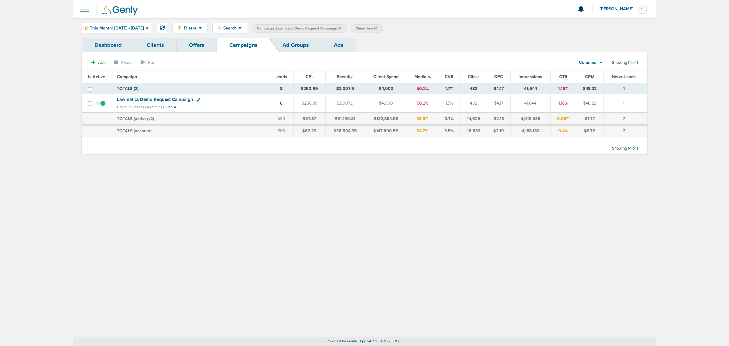
click at [341, 27] on span "Campaign: Lawmatics Demo Request Campaign" at bounding box center [299, 28] width 84 height 5
click at [341, 28] on icon at bounding box center [339, 28] width 2 height 2
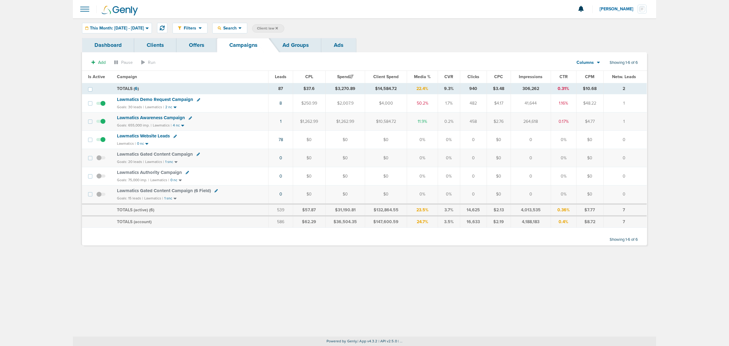
click at [160, 119] on span "Lawmatics Awareness Campaign" at bounding box center [151, 117] width 68 height 5
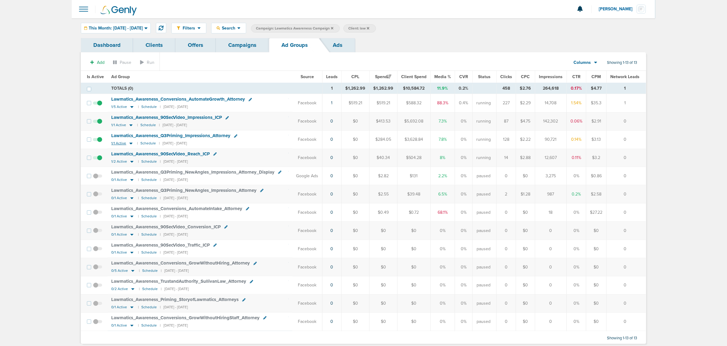
click at [130, 143] on icon at bounding box center [131, 143] width 6 height 5
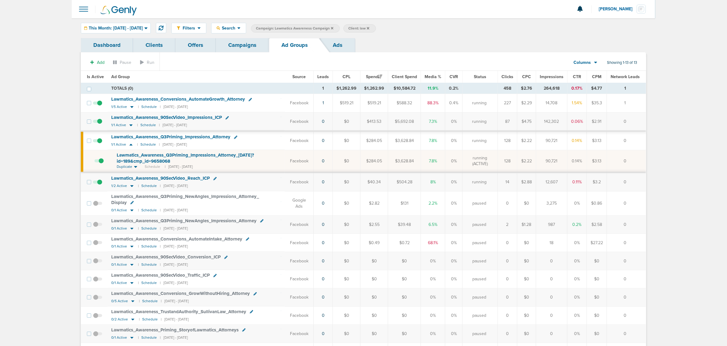
click at [161, 153] on span "Lawmatics_ Awareness_ Q3Priming_ Impressions_ Attorney_ 05.27.25?id=189&cmp_ id…" at bounding box center [185, 158] width 137 height 12
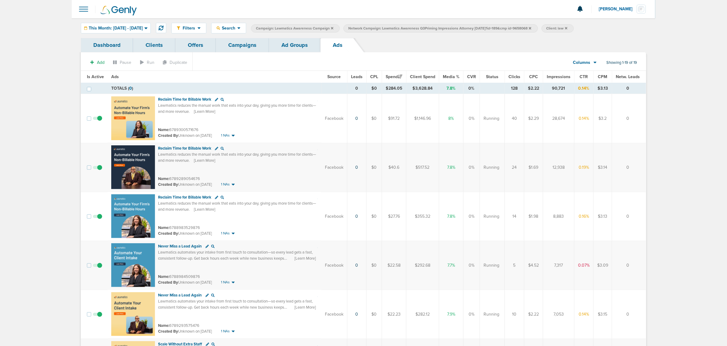
click at [283, 41] on link "Ad Groups" at bounding box center [294, 45] width 51 height 14
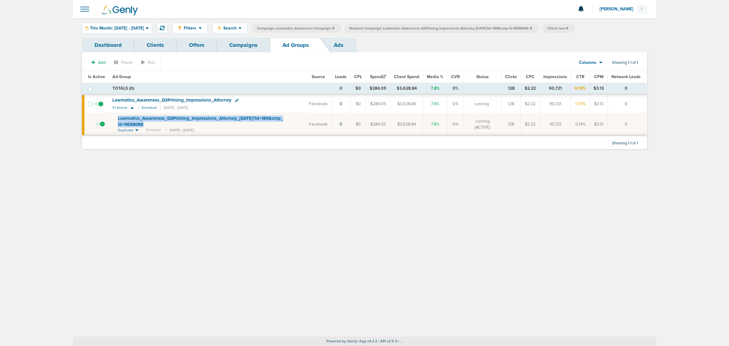
drag, startPoint x: 165, startPoint y: 125, endPoint x: 115, endPoint y: 119, distance: 50.2
click at [115, 119] on td "Lawmatics_ Awareness_ Q3Priming_ Impressions_ Attorney_ 05.27.25?id=189&cmp_ id…" at bounding box center [207, 124] width 197 height 22
copy span "Lawmatics_ Awareness_ Q3Priming_ Impressions_ Attorney_ 05.27.25?id=189&cmp_ id…"
click at [248, 179] on div "Filters Active Only Settings Status Active Inactive Objectives MQL SQL Traffic …" at bounding box center [364, 177] width 583 height 318
click at [257, 46] on link "Campaigns" at bounding box center [243, 45] width 53 height 14
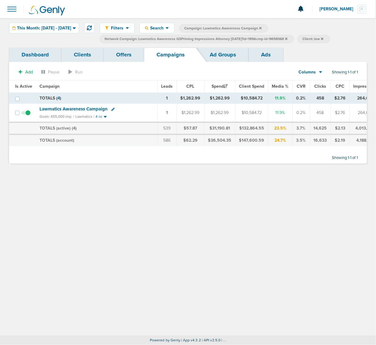
click at [265, 54] on link "Ads" at bounding box center [266, 55] width 35 height 14
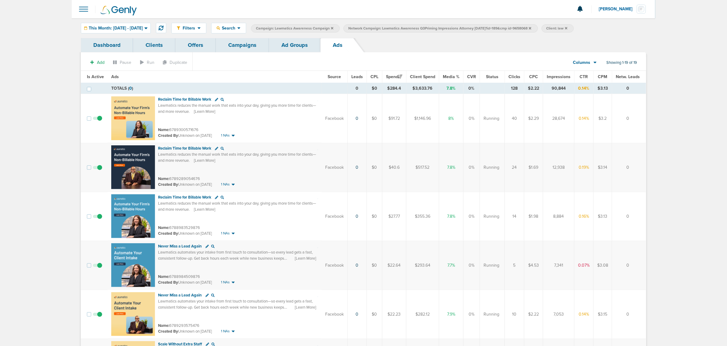
drag, startPoint x: 222, startPoint y: 213, endPoint x: 156, endPoint y: 205, distance: 66.4
click at [156, 205] on td "Reclaim Time for Billable Work Lawmatics reduces the manual work that eats into…" at bounding box center [215, 216] width 214 height 49
click at [280, 216] on div "Reclaim Time for Billable Work Lawmatics reduces the manual work that eats into…" at bounding box center [238, 207] width 160 height 27
click at [242, 43] on link "Campaigns" at bounding box center [242, 45] width 53 height 14
click at [236, 46] on link "Campaigns" at bounding box center [242, 45] width 53 height 14
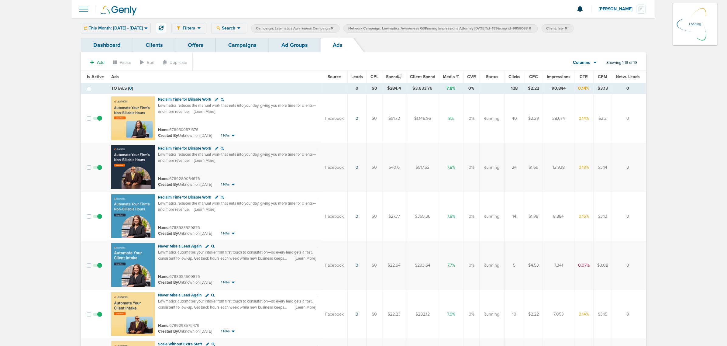
click at [333, 29] on icon at bounding box center [332, 28] width 2 height 4
click at [257, 46] on link "Campaigns" at bounding box center [242, 45] width 53 height 14
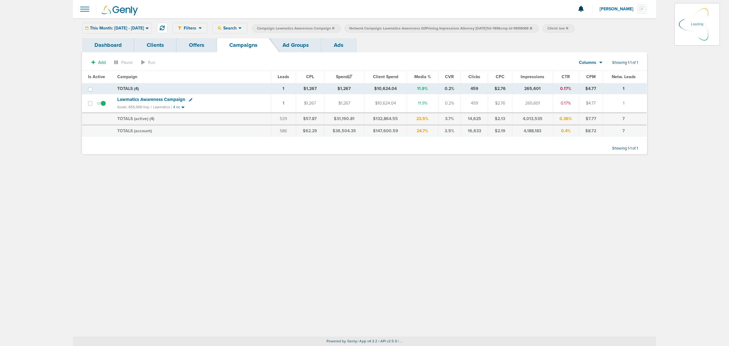
click at [334, 28] on icon at bounding box center [333, 28] width 2 height 2
click at [440, 28] on span "Network Campaign: Lawmatics Awareness Q3Priming Impressions Attorney 05.27.25?i…" at bounding box center [348, 28] width 183 height 5
click at [440, 29] on icon at bounding box center [438, 28] width 2 height 4
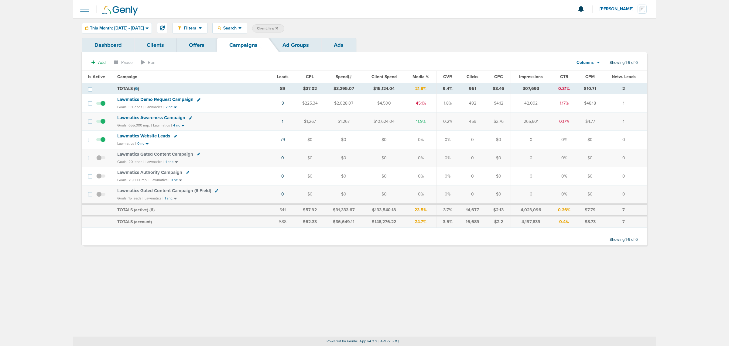
click at [278, 26] on icon at bounding box center [277, 28] width 2 height 4
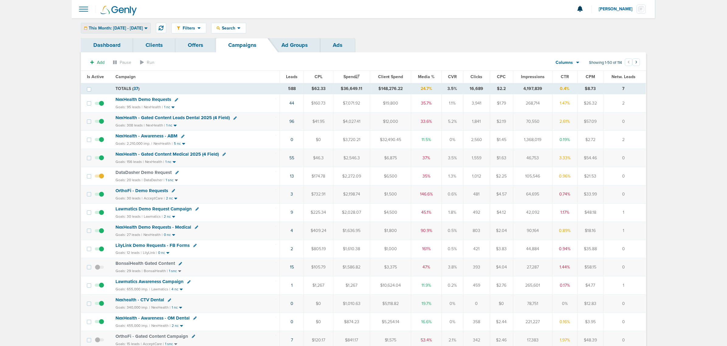
click at [127, 27] on span "This Month: 10.01.2025 - 10.31.2025" at bounding box center [116, 28] width 54 height 4
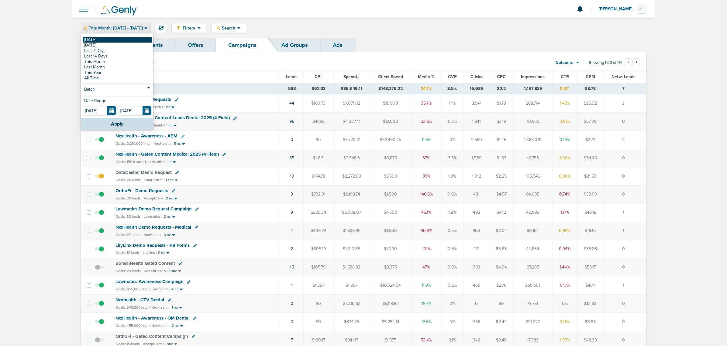
click at [127, 40] on link "[DATE]" at bounding box center [117, 39] width 69 height 5
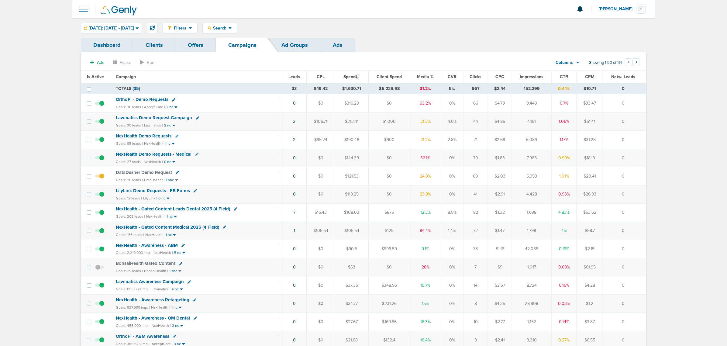
click at [166, 119] on span "Lawmatics Demo Request Campaign" at bounding box center [154, 117] width 76 height 5
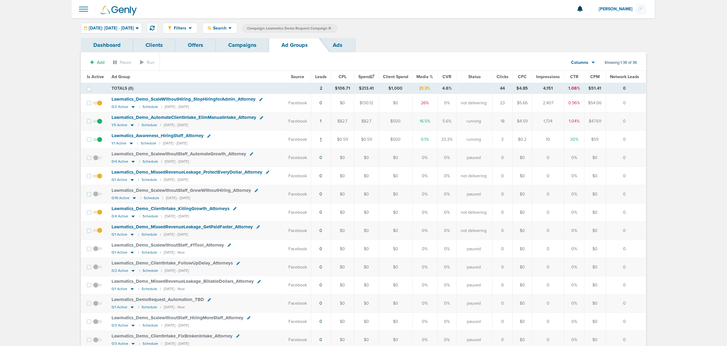
click at [321, 140] on link "1" at bounding box center [321, 139] width 2 height 5
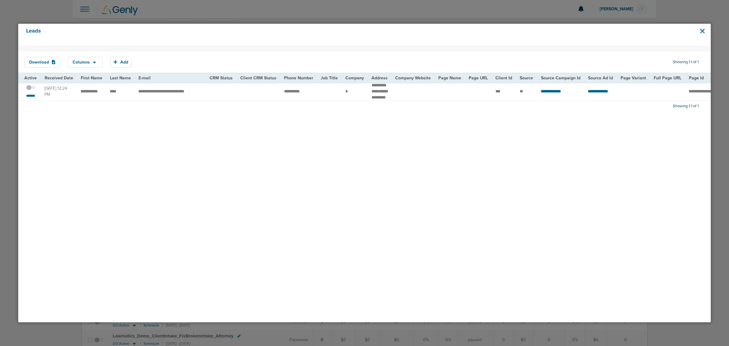
click at [703, 31] on icon at bounding box center [702, 31] width 5 height 5
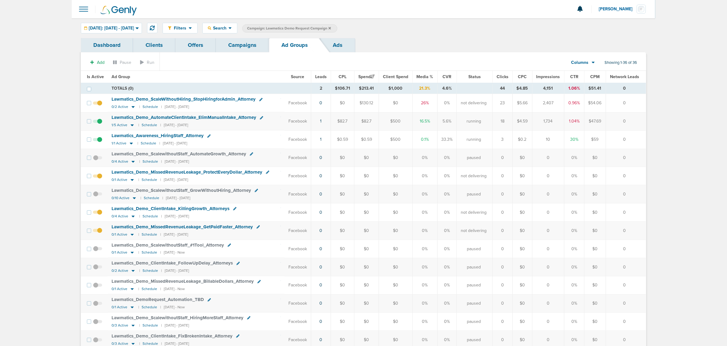
click at [99, 106] on span at bounding box center [97, 106] width 9 height 0
click at [98, 104] on input "checkbox" at bounding box center [98, 104] width 0 height 0
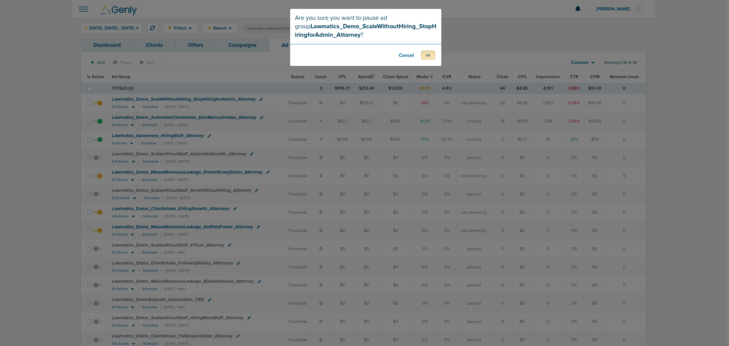
click at [429, 56] on button "OK" at bounding box center [428, 54] width 14 height 9
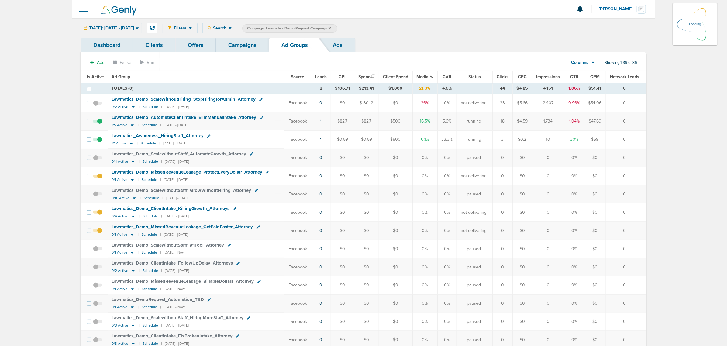
click at [99, 177] on td at bounding box center [99, 176] width 17 height 18
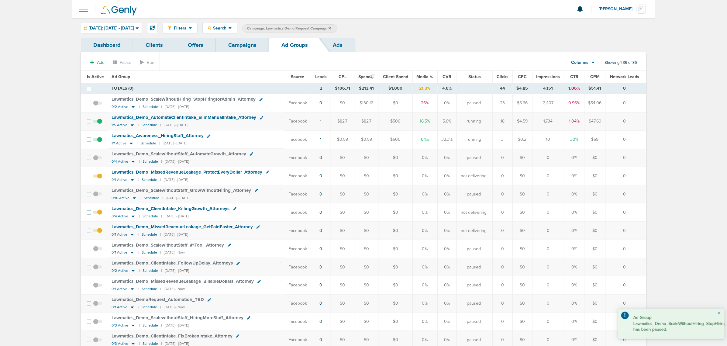
click at [99, 179] on span at bounding box center [97, 179] width 9 height 0
click at [98, 177] on input "checkbox" at bounding box center [98, 177] width 0 height 0
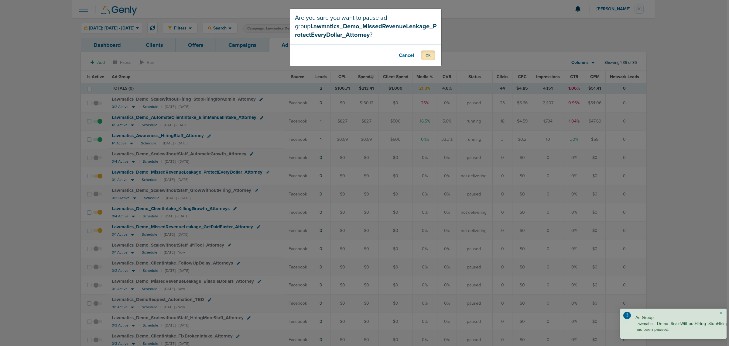
click at [421, 52] on button "OK" at bounding box center [428, 54] width 14 height 9
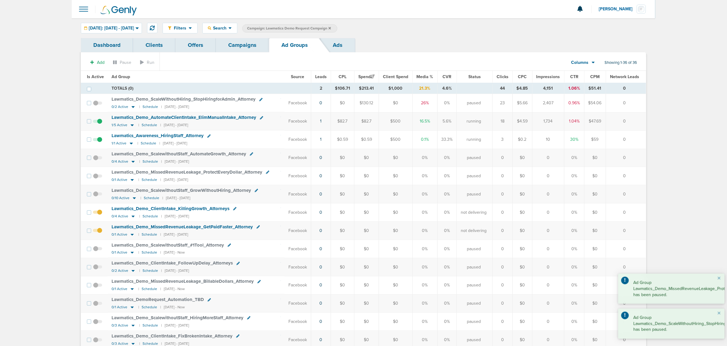
click at [101, 215] on span at bounding box center [97, 215] width 9 height 0
click at [98, 214] on input "checkbox" at bounding box center [98, 214] width 0 height 0
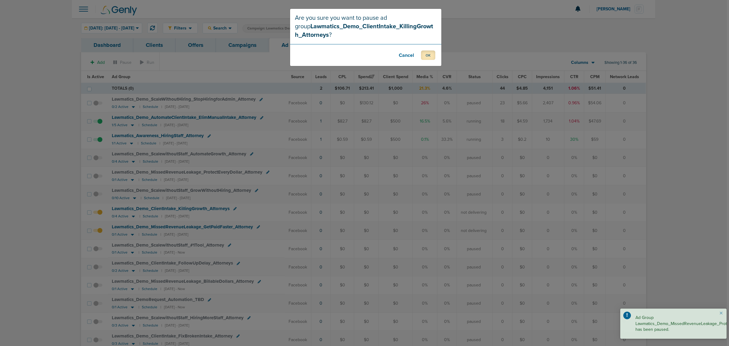
click at [426, 54] on button "OK" at bounding box center [428, 54] width 14 height 9
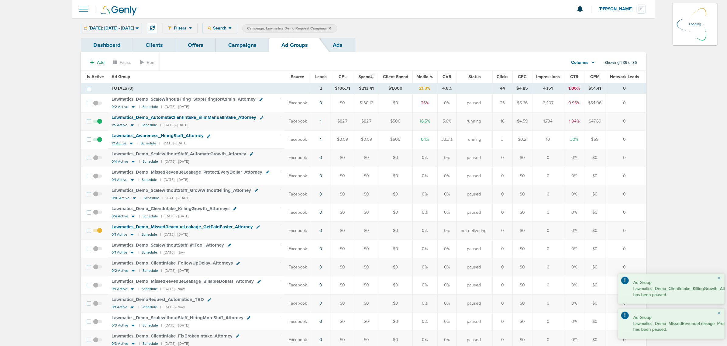
click at [130, 144] on icon at bounding box center [131, 143] width 3 height 2
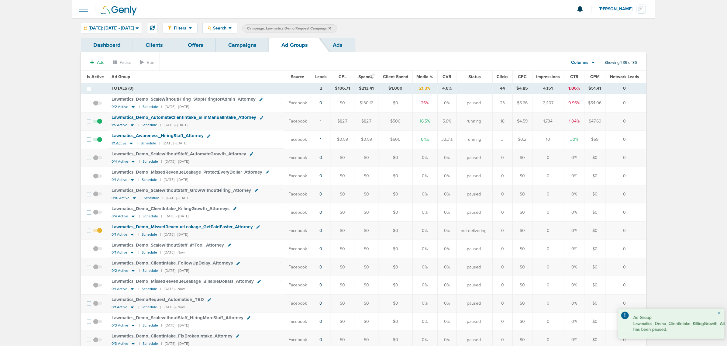
click at [129, 145] on icon at bounding box center [131, 143] width 6 height 5
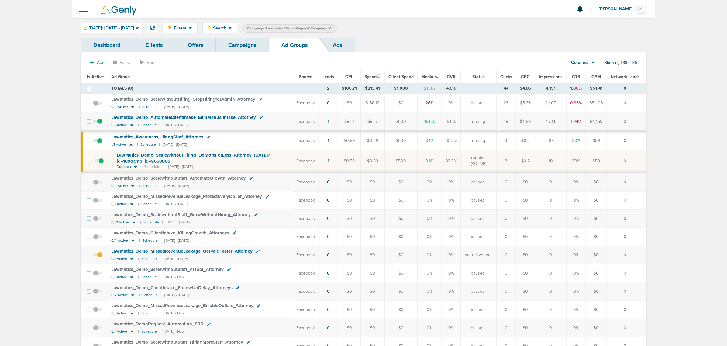
click at [247, 41] on link "Campaigns" at bounding box center [242, 45] width 53 height 14
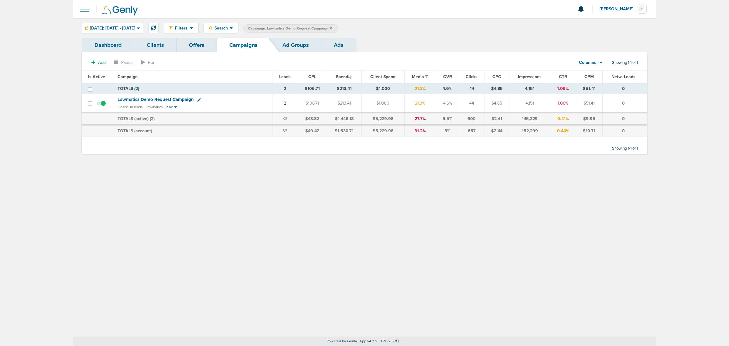
click at [332, 28] on icon at bounding box center [331, 28] width 2 height 4
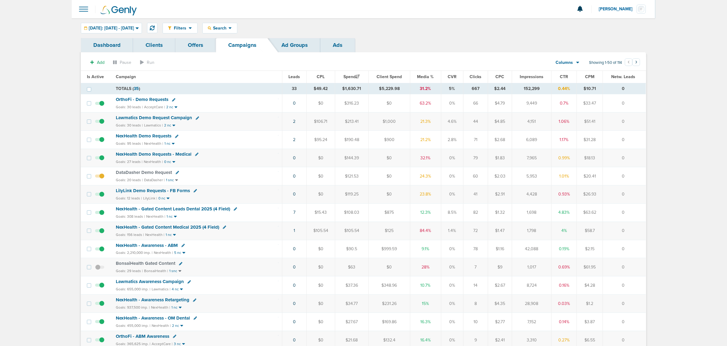
click at [418, 78] on span "Media %" at bounding box center [425, 76] width 17 height 5
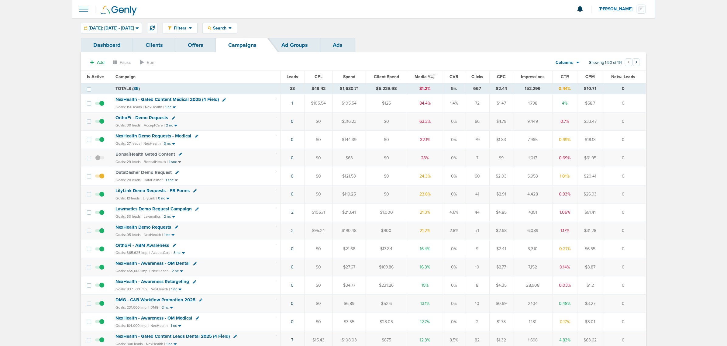
click at [145, 137] on span "NexHealth Demo Requests - Medical" at bounding box center [153, 135] width 76 height 5
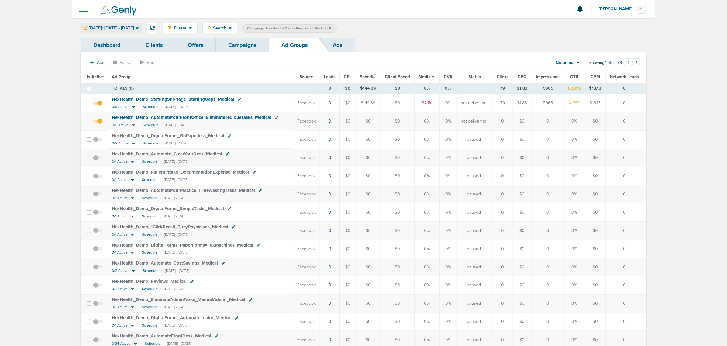
click at [127, 25] on div "Today: 10.14.2025 - 10.14.2025" at bounding box center [111, 28] width 60 height 10
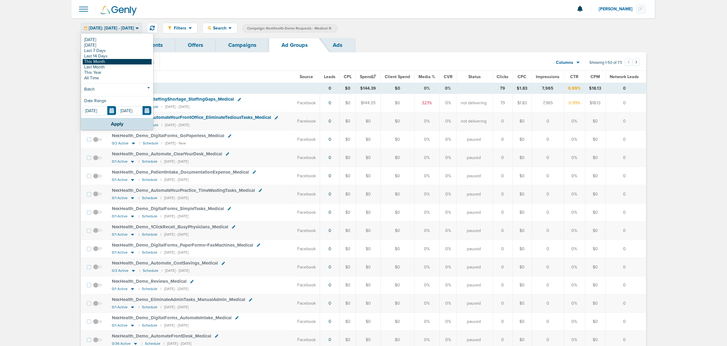
click at [109, 62] on link "This Month" at bounding box center [117, 61] width 69 height 5
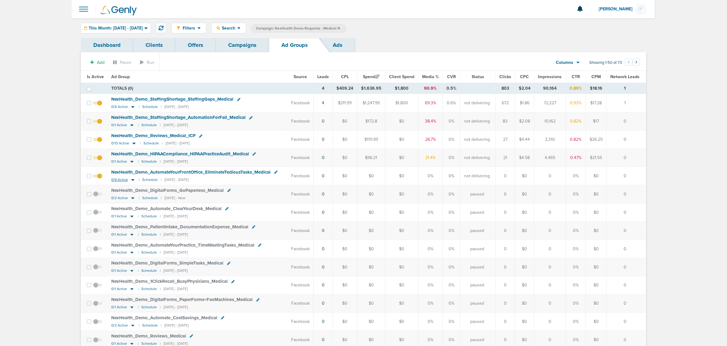
click at [131, 181] on icon at bounding box center [132, 180] width 3 height 2
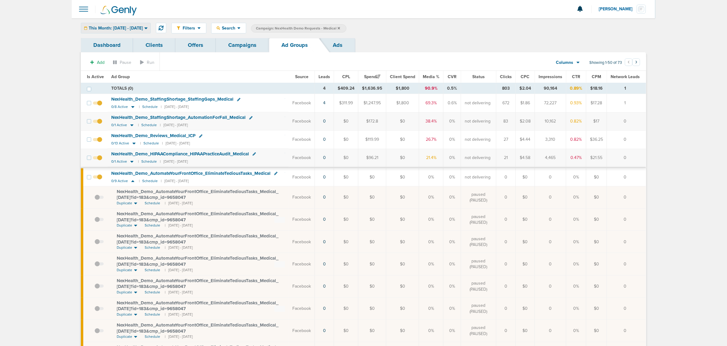
click at [121, 28] on span "This Month: 10.01.2025 - 10.31.2025" at bounding box center [116, 28] width 54 height 4
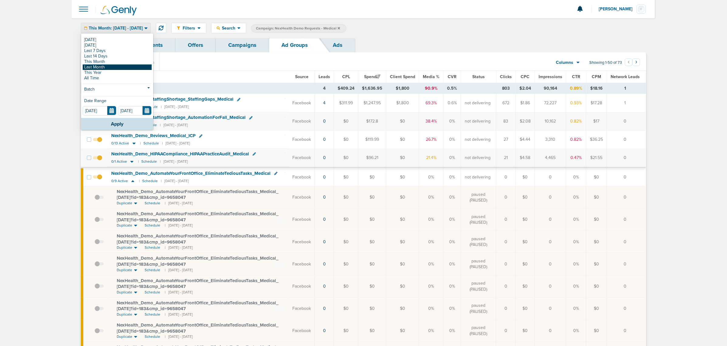
click at [107, 65] on link "Last Month" at bounding box center [117, 66] width 69 height 5
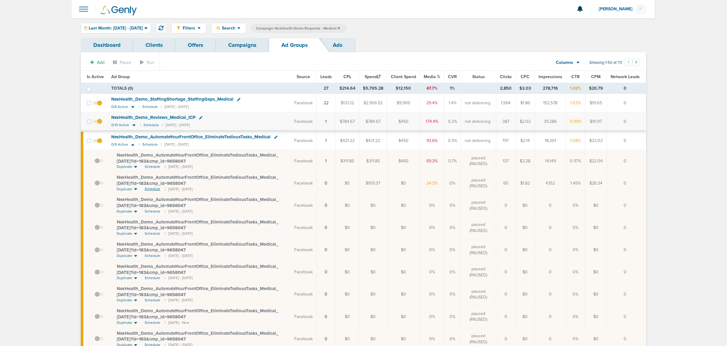
click at [148, 188] on span "Schedule" at bounding box center [152, 188] width 15 height 5
click at [98, 186] on span at bounding box center [98, 186] width 9 height 0
click at [94, 184] on input "checkbox" at bounding box center [94, 184] width 0 height 0
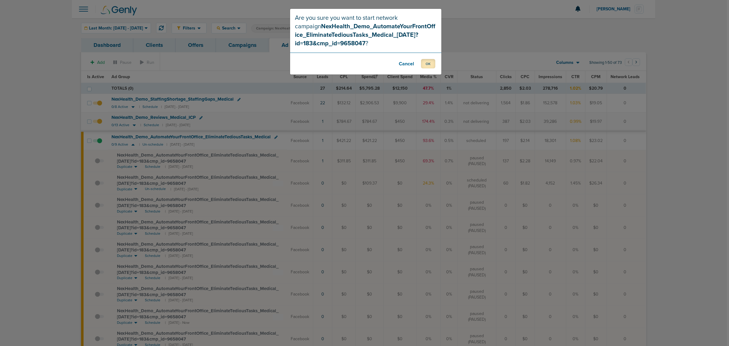
click at [429, 64] on button "OK" at bounding box center [428, 63] width 14 height 9
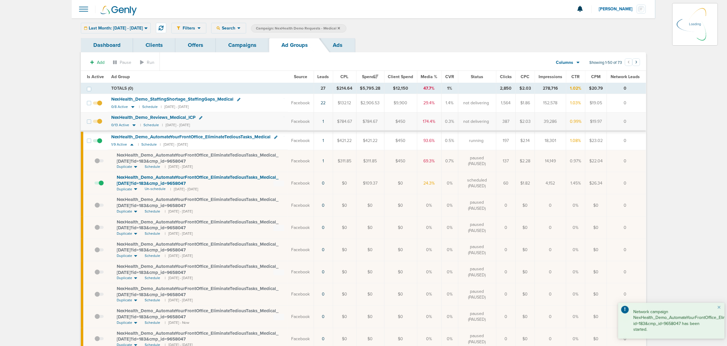
click at [247, 46] on link "Campaigns" at bounding box center [242, 45] width 53 height 14
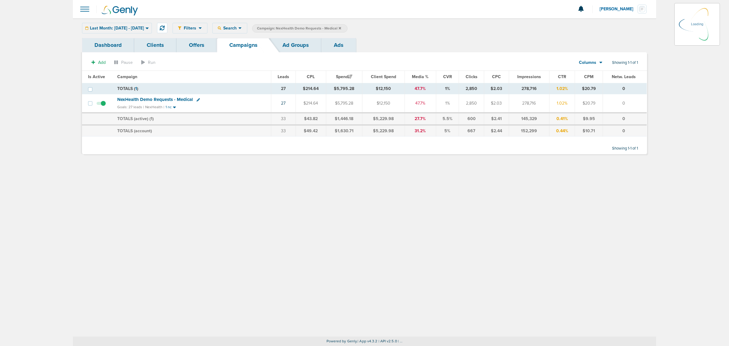
click at [149, 28] on icon at bounding box center [147, 28] width 3 height 2
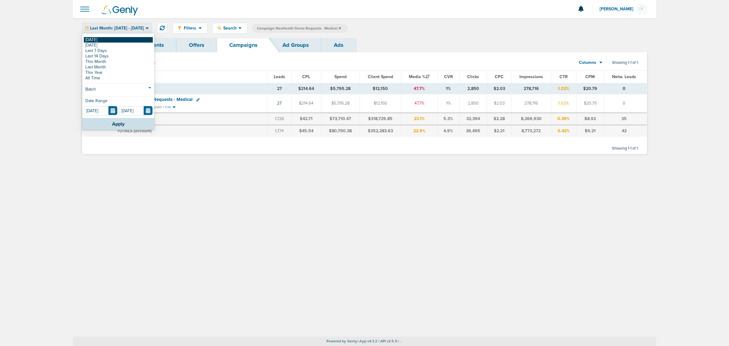
click at [85, 40] on link "[DATE]" at bounding box center [118, 39] width 69 height 5
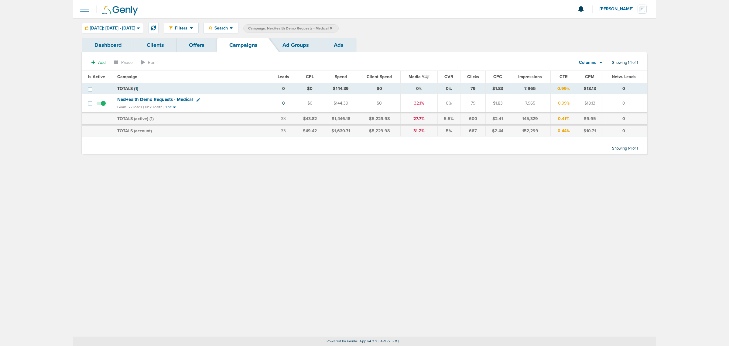
click at [332, 26] on icon at bounding box center [331, 28] width 2 height 4
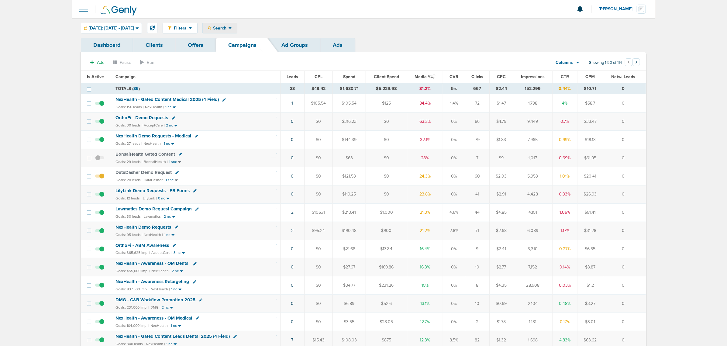
click at [232, 29] on icon at bounding box center [229, 28] width 3 height 5
click at [243, 51] on link "Client" at bounding box center [234, 48] width 63 height 8
type input ";"
type input "lily"
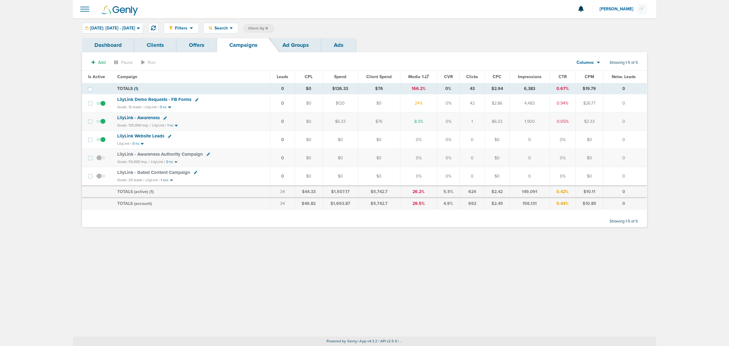
click at [161, 173] on span "LilyLink - Gated Content Campaign" at bounding box center [153, 172] width 73 height 5
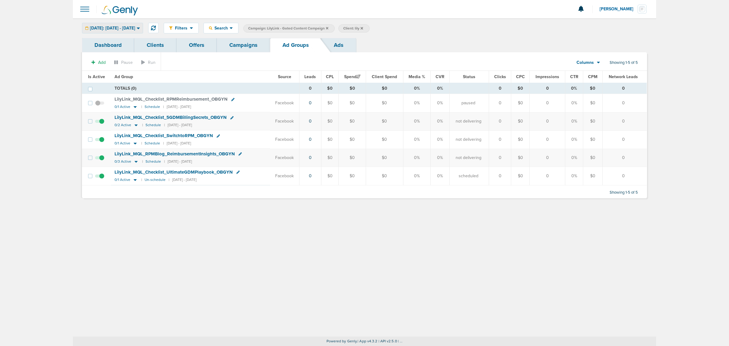
click at [135, 29] on span "Today: 10.14.2025 - 10.14.2025" at bounding box center [112, 28] width 45 height 4
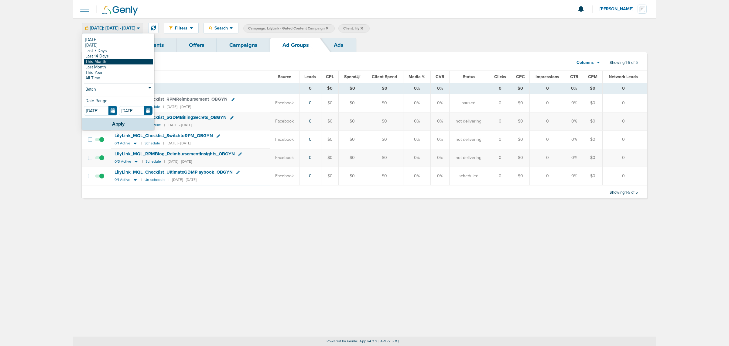
click at [109, 60] on link "This Month" at bounding box center [118, 61] width 69 height 5
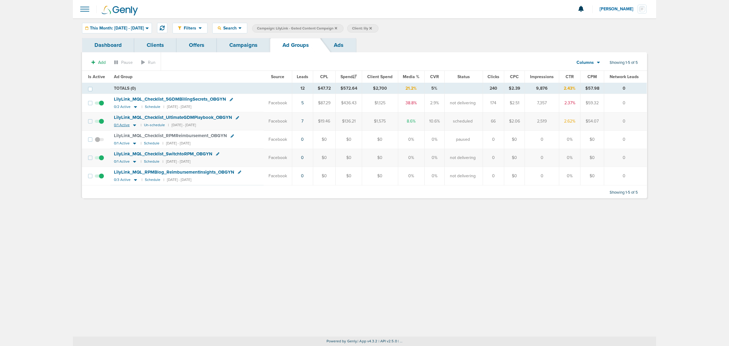
click at [133, 126] on icon at bounding box center [134, 126] width 3 height 2
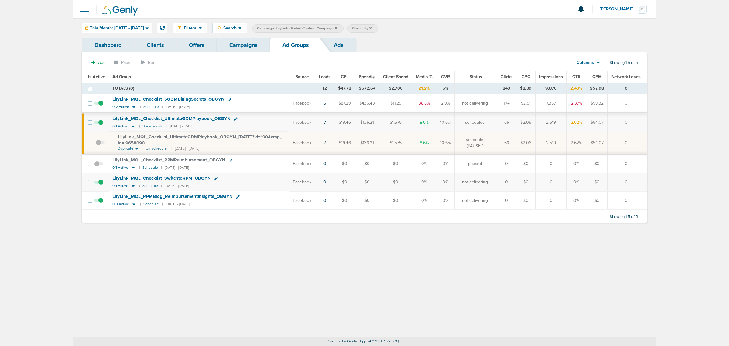
click at [195, 135] on span "LilyLink_ MQL_ Checklist_ UltimateGDMPlaybook_ OBGYN_ 10.06.25?id=190&cmp_ id= …" at bounding box center [200, 140] width 164 height 12
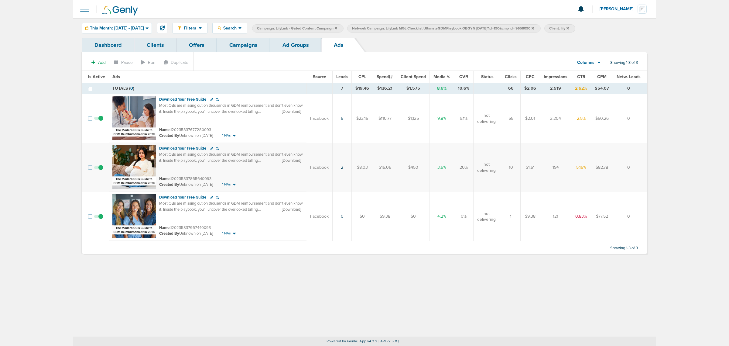
click at [247, 44] on link "Campaigns" at bounding box center [243, 45] width 53 height 14
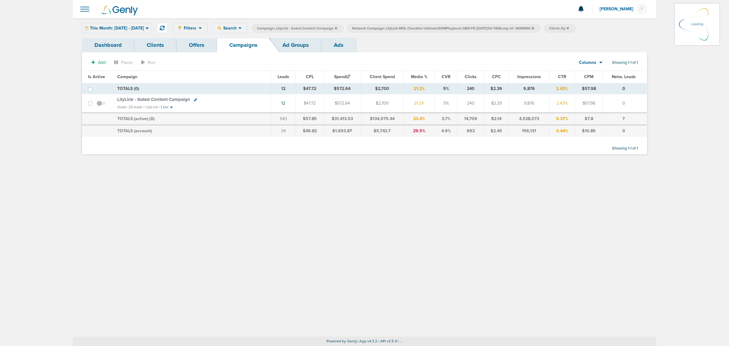
click at [337, 29] on icon at bounding box center [336, 28] width 2 height 4
click at [337, 28] on icon at bounding box center [336, 28] width 2 height 2
click at [337, 26] on icon at bounding box center [336, 28] width 2 height 4
click at [439, 28] on icon at bounding box center [438, 28] width 2 height 2
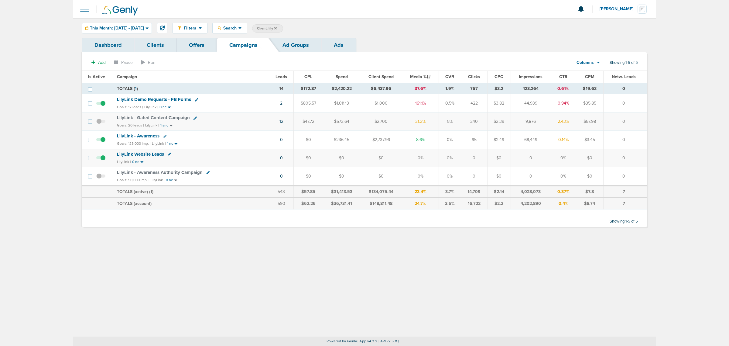
click at [277, 29] on icon at bounding box center [275, 28] width 2 height 4
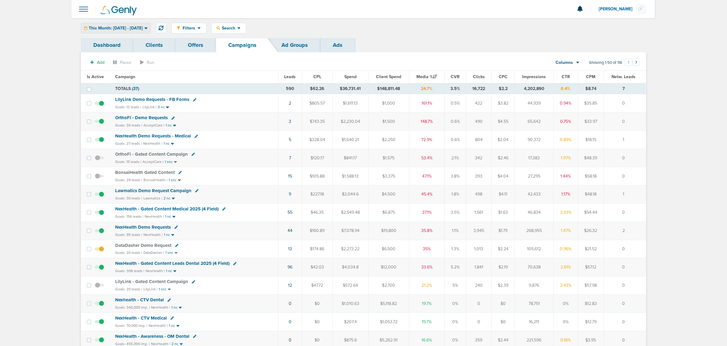
click at [111, 29] on span "This Month: 10.01.2025 - 10.31.2025" at bounding box center [116, 28] width 54 height 4
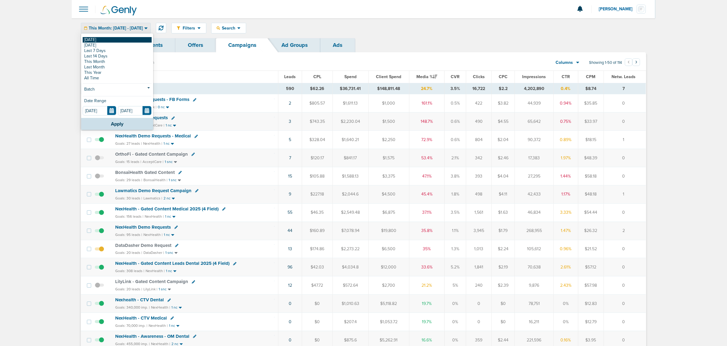
click at [105, 39] on link "[DATE]" at bounding box center [117, 39] width 69 height 5
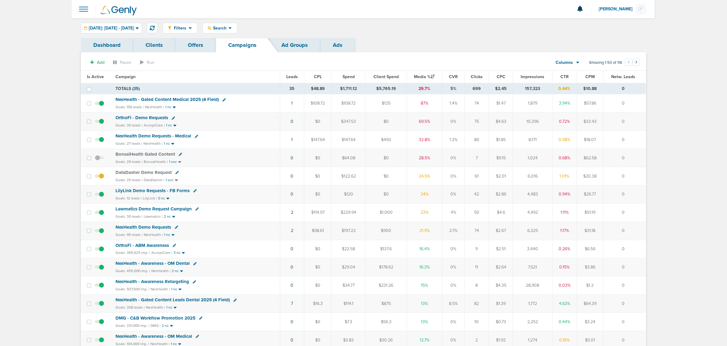
click at [162, 98] on span "NexHealth - Gated Content Medical 2025 (4 Field)" at bounding box center [166, 99] width 103 height 5
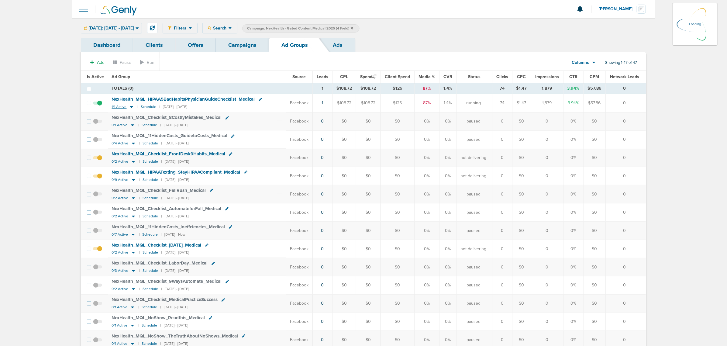
click at [131, 108] on icon at bounding box center [132, 106] width 6 height 5
click at [129, 106] on icon at bounding box center [132, 106] width 6 height 5
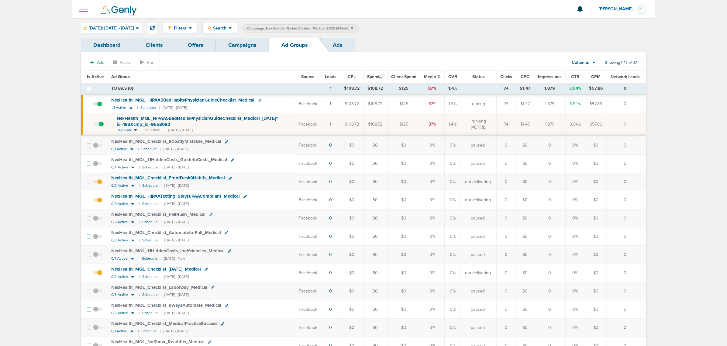
click at [137, 118] on span "NexHealth_ MQL_ HIPAA5BadHabitsPhysicianGuideChecklist_ Medical_ 10.13.25?id=18…" at bounding box center [197, 121] width 161 height 12
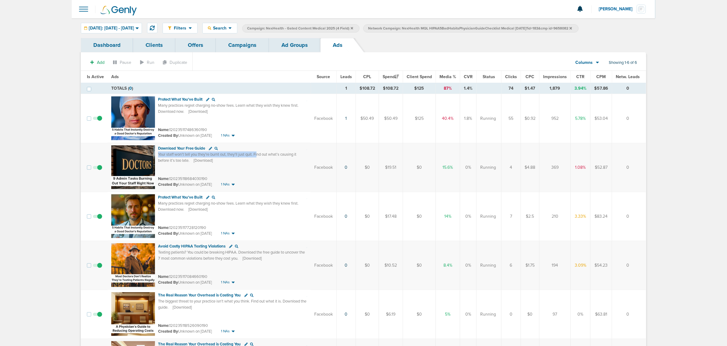
drag, startPoint x: 157, startPoint y: 153, endPoint x: 260, endPoint y: 153, distance: 103.0
click at [260, 153] on td "Download Your Free Guide Your staff won’t tell you they’re burnt out, they’ll j…" at bounding box center [209, 167] width 203 height 49
click at [178, 108] on div "Many practices regret charging no-show fees. Learn what they wish they knew fir…" at bounding box center [232, 108] width 149 height 12
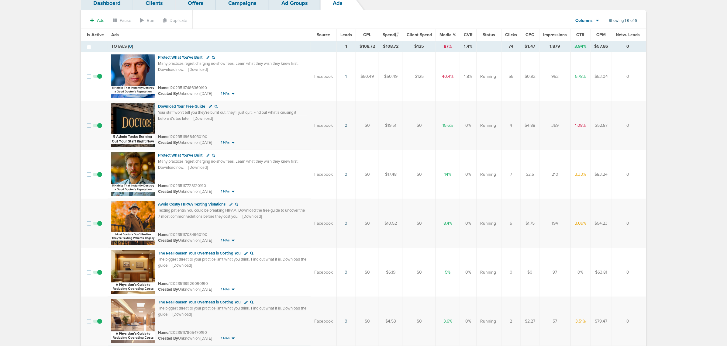
scroll to position [70, 0]
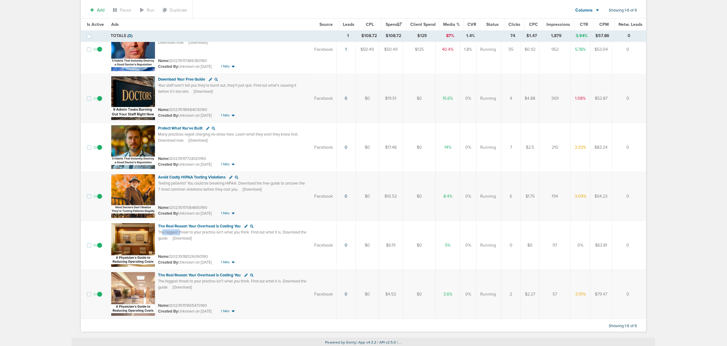
drag, startPoint x: 161, startPoint y: 233, endPoint x: 181, endPoint y: 232, distance: 20.1
click at [181, 232] on span "The biggest threat to your practice isn't what you think. Find out what it is. …" at bounding box center [232, 235] width 148 height 11
click at [247, 255] on div "Name: 120235118526090190" at bounding box center [232, 256] width 149 height 6
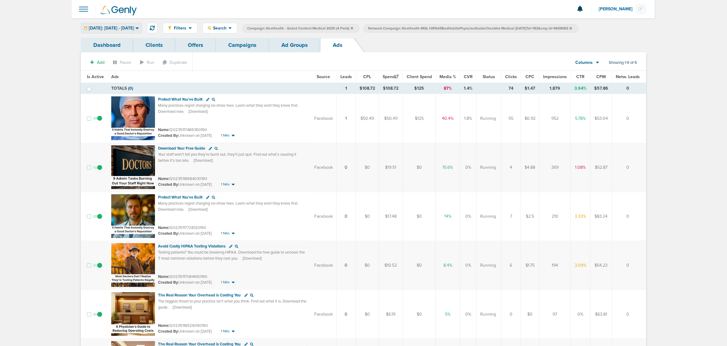
click at [134, 29] on span "Today: 10.14.2025 - 10.14.2025" at bounding box center [111, 28] width 45 height 4
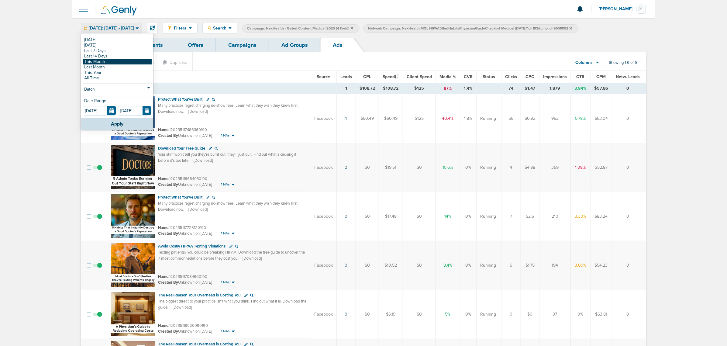
click at [114, 60] on link "This Month" at bounding box center [117, 61] width 69 height 5
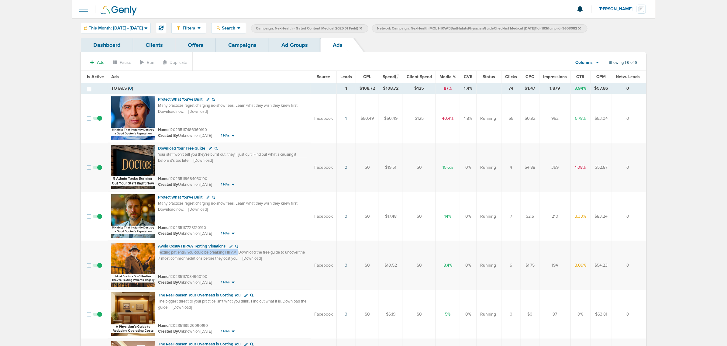
drag, startPoint x: 159, startPoint y: 254, endPoint x: 241, endPoint y: 251, distance: 82.4
click at [241, 251] on span "Texting patients? You could be breaking HIPAA. Download the free guide to uncov…" at bounding box center [231, 255] width 147 height 11
click at [181, 249] on div "Avoid Costly HIPAA Texting Violations" at bounding box center [232, 246] width 149 height 6
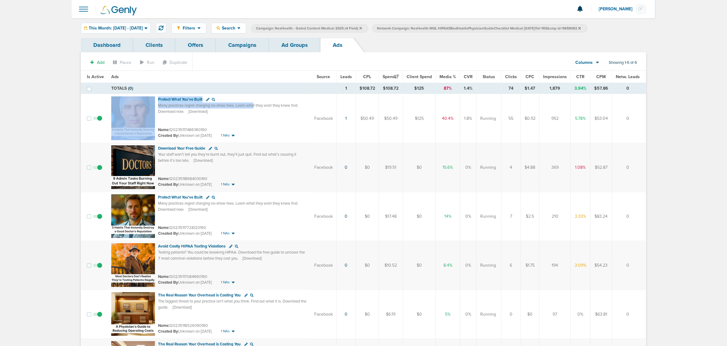
drag, startPoint x: 213, startPoint y: 105, endPoint x: 255, endPoint y: 105, distance: 42.8
click at [255, 105] on td "Protect What You've Built Many practices regret charging no-show fees. Learn wh…" at bounding box center [209, 118] width 203 height 49
click at [255, 105] on span "Many practices regret charging no-show fees. Learn what they wish they knew fir…" at bounding box center [228, 108] width 140 height 11
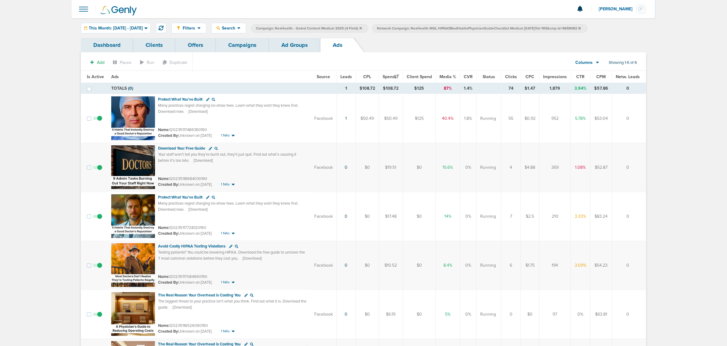
click at [251, 50] on link "Campaigns" at bounding box center [242, 45] width 53 height 14
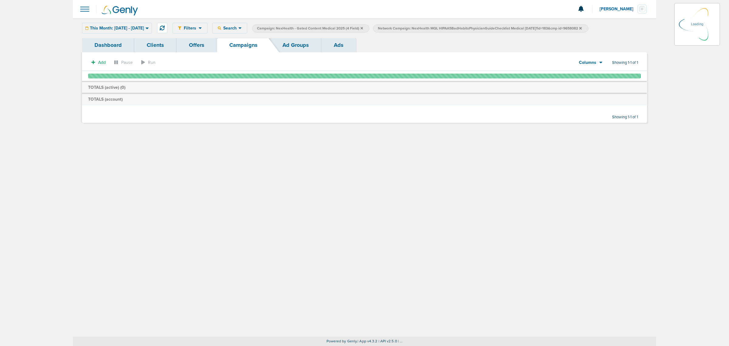
click at [363, 27] on icon at bounding box center [362, 28] width 2 height 4
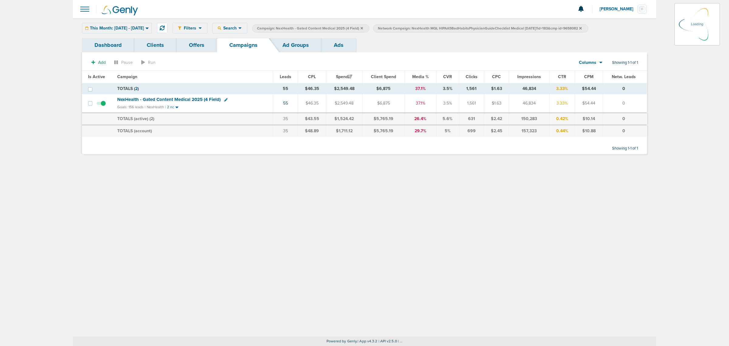
click at [363, 27] on icon at bounding box center [362, 28] width 2 height 4
click at [363, 28] on icon at bounding box center [362, 28] width 2 height 2
click at [461, 28] on icon at bounding box center [459, 28] width 2 height 2
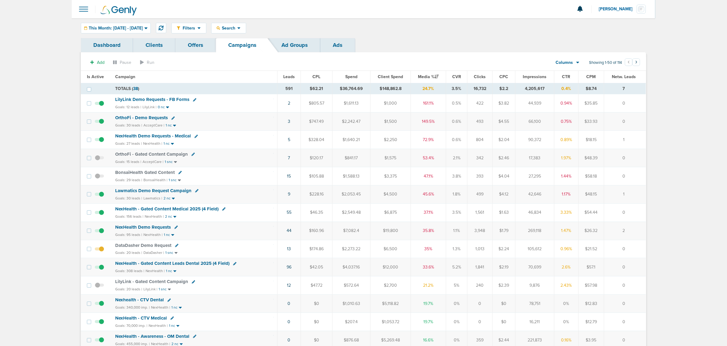
click at [250, 107] on div "Goals: 12 leads | LilyLink | 0 nc" at bounding box center [194, 107] width 158 height 5
click at [136, 28] on span "This Month: 10.01.2025 - 10.31.2025" at bounding box center [116, 28] width 54 height 4
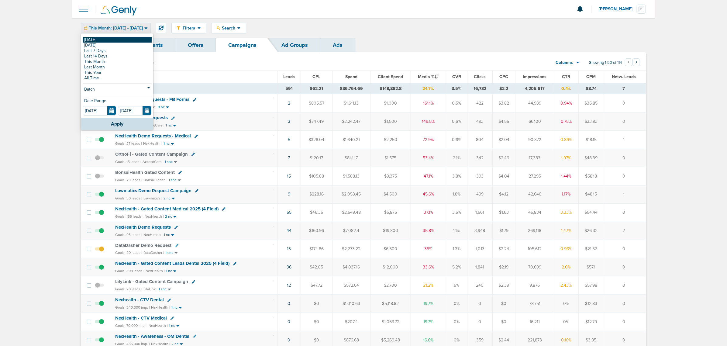
click at [119, 41] on link "[DATE]" at bounding box center [117, 39] width 69 height 5
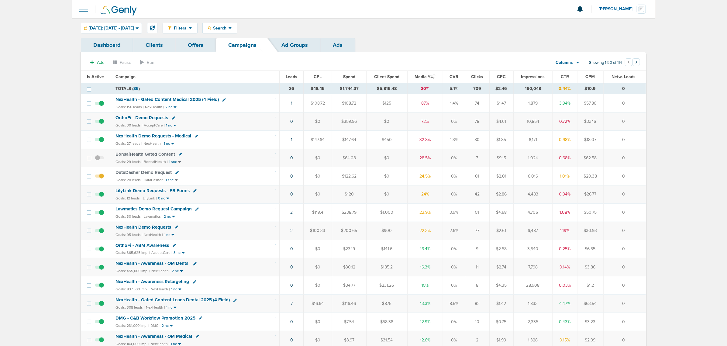
click at [222, 142] on div "Goals: 27 leads | NexHealth | 1 nc" at bounding box center [195, 143] width 160 height 5
click at [291, 139] on link "1" at bounding box center [292, 139] width 2 height 5
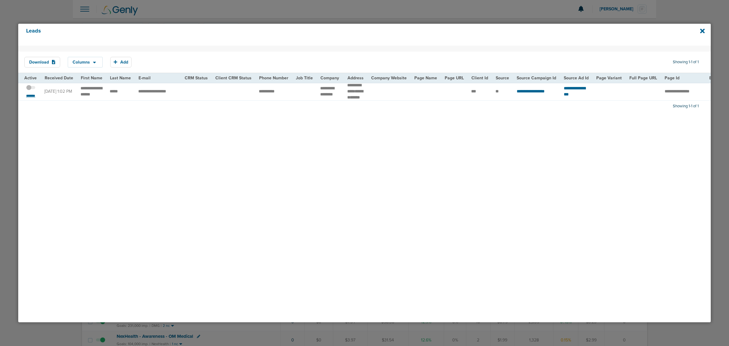
click at [33, 98] on small "*******" at bounding box center [30, 95] width 13 height 5
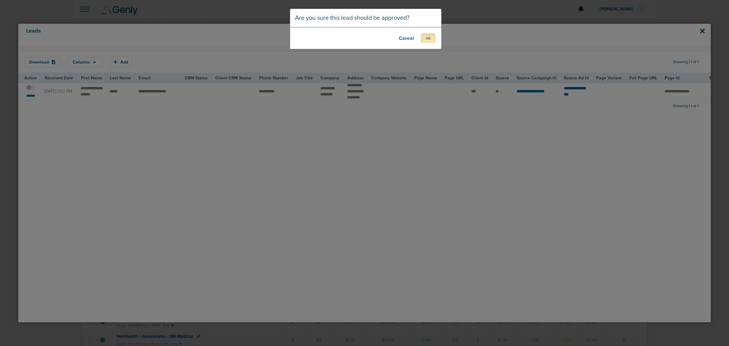
click at [422, 36] on button "OK" at bounding box center [428, 37] width 14 height 9
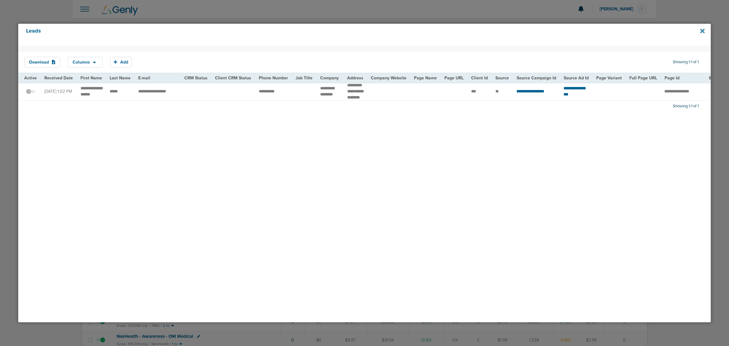
click at [703, 28] on icon at bounding box center [702, 31] width 5 height 7
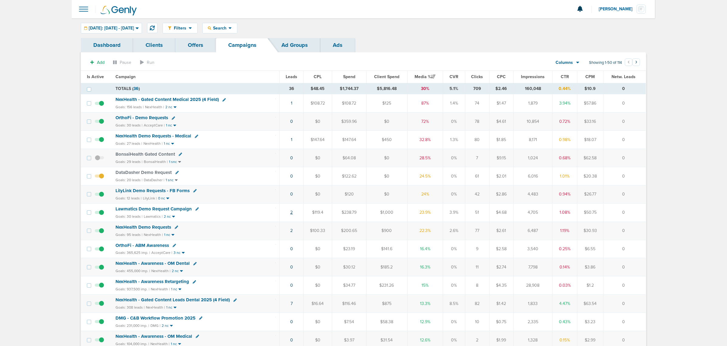
click at [291, 215] on link "2" at bounding box center [291, 212] width 2 height 5
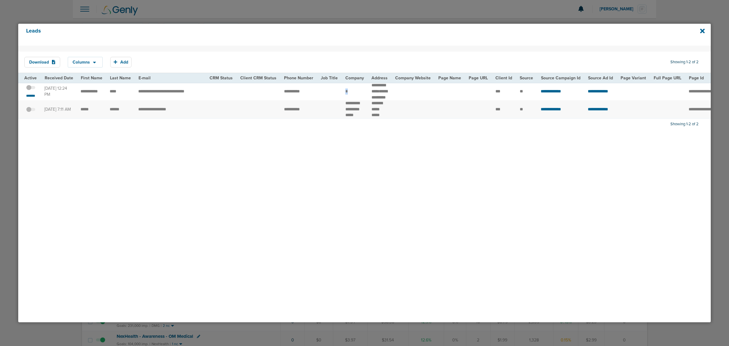
drag, startPoint x: 343, startPoint y: 94, endPoint x: 349, endPoint y: 93, distance: 6.7
click at [349, 93] on td "*" at bounding box center [355, 91] width 26 height 18
drag, startPoint x: 349, startPoint y: 93, endPoint x: 176, endPoint y: 102, distance: 174.0
click at [348, 93] on td "*" at bounding box center [355, 91] width 26 height 18
drag, startPoint x: 286, startPoint y: 94, endPoint x: 305, endPoint y: 94, distance: 19.7
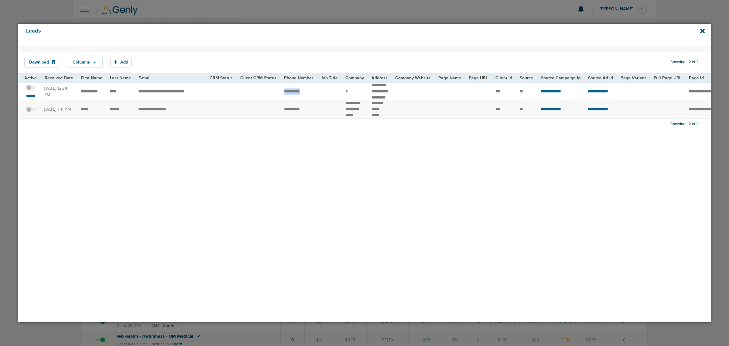
click at [305, 94] on td "**********" at bounding box center [298, 91] width 37 height 18
click at [34, 91] on span at bounding box center [30, 91] width 9 height 0
click at [31, 88] on input "checkbox" at bounding box center [31, 88] width 0 height 0
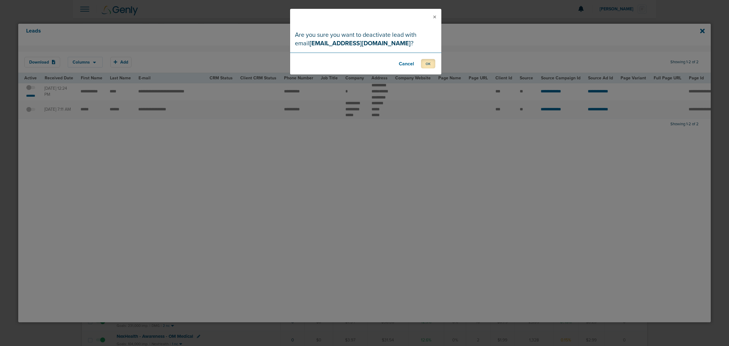
click at [433, 63] on button "OK" at bounding box center [428, 63] width 14 height 9
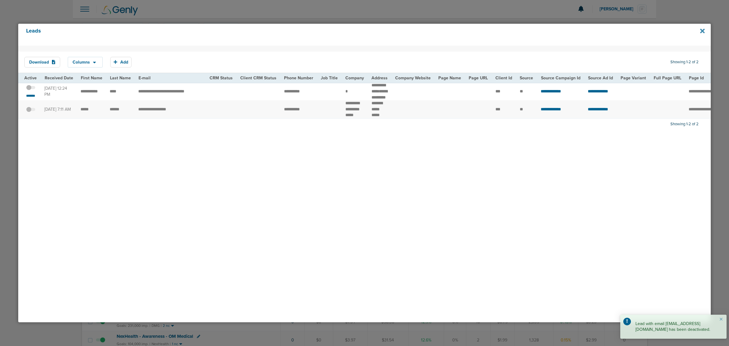
click at [704, 31] on div "Leads" at bounding box center [364, 35] width 693 height 22
click at [703, 31] on icon at bounding box center [702, 31] width 5 height 5
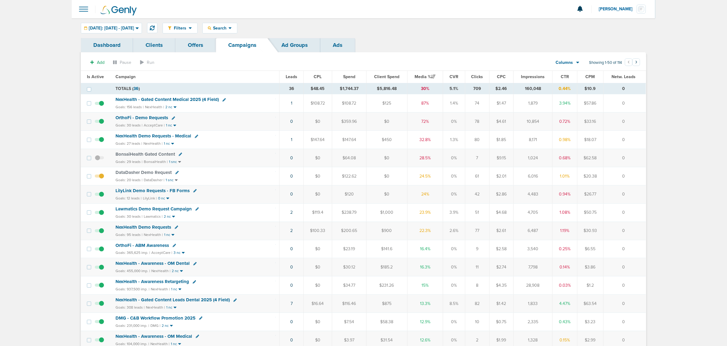
click at [640, 227] on td "0" at bounding box center [624, 230] width 43 height 18
drag, startPoint x: 622, startPoint y: 233, endPoint x: 49, endPoint y: 80, distance: 592.5
click at [155, 27] on icon at bounding box center [152, 28] width 5 height 5
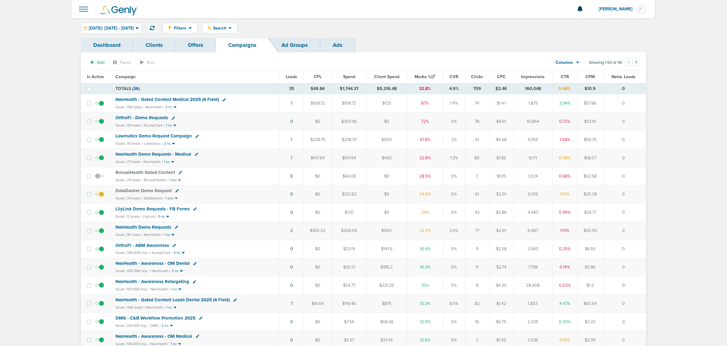
drag, startPoint x: 638, startPoint y: 175, endPoint x: 43, endPoint y: 70, distance: 604.6
click at [212, 196] on td "DataDasher Demo Request Goals: 20 leads | DataDasher | 1 snc" at bounding box center [196, 194] width 168 height 18
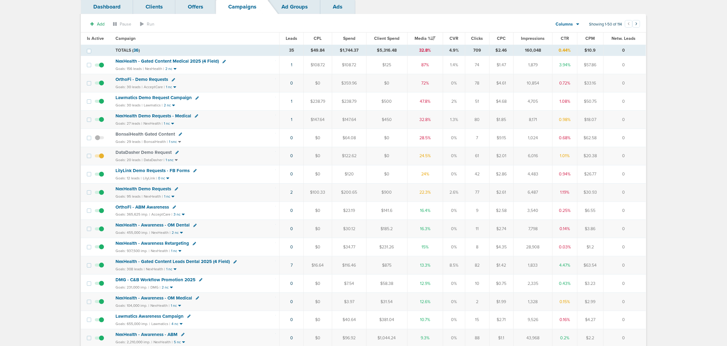
scroll to position [38, 0]
drag, startPoint x: 282, startPoint y: 103, endPoint x: 263, endPoint y: 66, distance: 41.3
click at [263, 66] on td "NexHealth - Gated Content Medical 2025 (4 Field) Goals: 156 leads | NexHealth |…" at bounding box center [196, 65] width 168 height 18
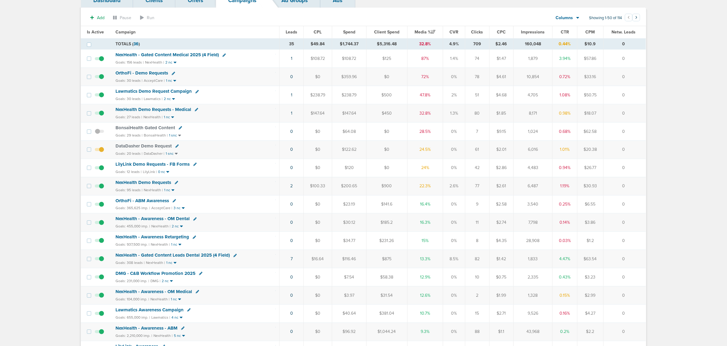
scroll to position [0, 0]
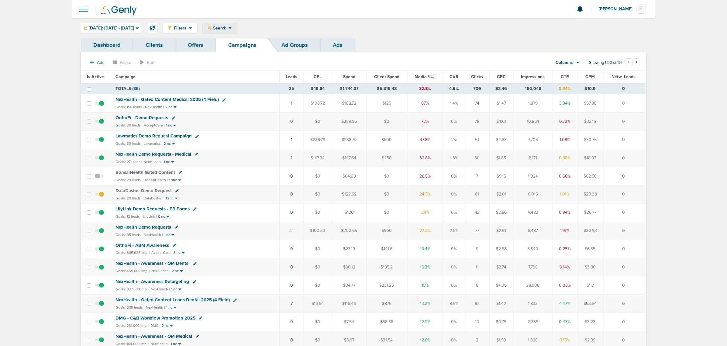
click at [237, 25] on div "Search" at bounding box center [220, 28] width 34 height 10
click at [240, 50] on link "Client" at bounding box center [234, 48] width 63 height 8
type input "lilylink"
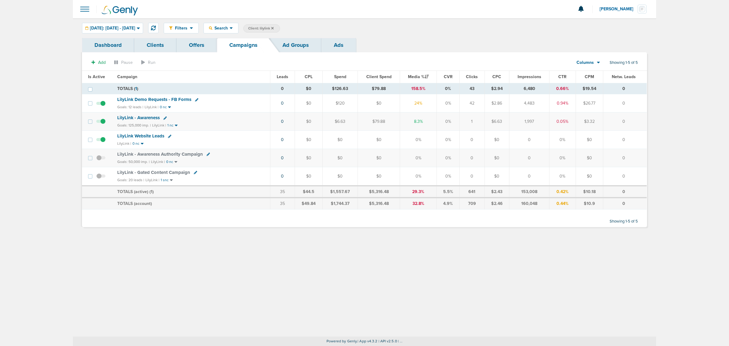
click at [163, 99] on span "LilyLink Demo Requests - FB Forms" at bounding box center [154, 99] width 74 height 5
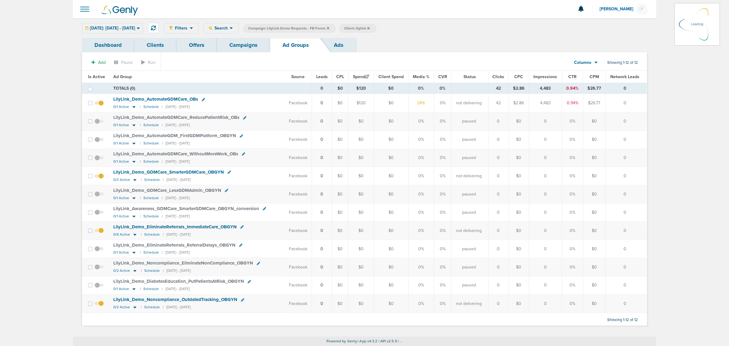
click at [111, 25] on div "Today: 10.14.2025 - 10.14.2025 Today Yesterday Last 7 Days Last 14 Days This Mo…" at bounding box center [112, 28] width 61 height 11
click at [140, 28] on icon at bounding box center [138, 28] width 3 height 5
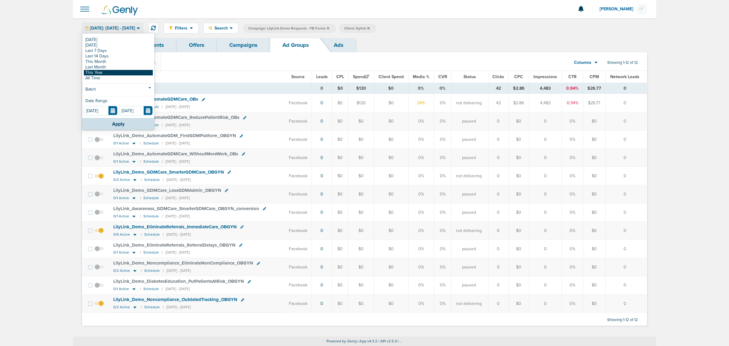
click at [104, 70] on link "This Year" at bounding box center [118, 72] width 69 height 5
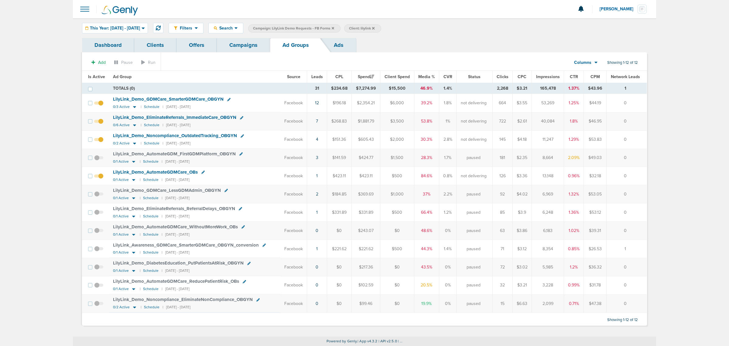
click at [342, 47] on link "Ads" at bounding box center [338, 45] width 35 height 14
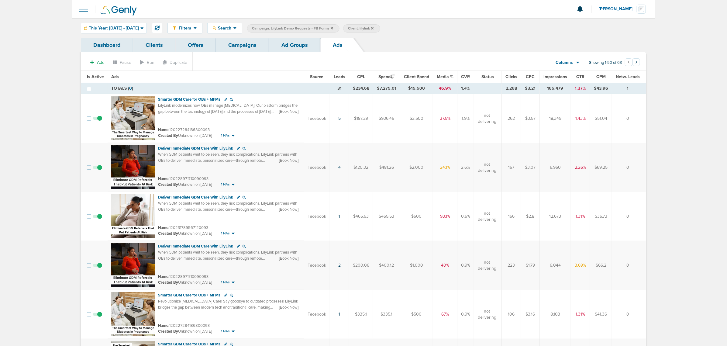
click at [344, 74] on span "Leads" at bounding box center [340, 76] width 12 height 5
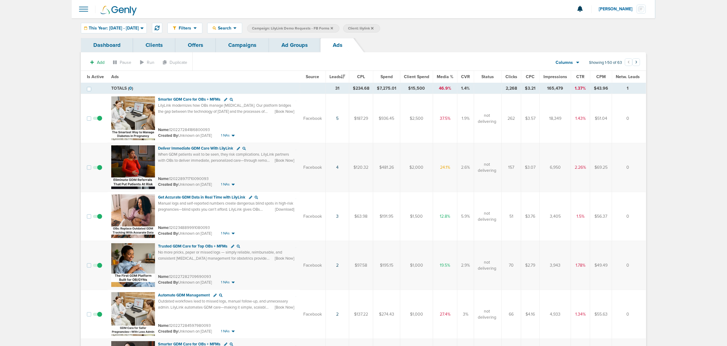
click at [254, 42] on link "Campaigns" at bounding box center [242, 45] width 53 height 14
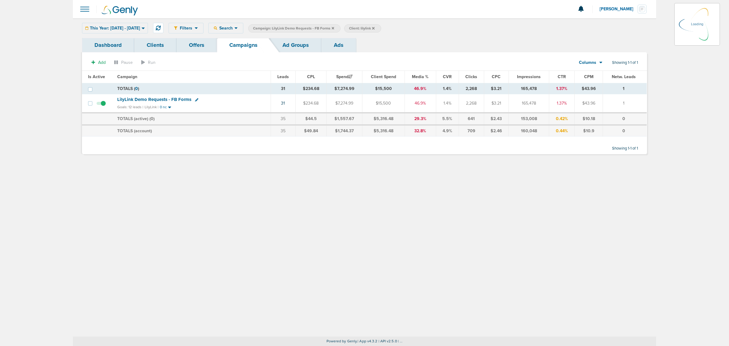
click at [334, 28] on icon at bounding box center [333, 28] width 2 height 2
click at [529, 38] on div "Dashboard Clients Offers Campaigns Ad Groups Ads" at bounding box center [364, 45] width 565 height 14
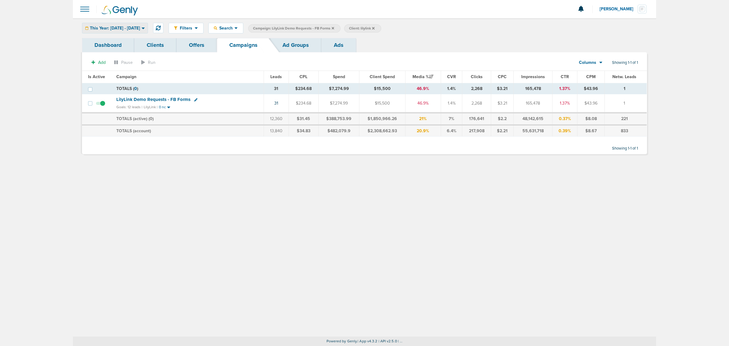
click at [121, 29] on span "This Year: 01.01.2025 - 10.14.2025" at bounding box center [115, 28] width 50 height 4
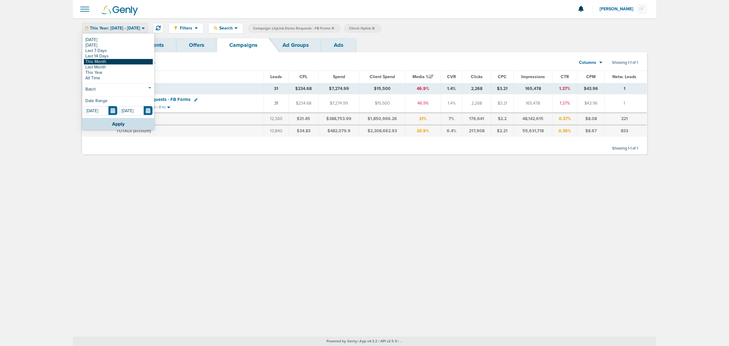
click at [108, 60] on link "This Month" at bounding box center [118, 61] width 69 height 5
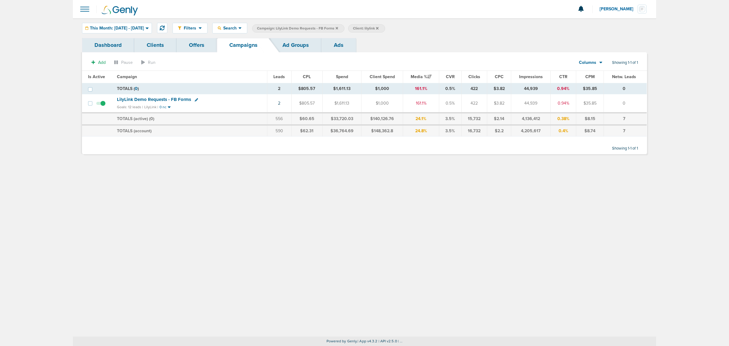
click at [338, 27] on icon at bounding box center [337, 28] width 2 height 2
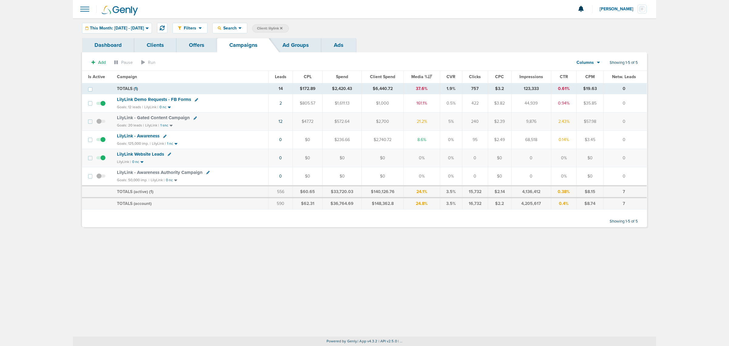
click at [149, 135] on span "LilyLink - Awareness" at bounding box center [138, 135] width 43 height 5
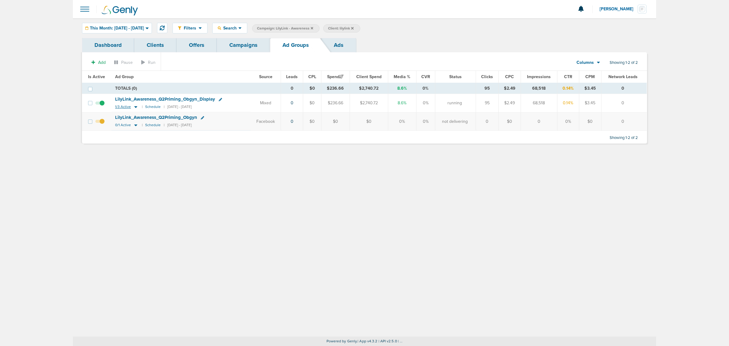
click at [136, 107] on icon at bounding box center [135, 107] width 3 height 2
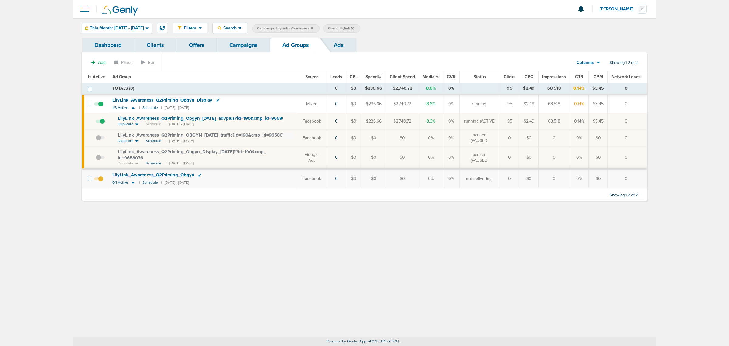
click at [158, 120] on span "LilyLink_ Awareness_ Q2Priming_ Obgyn_ 08.01.25_ advplus?id=190&cmp_ id=9658076" at bounding box center [204, 117] width 172 height 5
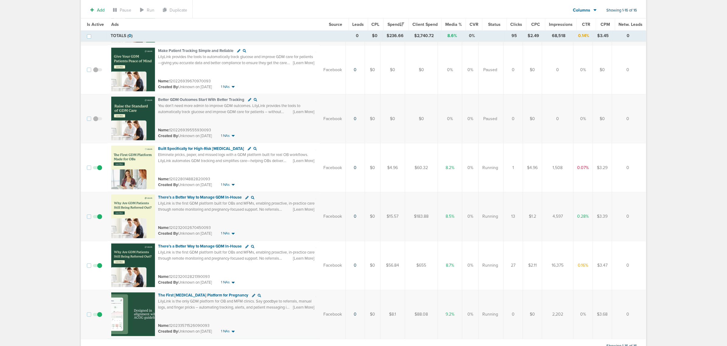
scroll to position [562, 0]
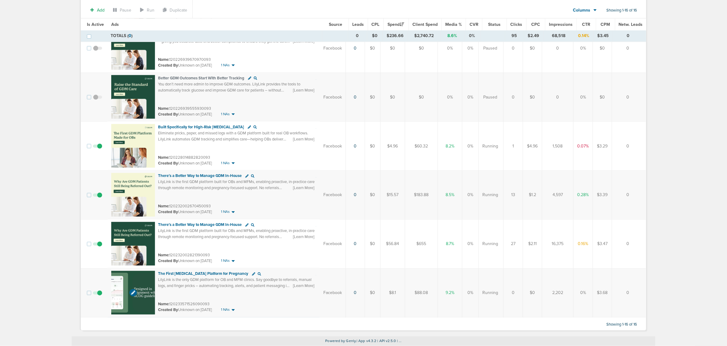
click at [130, 272] on img at bounding box center [133, 293] width 44 height 44
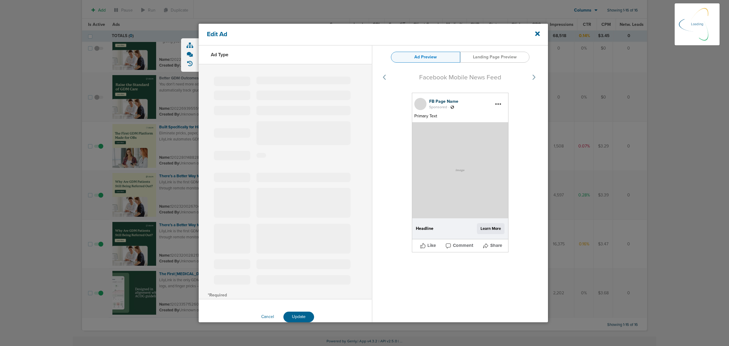
select select "learn_more"
type input "120233571526090093"
type input "The First Diabetes Platform for Pregnancy"
type textarea "LilyLink is the only GDM platform for OB and MFM clinics. Say goodbye to referr…"
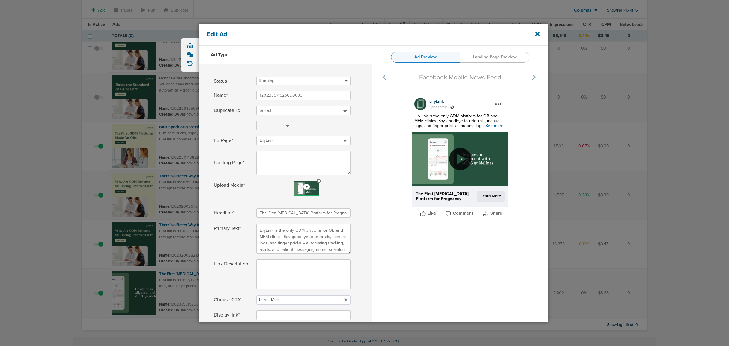
click at [492, 125] on span "...See more" at bounding box center [493, 125] width 21 height 5
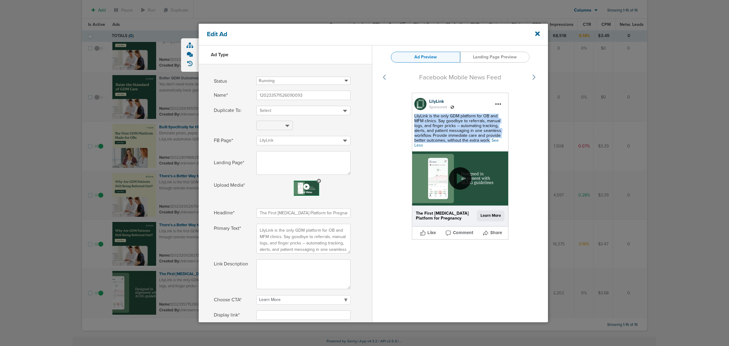
drag, startPoint x: 489, startPoint y: 140, endPoint x: 411, endPoint y: 116, distance: 82.0
click at [412, 116] on div "LilyLink Sponsored . LilyLink is the only GDM platform for OB and MFM clinics. …" at bounding box center [460, 166] width 97 height 147
copy span "LilyLink is the only GDM platform for OB and MFM clinics. Say goodbye to referr…"
click at [537, 33] on icon at bounding box center [537, 34] width 5 height 5
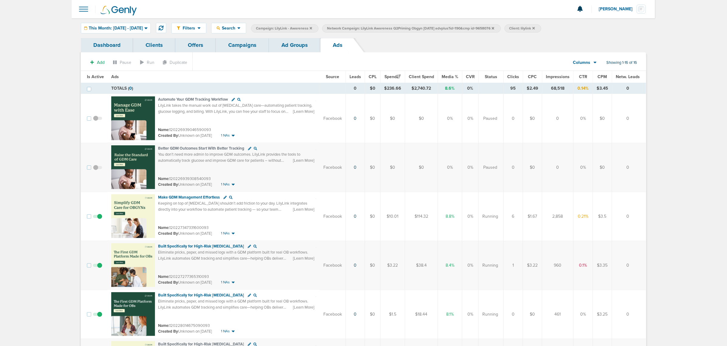
click at [254, 43] on link "Campaigns" at bounding box center [242, 45] width 53 height 14
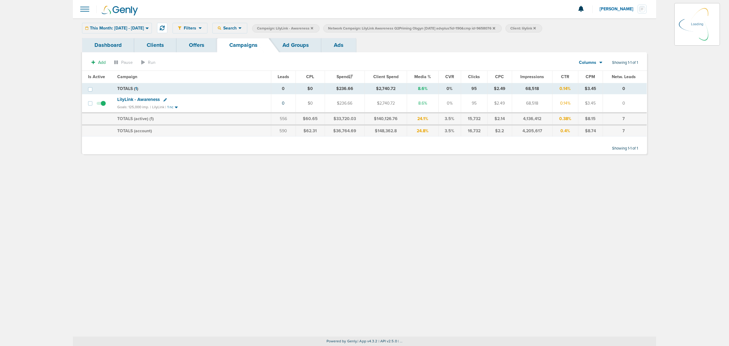
click at [495, 27] on icon at bounding box center [494, 28] width 2 height 2
click at [313, 27] on icon at bounding box center [312, 28] width 2 height 2
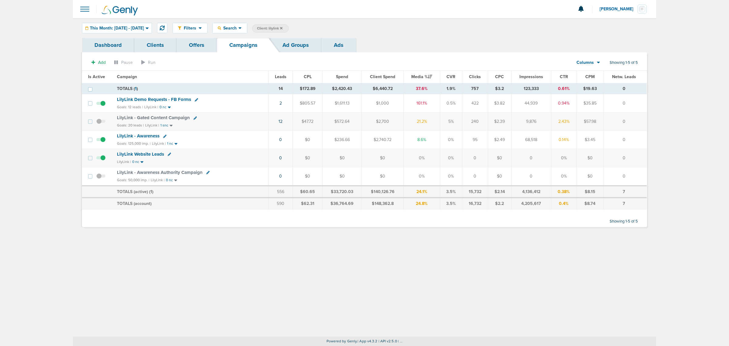
click at [166, 118] on span "LilyLink - Gated Content Campaign" at bounding box center [153, 117] width 73 height 5
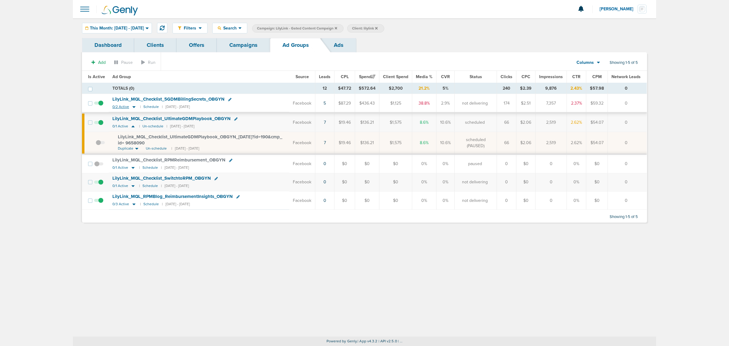
click at [134, 107] on icon at bounding box center [133, 107] width 3 height 2
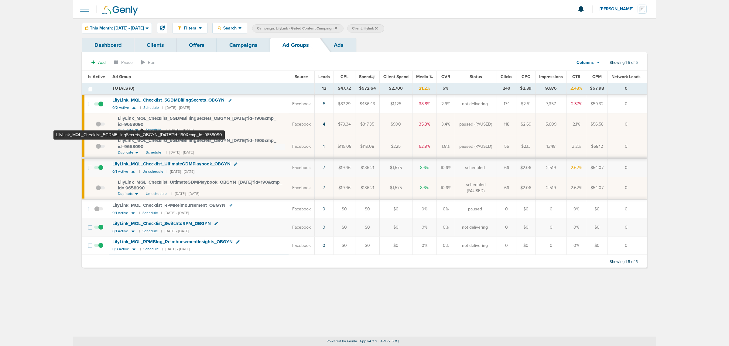
click at [142, 120] on span "LilyLink_ MQL_ Checklist_ 5GDMBillingSecrets_ OBGYN_ 06.25.25?id=190&cmp_ id=96…" at bounding box center [197, 121] width 158 height 12
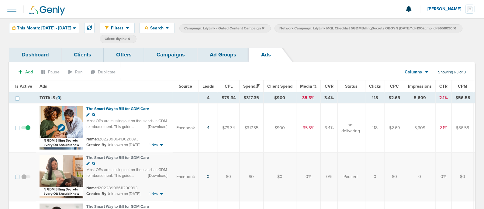
click at [63, 111] on img at bounding box center [61, 128] width 44 height 44
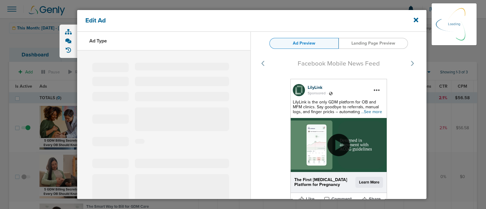
select select "learn_more"
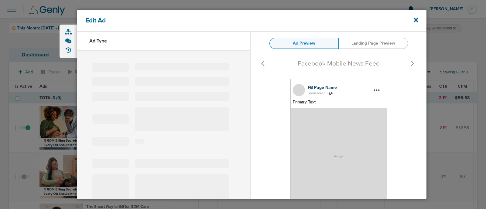
type input "120228906418620093"
type input "​​The Smart Way to Bill for GDM Care"
type textarea "Most OBs are missing out on thousands in GDM reimbursement. This guide reveals …"
select select "download"
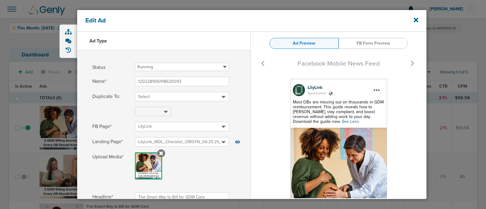
select select "download"
click at [416, 21] on icon at bounding box center [416, 20] width 5 height 5
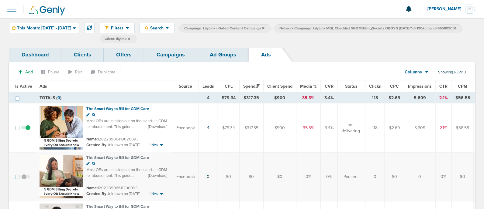
click at [216, 51] on link "Ad Groups" at bounding box center [222, 55] width 51 height 14
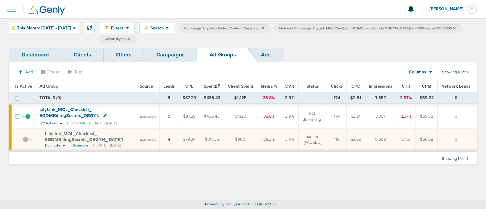
click at [173, 54] on link "Campaigns" at bounding box center [170, 55] width 53 height 14
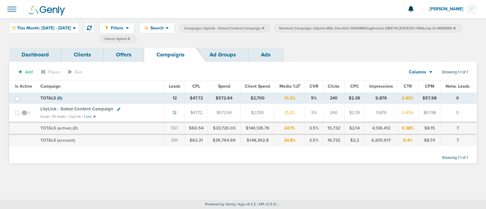
click at [100, 107] on span "LilyLink - Gated Content Campaign" at bounding box center [76, 108] width 73 height 5
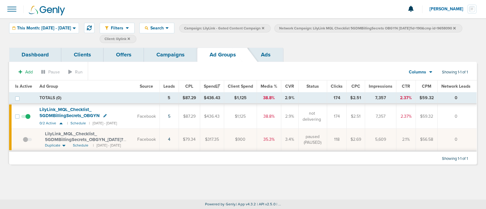
click at [453, 29] on icon at bounding box center [454, 28] width 2 height 2
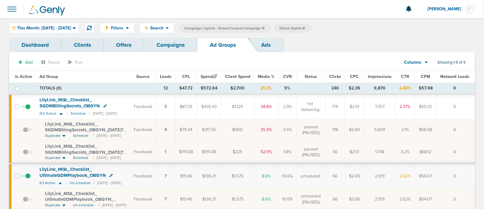
click at [46, 17] on link at bounding box center [54, 9] width 61 height 18
click at [47, 27] on span "This Month: 10.01.2025 - 10.31.2025" at bounding box center [44, 28] width 54 height 4
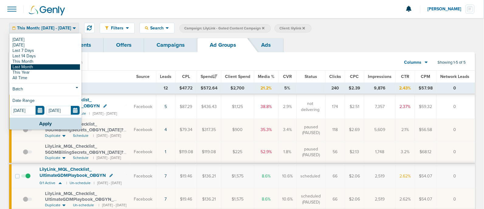
click at [42, 66] on link "Last Month" at bounding box center [45, 66] width 69 height 5
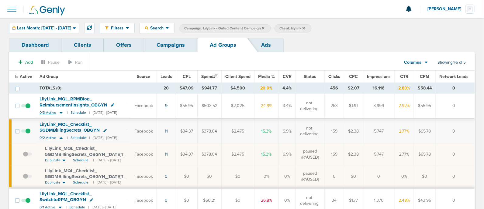
click at [61, 111] on icon at bounding box center [61, 112] width 6 height 5
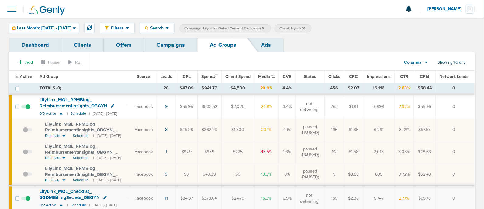
click at [100, 128] on span "LilyLink_ MQL_ RPMBlog_ ReimbursementInsights_ OBGYN_ 09.16.25?id=190&cmp_ id=9…" at bounding box center [80, 130] width 70 height 17
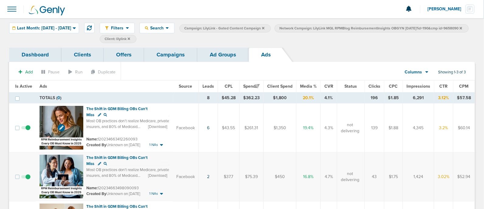
click at [71, 115] on img at bounding box center [61, 128] width 44 height 44
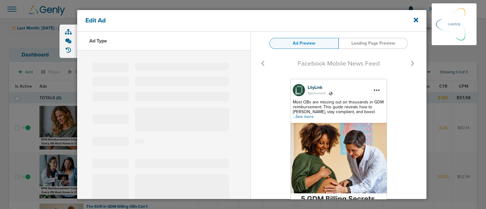
select select "learn_more"
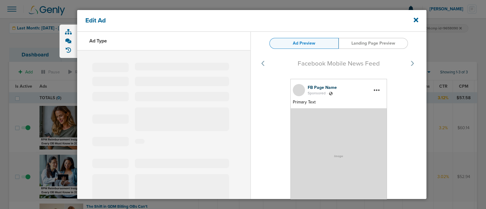
type input "120234663412260093"
type input "The Shift in GDM Billing OBs Can't Miss"
type textarea "Most OB practices don’t realize Medicare, private insurers, and 80% of Medicaid…"
select select "download"
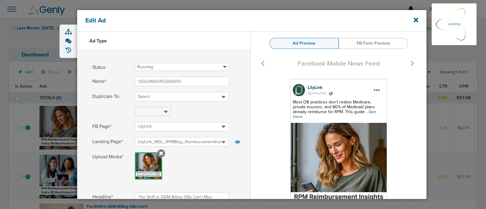
click at [363, 109] on span "...See more" at bounding box center [334, 114] width 83 height 10
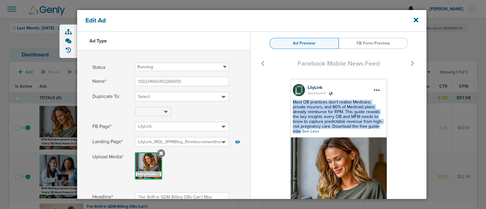
drag, startPoint x: 378, startPoint y: 126, endPoint x: 290, endPoint y: 102, distance: 91.8
click at [290, 102] on div "LilyLink Sponsored . Most OB practices don’t realize Medicare, private insurers…" at bounding box center [338, 175] width 97 height 193
copy span "Most OB practices don’t realize Medicare, private insurers, and 80% of Medicaid…"
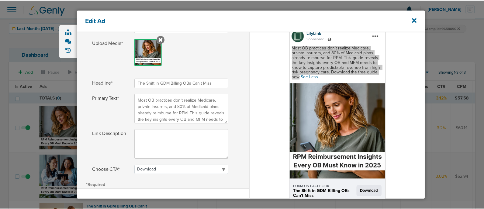
scroll to position [139, 0]
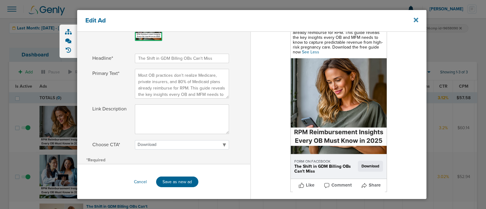
click at [416, 22] on icon at bounding box center [416, 20] width 5 height 7
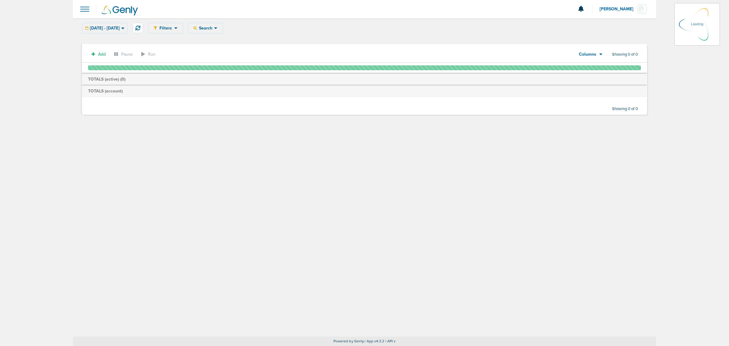
click at [331, 164] on div "Filters Active Only Settings Status Active Inactive Objectives MQL SQL Traffic …" at bounding box center [364, 177] width 583 height 318
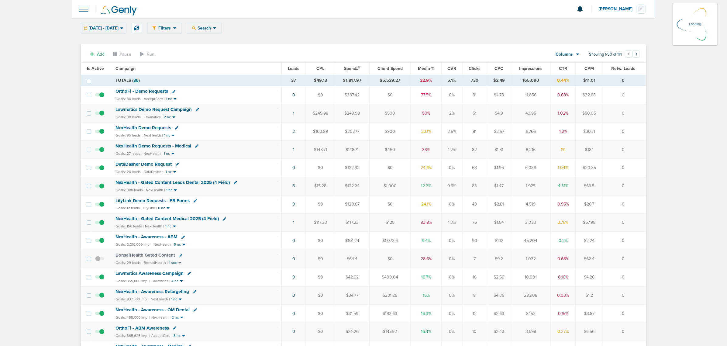
click at [219, 28] on div "Filters Active Only Settings Status Active Inactive Objectives MQL SQL Traffic …" at bounding box center [396, 28] width 499 height 11
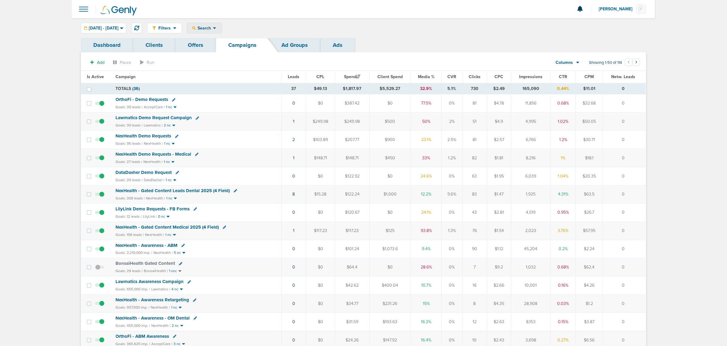
click at [213, 28] on span "Search" at bounding box center [204, 28] width 17 height 5
click at [232, 50] on link "Client" at bounding box center [218, 48] width 63 height 8
type input "lily"
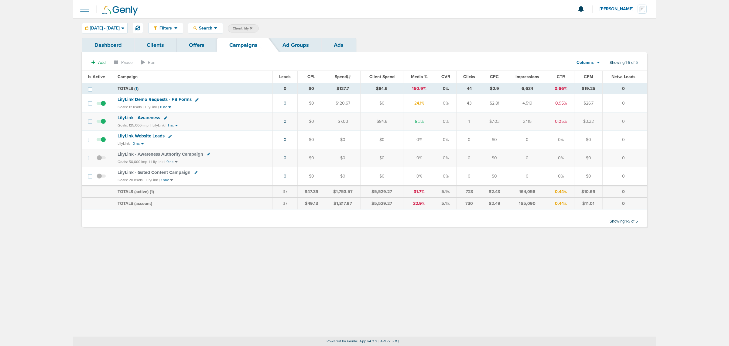
click at [158, 99] on span "LilyLink Demo Requests - FB Forms" at bounding box center [155, 99] width 74 height 5
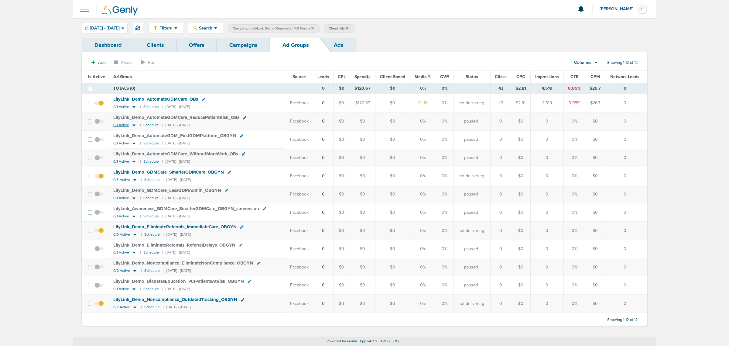
click at [132, 125] on icon at bounding box center [134, 124] width 6 height 5
click at [330, 43] on link "Ads" at bounding box center [338, 45] width 35 height 14
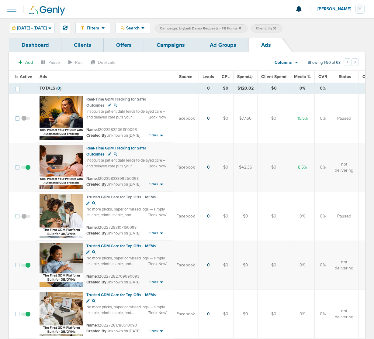
click at [169, 48] on link "Campaigns" at bounding box center [170, 45] width 53 height 14
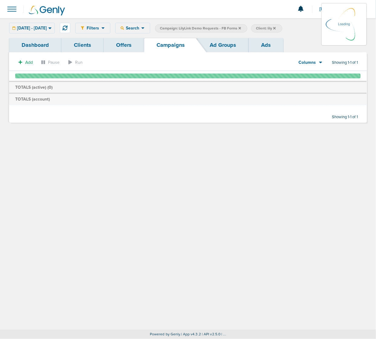
click at [241, 27] on icon at bounding box center [239, 28] width 2 height 2
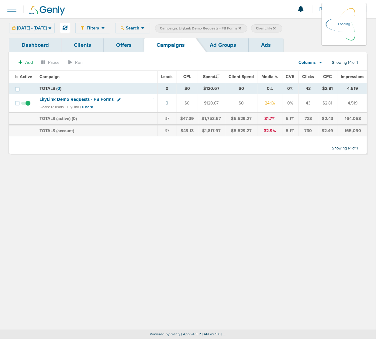
click at [241, 28] on icon at bounding box center [239, 28] width 2 height 4
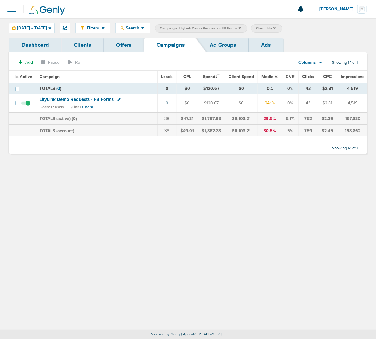
click at [241, 28] on icon at bounding box center [239, 28] width 2 height 4
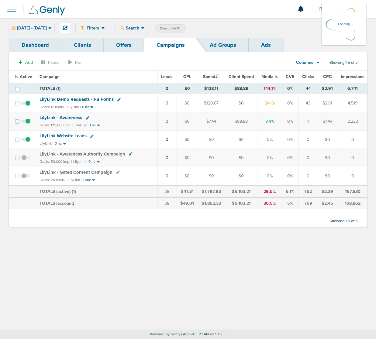
click at [180, 27] on icon at bounding box center [178, 28] width 2 height 2
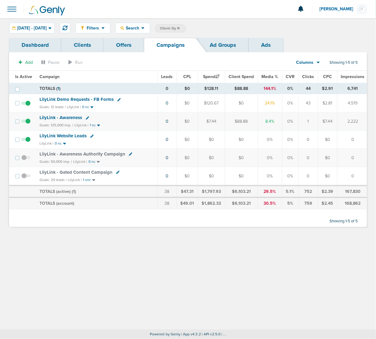
click at [180, 27] on icon at bounding box center [178, 28] width 2 height 4
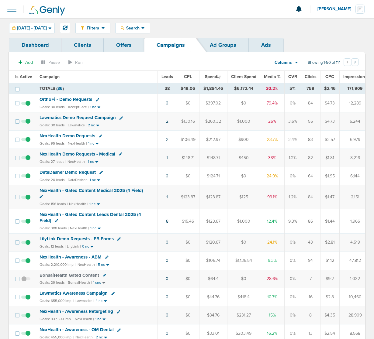
click at [166, 123] on link "2" at bounding box center [167, 121] width 2 height 5
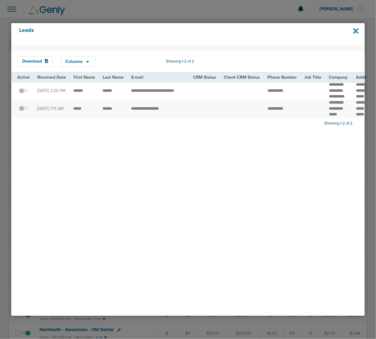
click at [358, 31] on icon at bounding box center [355, 31] width 5 height 8
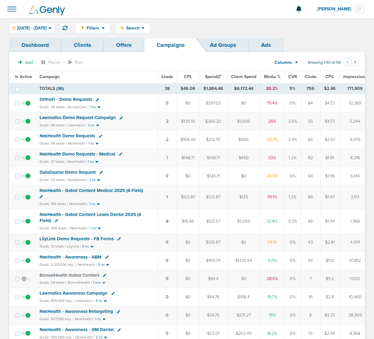
click at [87, 117] on span "Lawmatics Demo Request Campaign" at bounding box center [77, 117] width 76 height 5
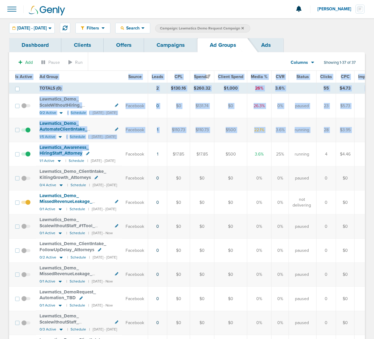
drag, startPoint x: 226, startPoint y: 155, endPoint x: -7, endPoint y: 159, distance: 232.7
click at [0, 159] on html "Notifications You have no unread notifications [PERSON_NAME] Profile Sign Out C…" at bounding box center [187, 169] width 374 height 339
click at [122, 147] on td "Lawmatics_ Awareness_ HiringStaff_ Attorney 1/1 Active | Schedule | [DATE] - [D…" at bounding box center [79, 154] width 86 height 24
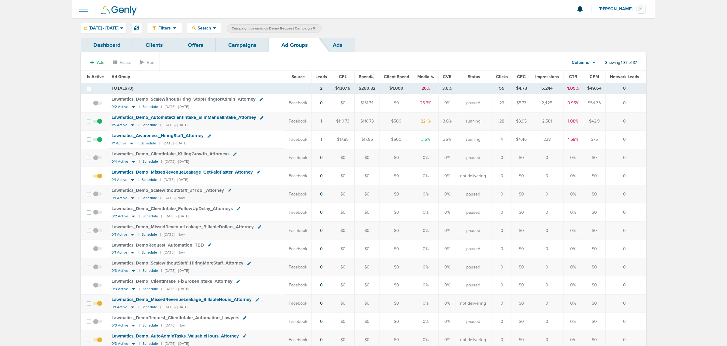
click at [467, 24] on div "Filters Active Only Settings Status Active Inactive Objectives MQL SQL Traffic …" at bounding box center [396, 28] width 499 height 11
click at [238, 51] on link "Campaigns" at bounding box center [242, 45] width 53 height 14
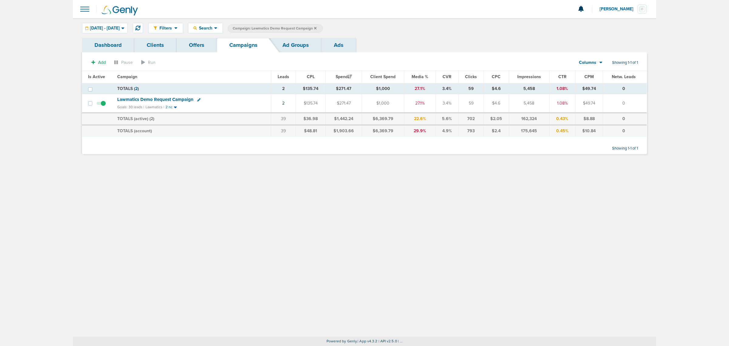
click at [317, 30] on span "Campaign: Lawmatics Demo Request Campaign" at bounding box center [275, 28] width 84 height 5
click at [317, 28] on icon at bounding box center [315, 28] width 2 height 2
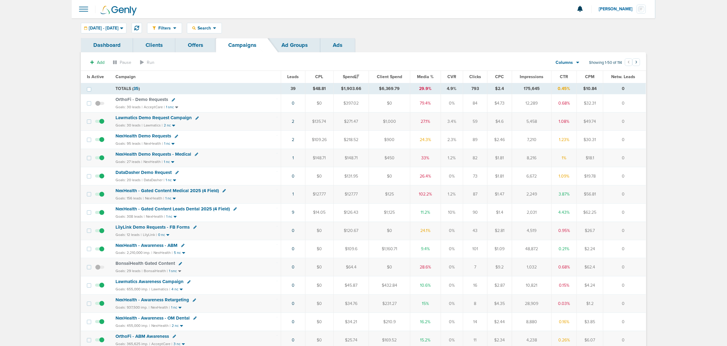
click at [158, 173] on span "DataDasher Demo Request" at bounding box center [143, 172] width 56 height 5
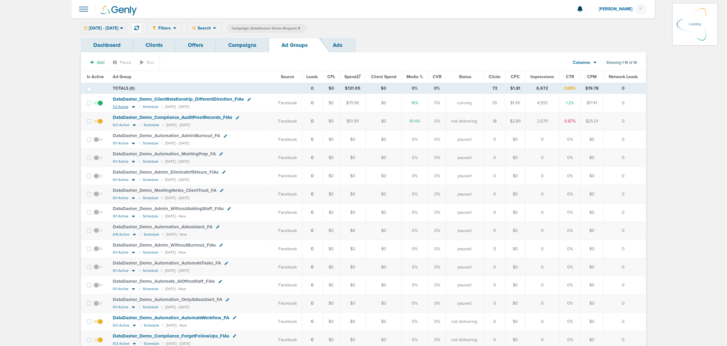
click at [132, 108] on icon at bounding box center [133, 107] width 3 height 2
click at [133, 106] on icon at bounding box center [133, 106] width 6 height 5
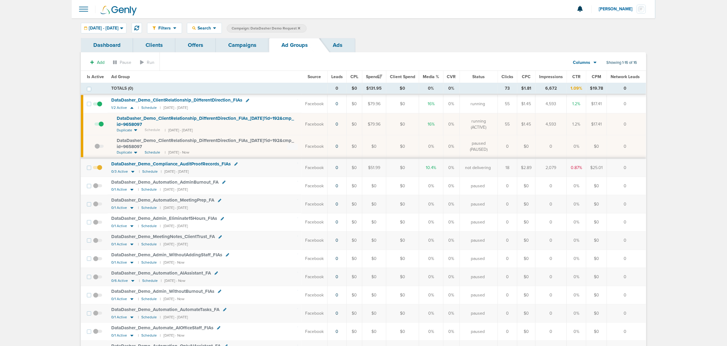
click at [103, 122] on label at bounding box center [98, 124] width 9 height 6
click at [94, 125] on input "checkbox" at bounding box center [94, 125] width 0 height 0
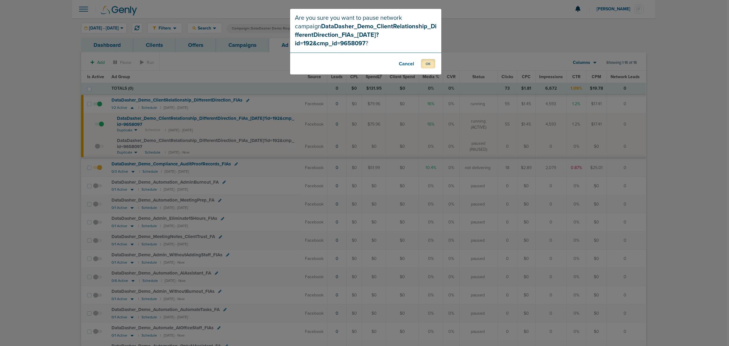
click at [430, 59] on button "OK" at bounding box center [428, 63] width 14 height 9
